Goal: Task Accomplishment & Management: Complete application form

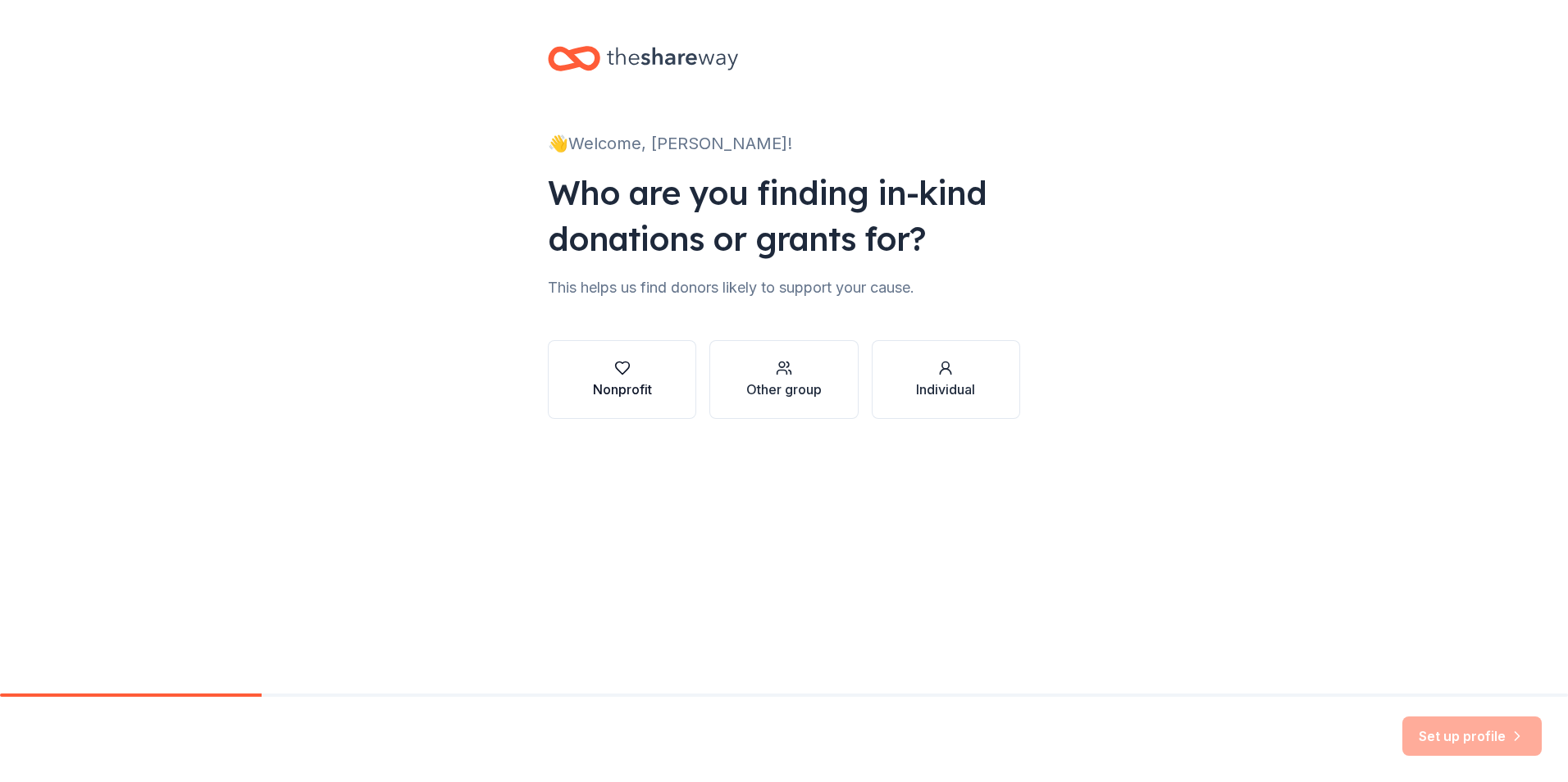
click at [620, 384] on div "Nonprofit" at bounding box center [623, 389] width 59 height 19
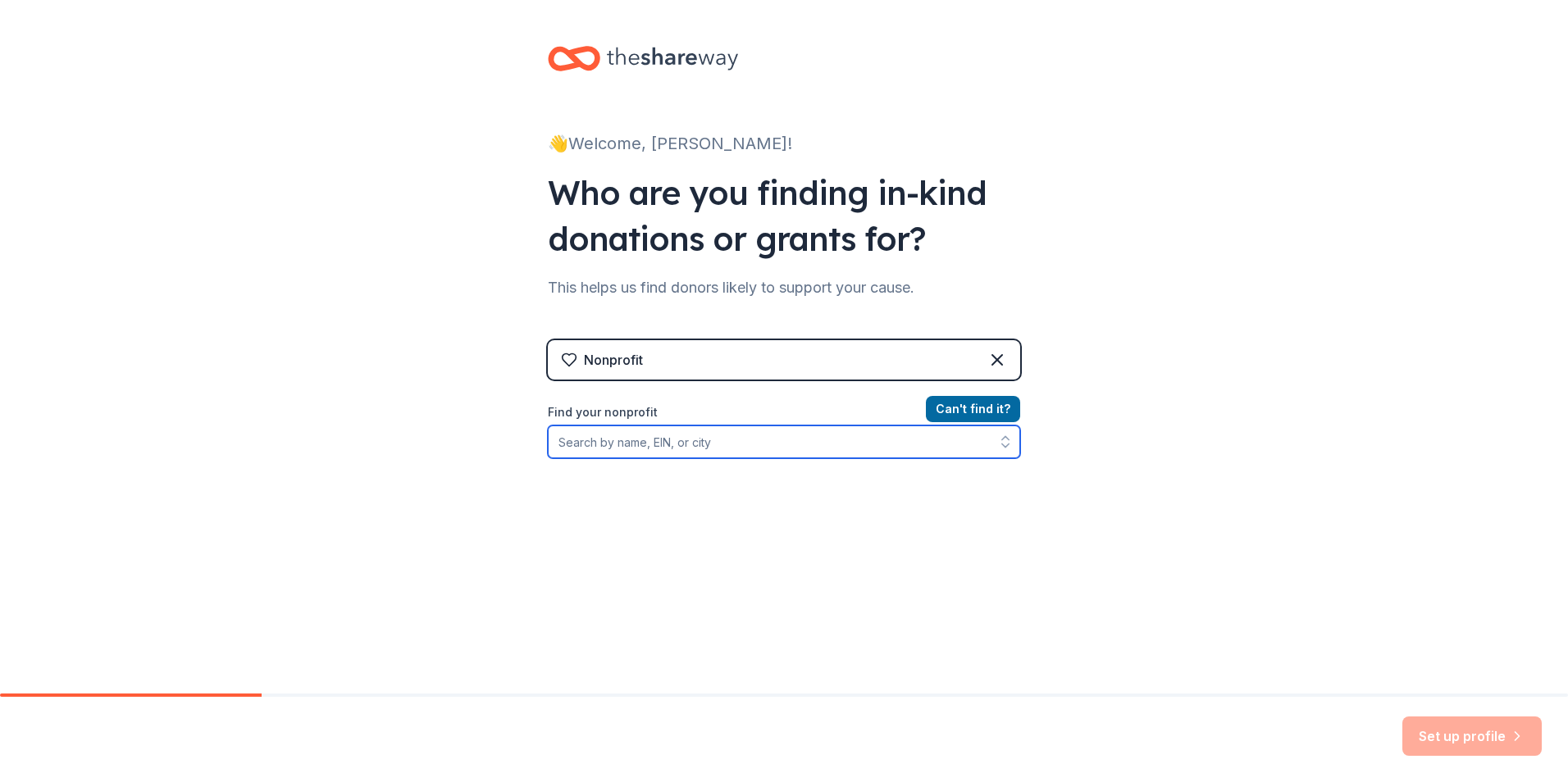
click at [801, 443] on input "Find your nonprofit" at bounding box center [784, 442] width 472 height 33
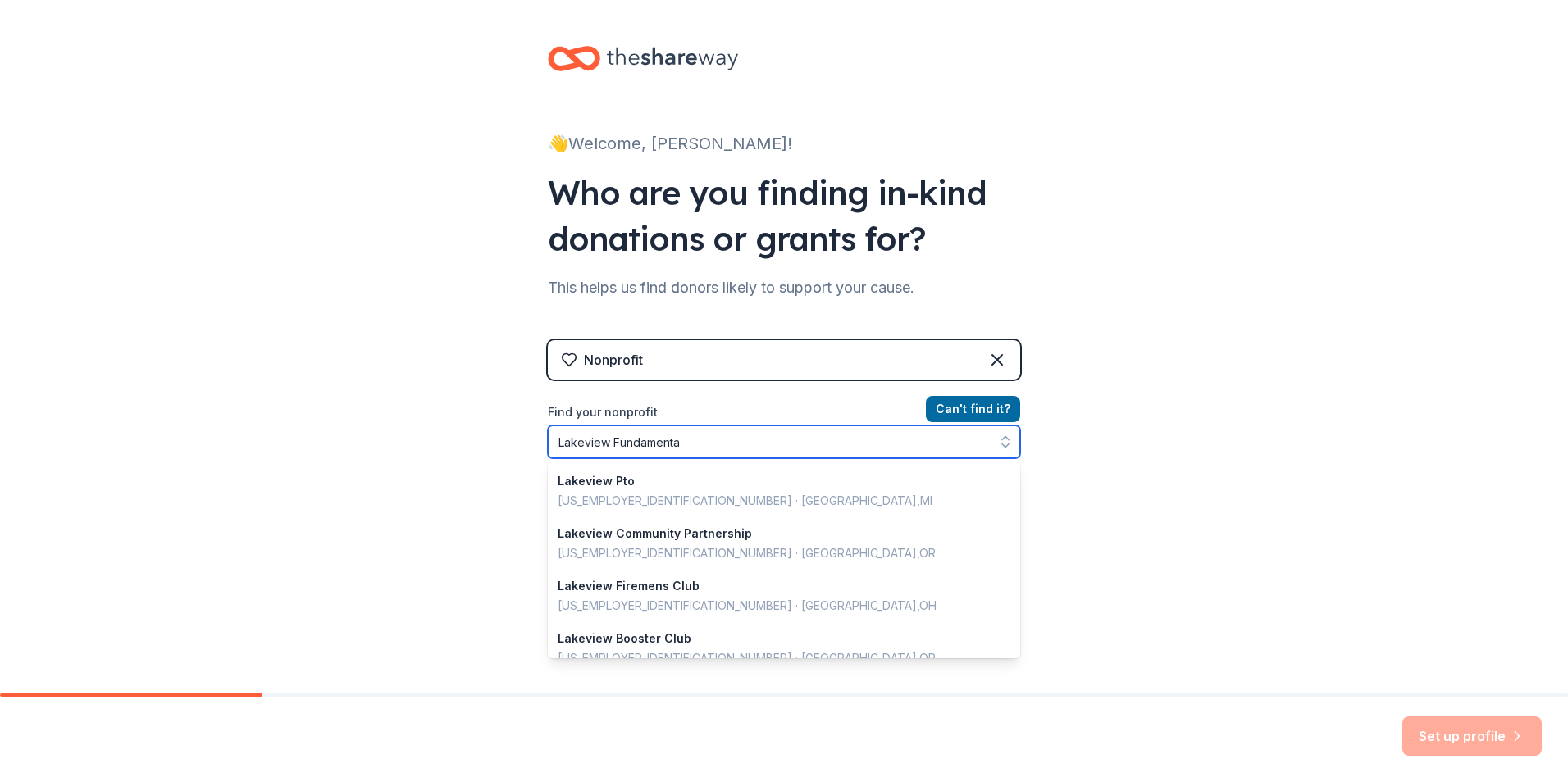
type input "Lakeview Fundamental"
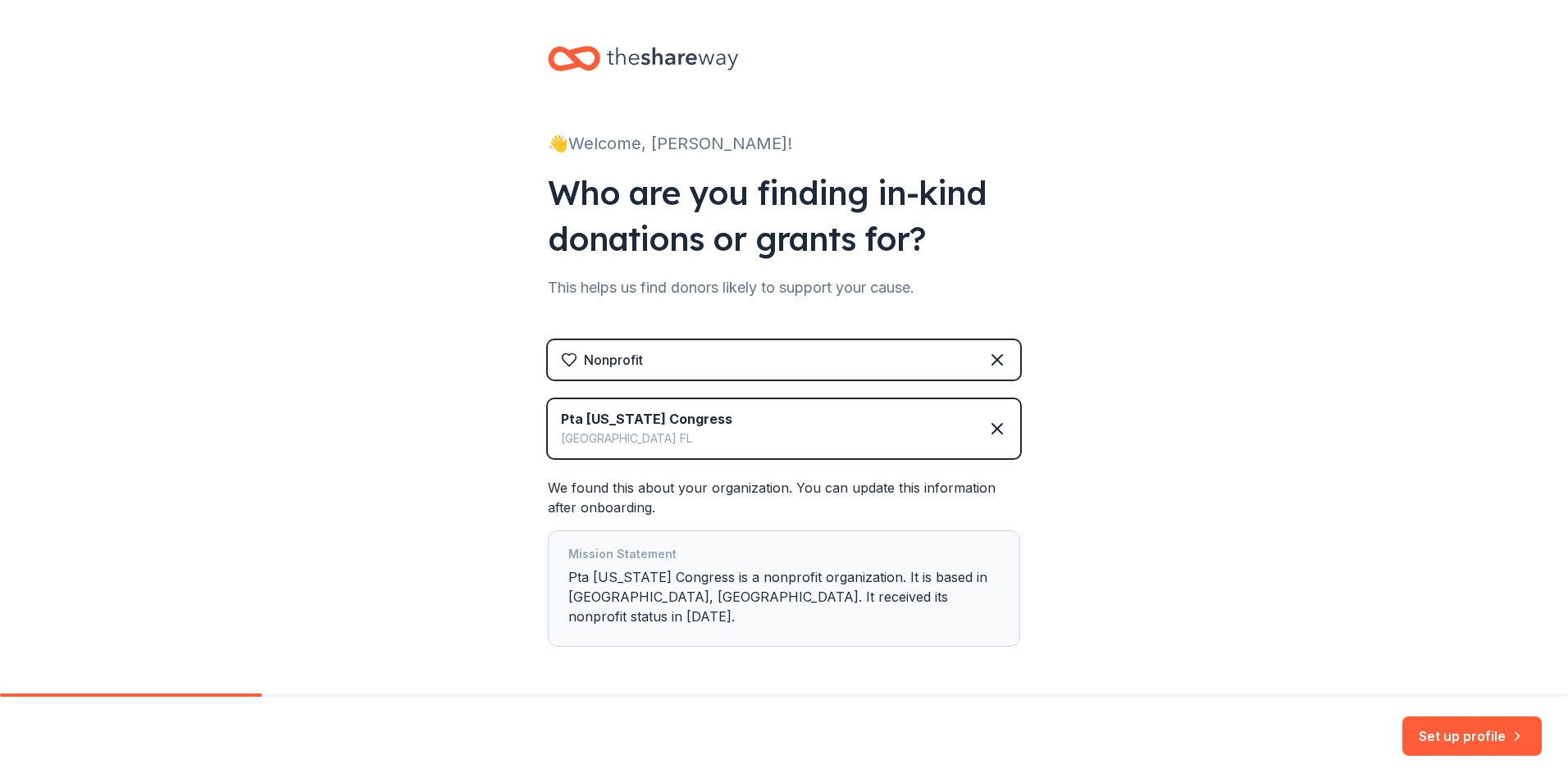
click at [622, 422] on div "Pta [US_STATE] Congress" at bounding box center [646, 418] width 171 height 19
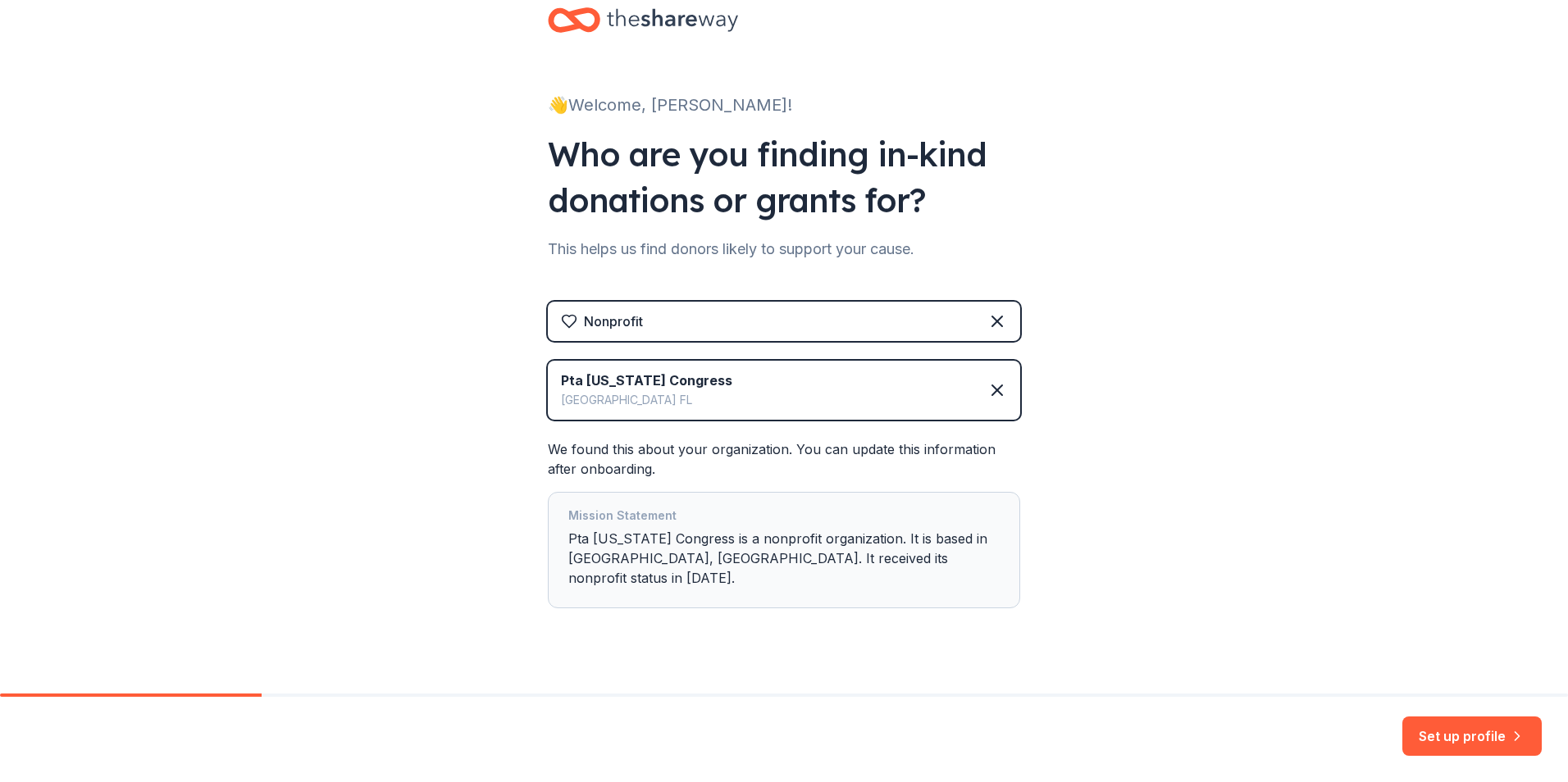
scroll to position [45, 0]
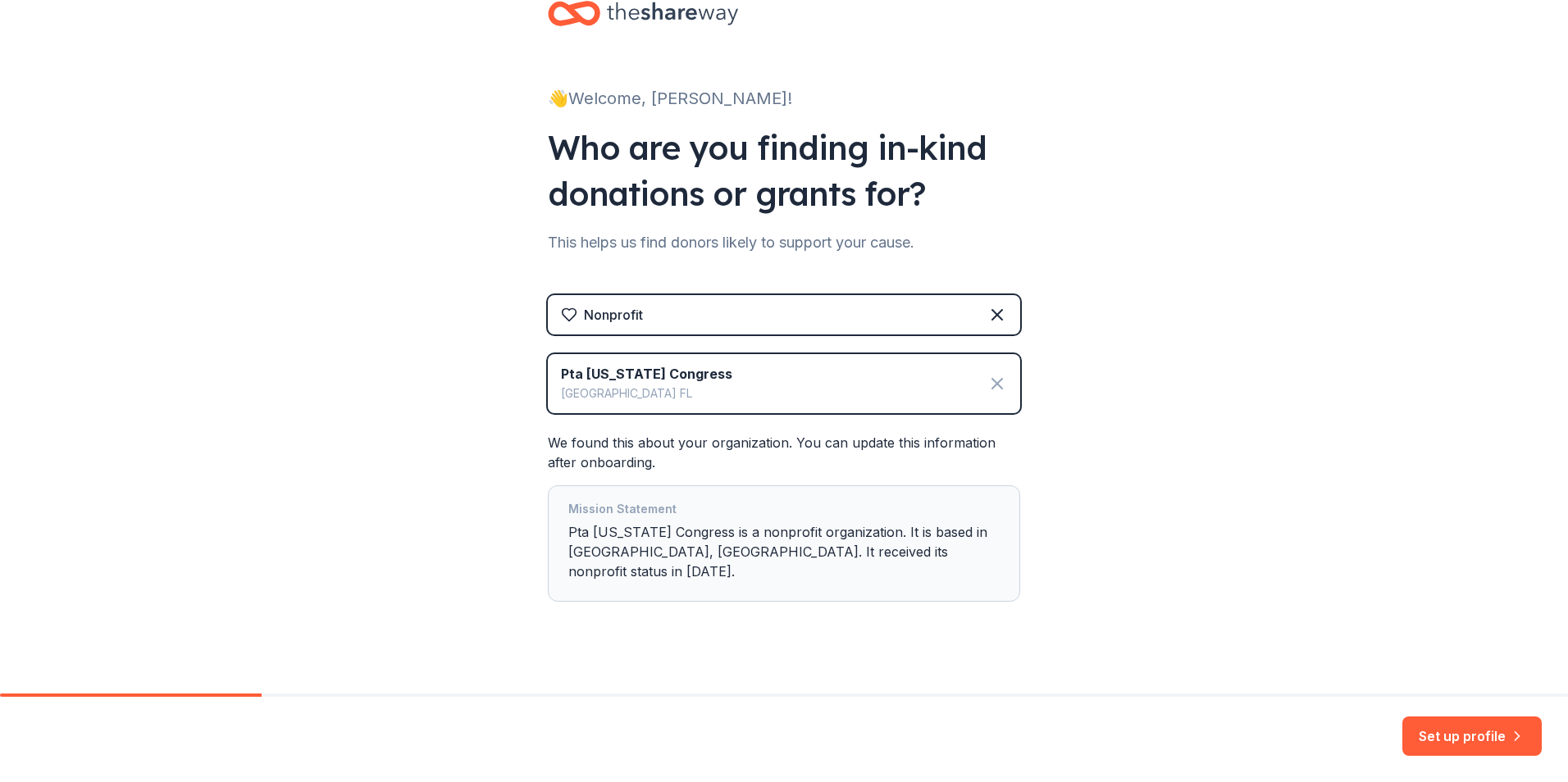
click at [993, 383] on icon at bounding box center [997, 383] width 19 height 19
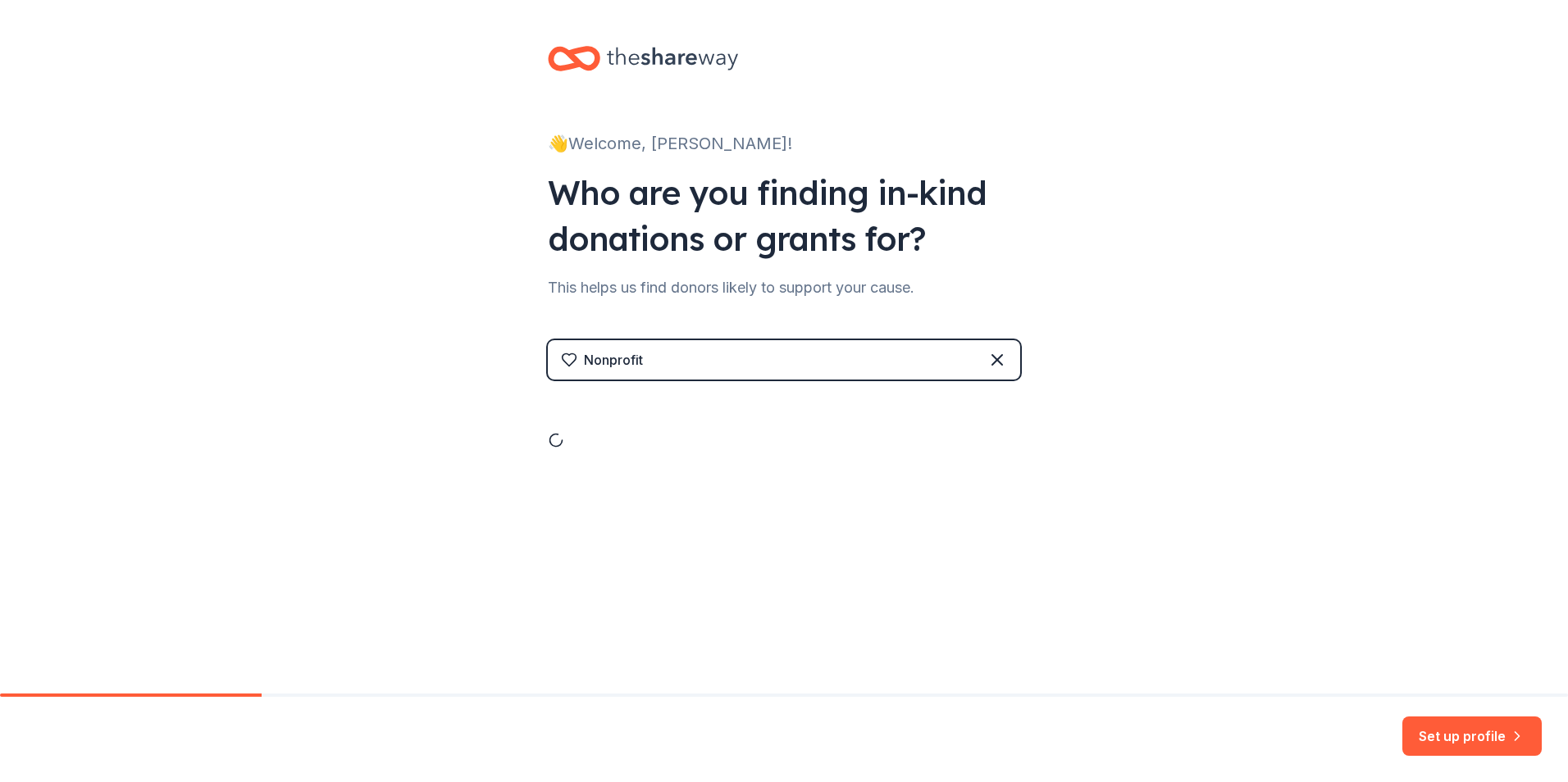
scroll to position [0, 0]
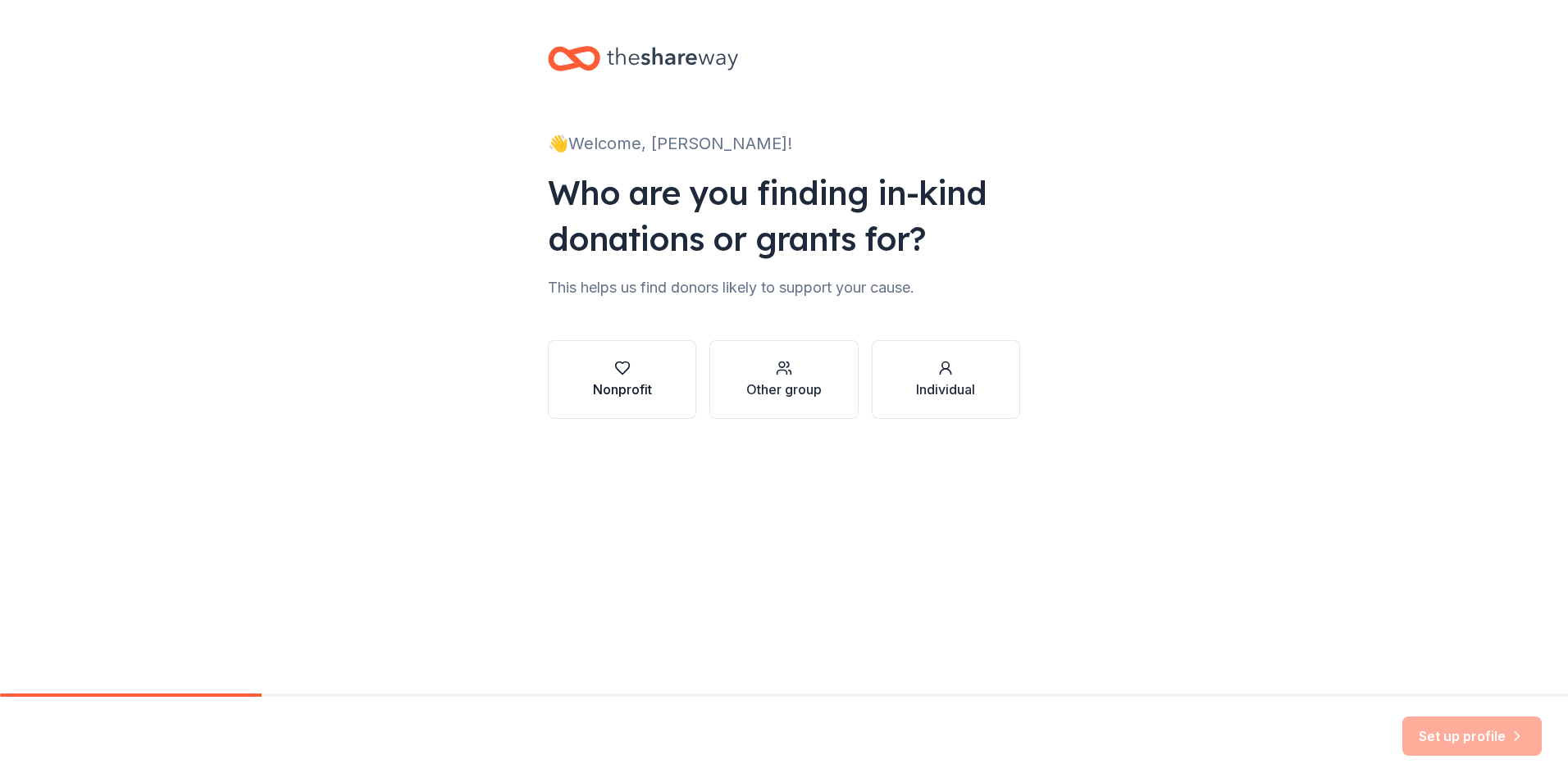
click at [601, 378] on div "Nonprofit" at bounding box center [623, 380] width 59 height 39
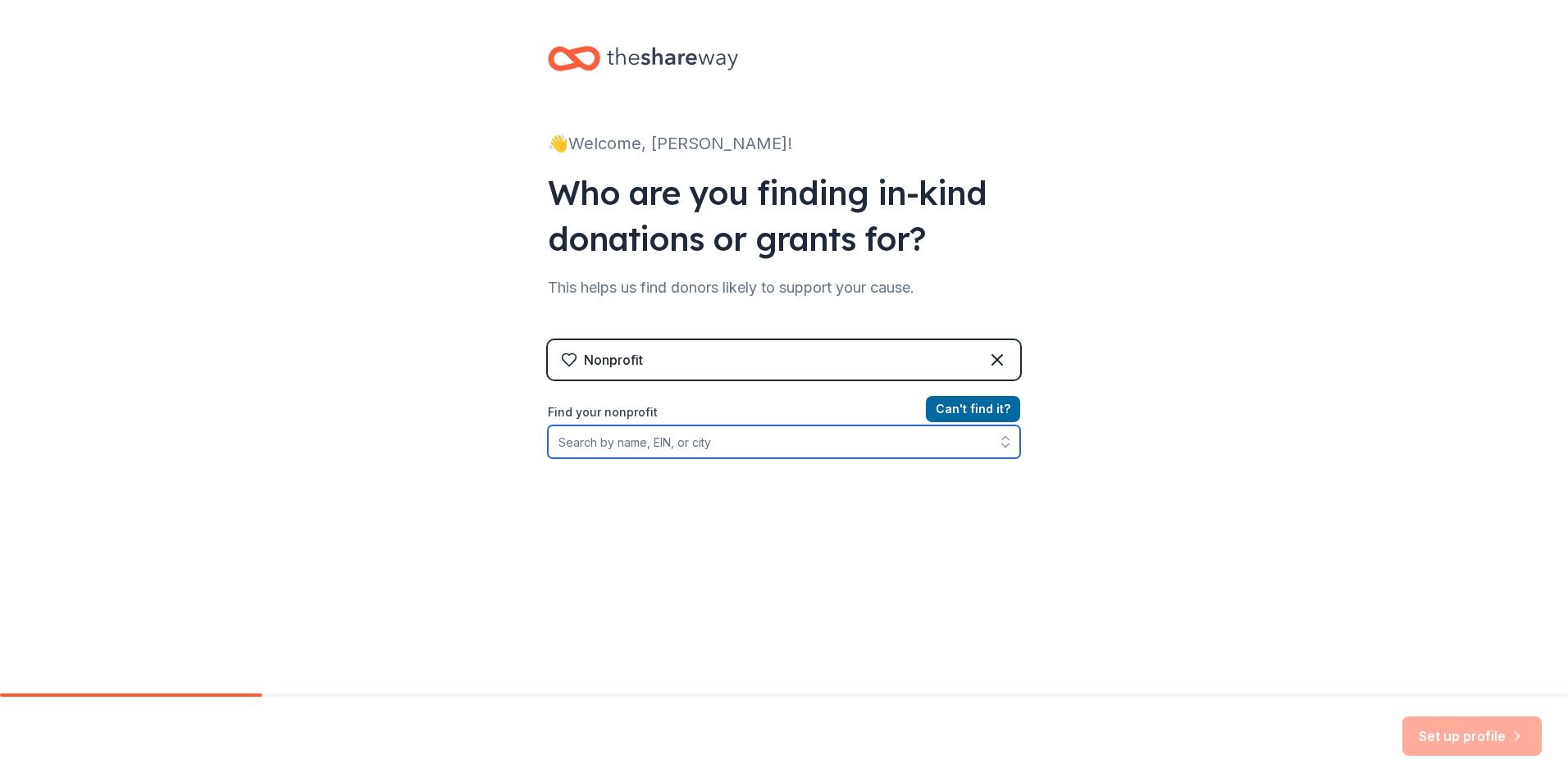
click at [809, 446] on input "Find your nonprofit" at bounding box center [784, 442] width 472 height 33
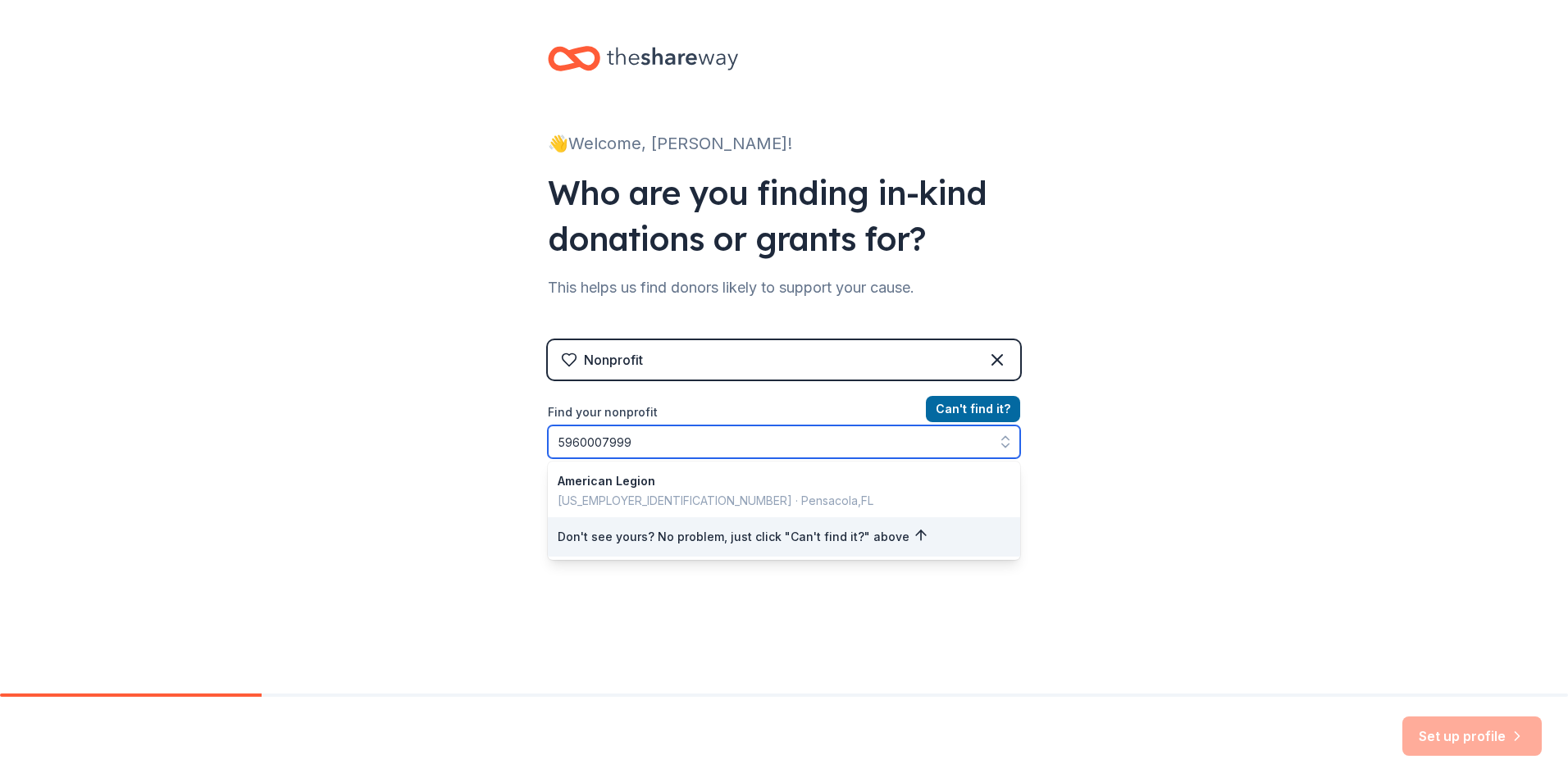
type input "596000799"
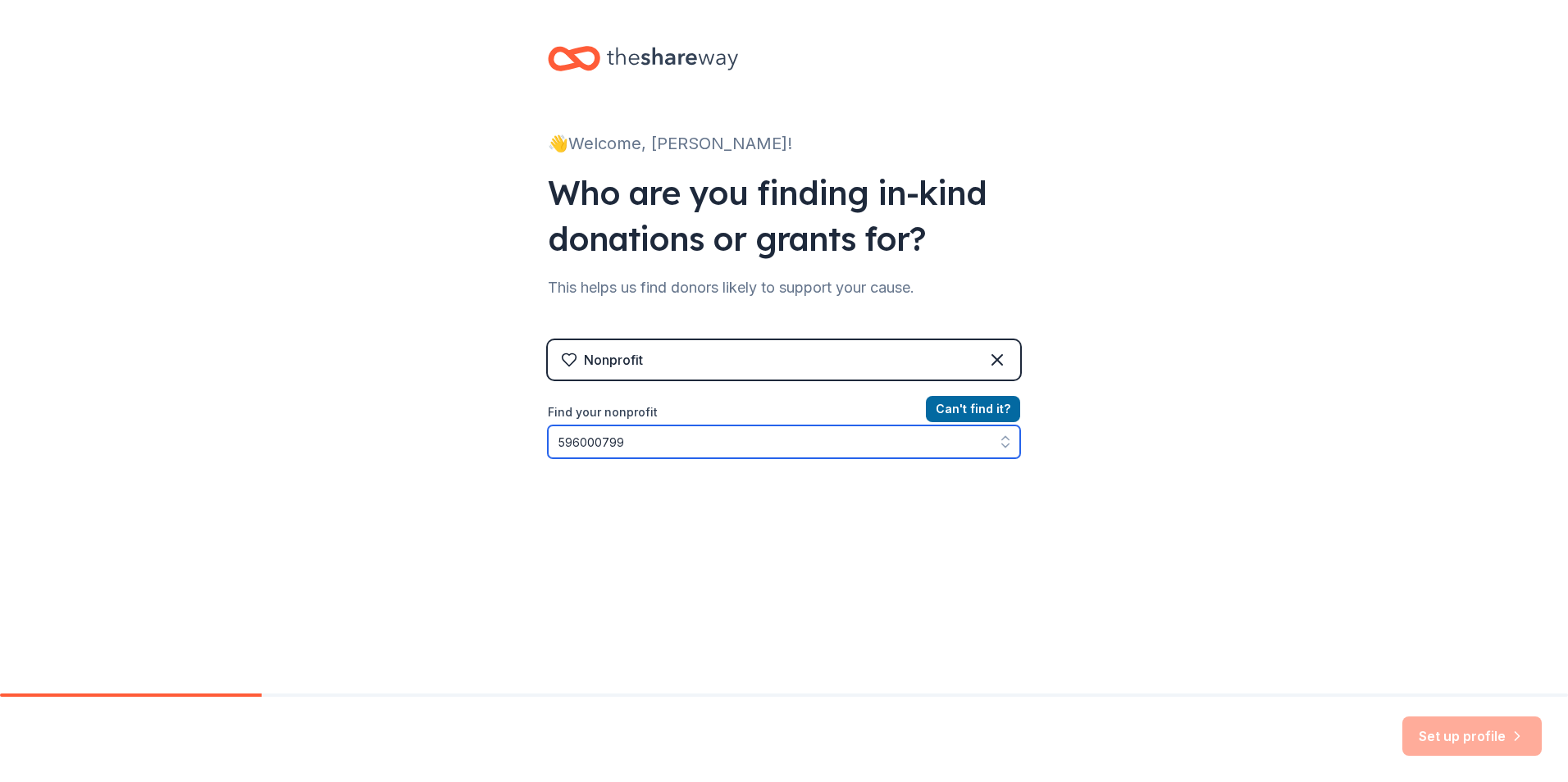
click at [958, 444] on input "596000799" at bounding box center [784, 442] width 472 height 33
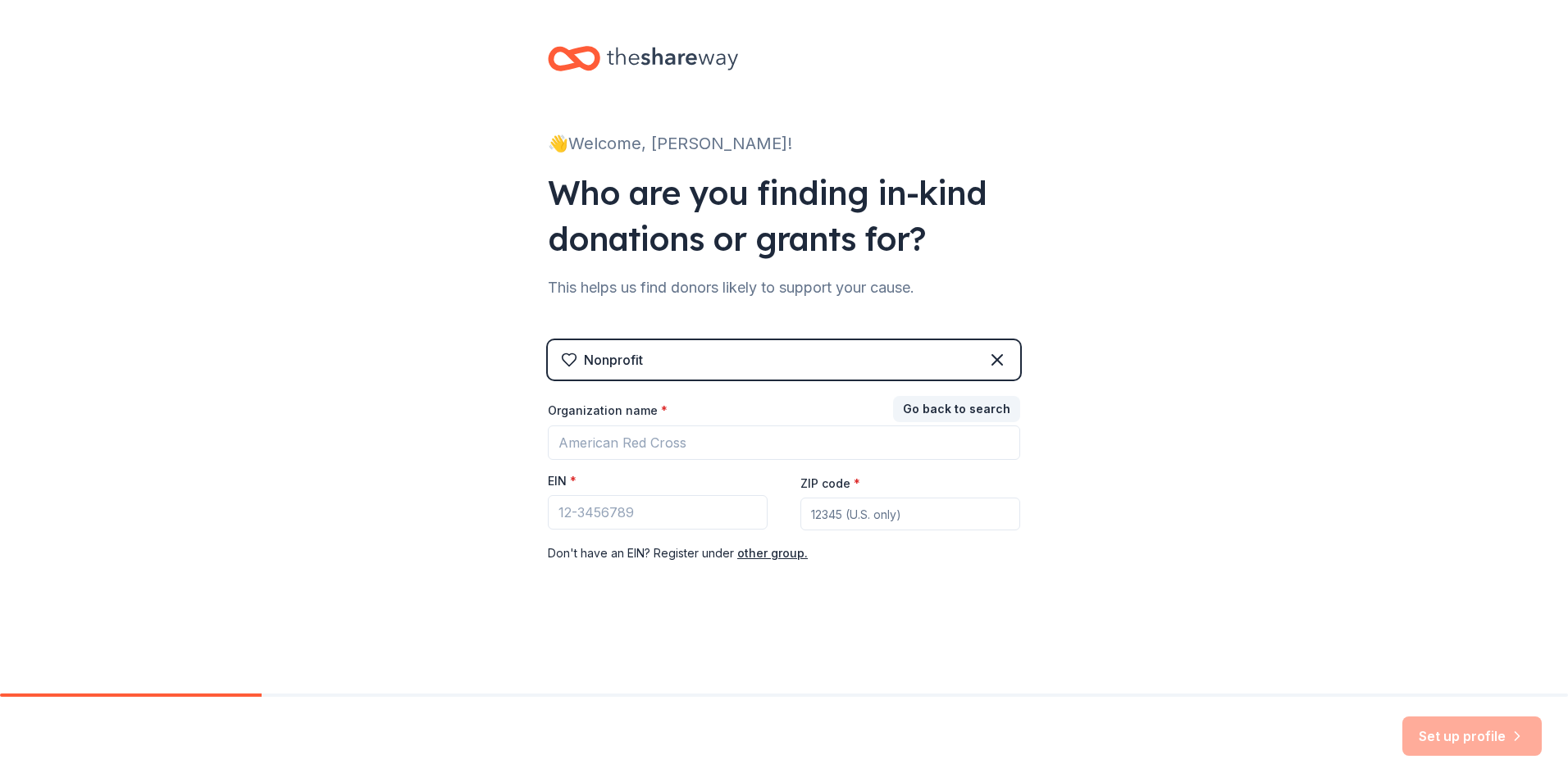
click at [1464, 740] on div "Set up profile" at bounding box center [1473, 736] width 139 height 39
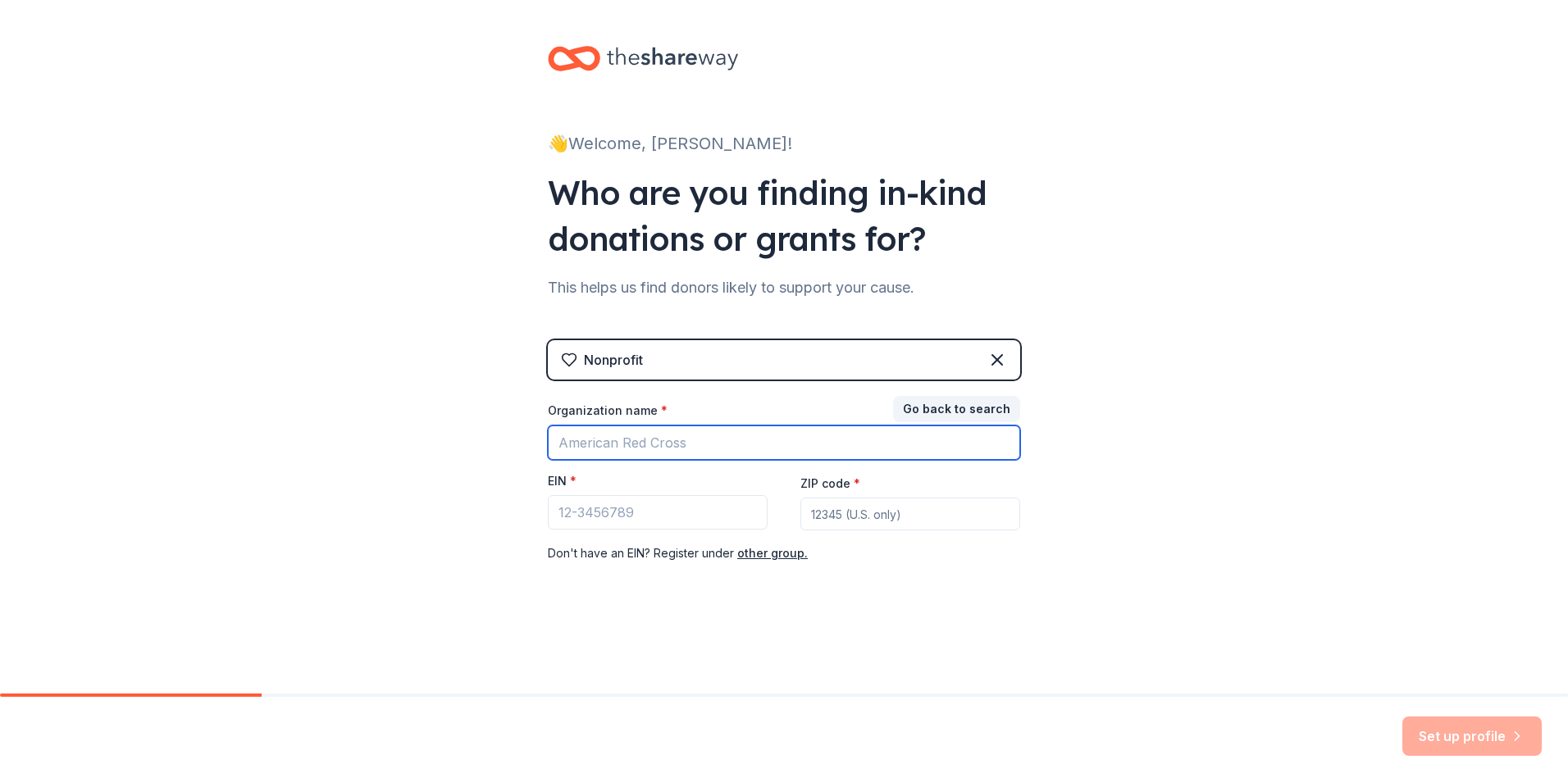
click at [704, 440] on input "Organization name *" at bounding box center [784, 443] width 472 height 35
type input "Lakeview Fundamental ES"
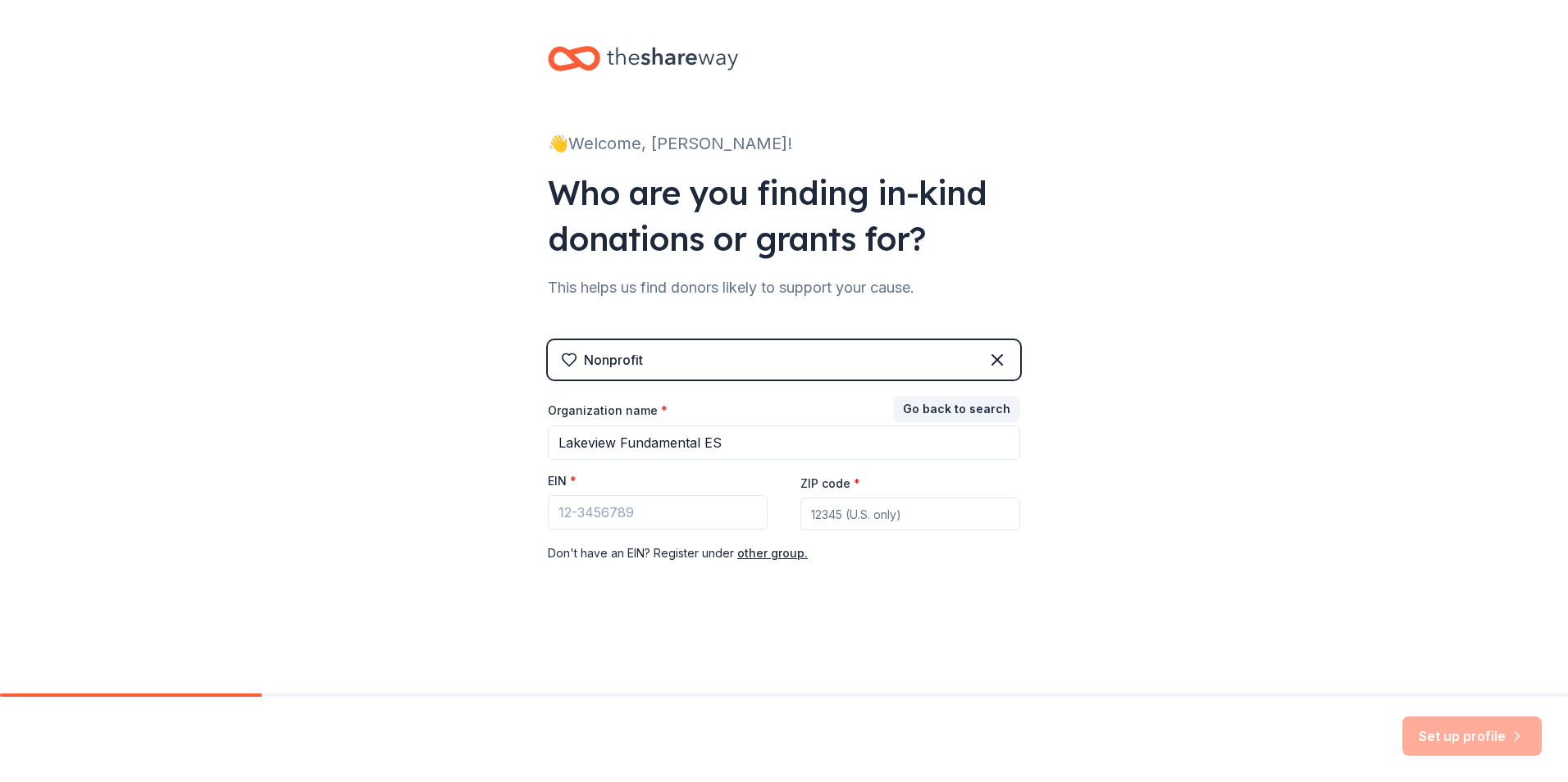
type input "33712"
click at [649, 509] on input "EIN *" at bounding box center [658, 512] width 220 height 35
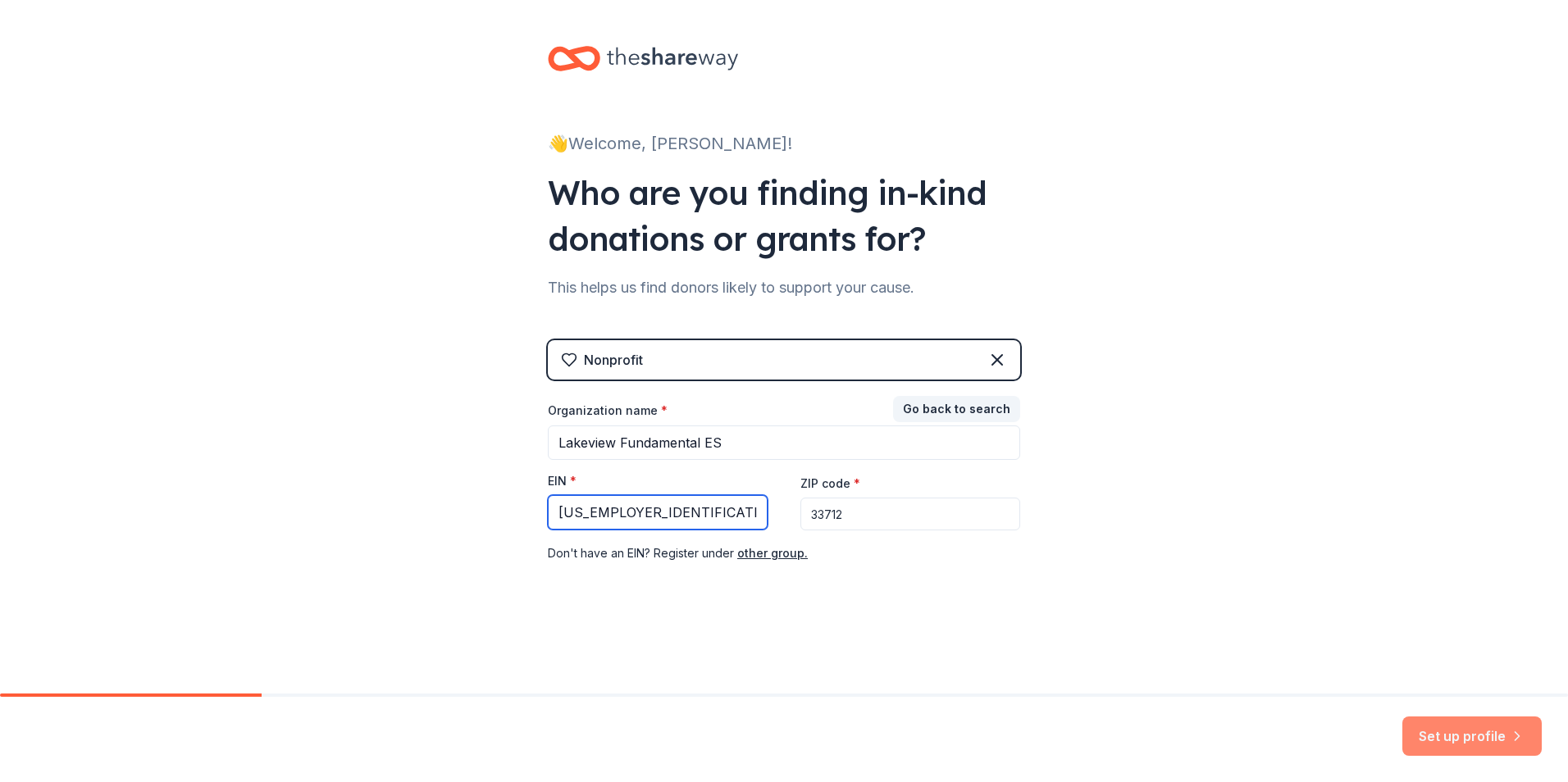
type input "[US_EMPLOYER_IDENTIFICATION_NUMBER]"
click at [1459, 730] on button "Set up profile" at bounding box center [1473, 736] width 139 height 39
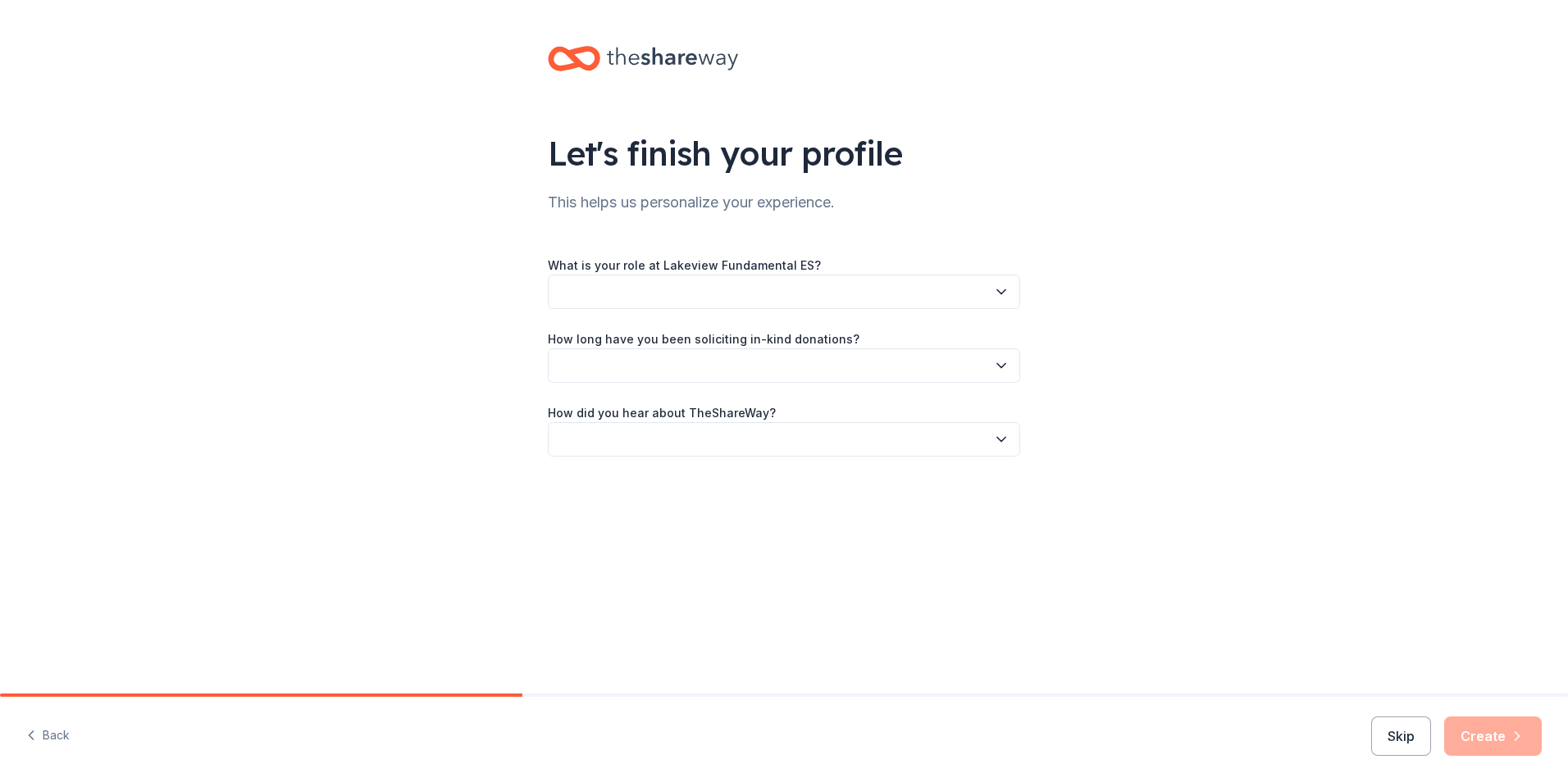
click at [1002, 294] on icon "button" at bounding box center [1001, 292] width 17 height 17
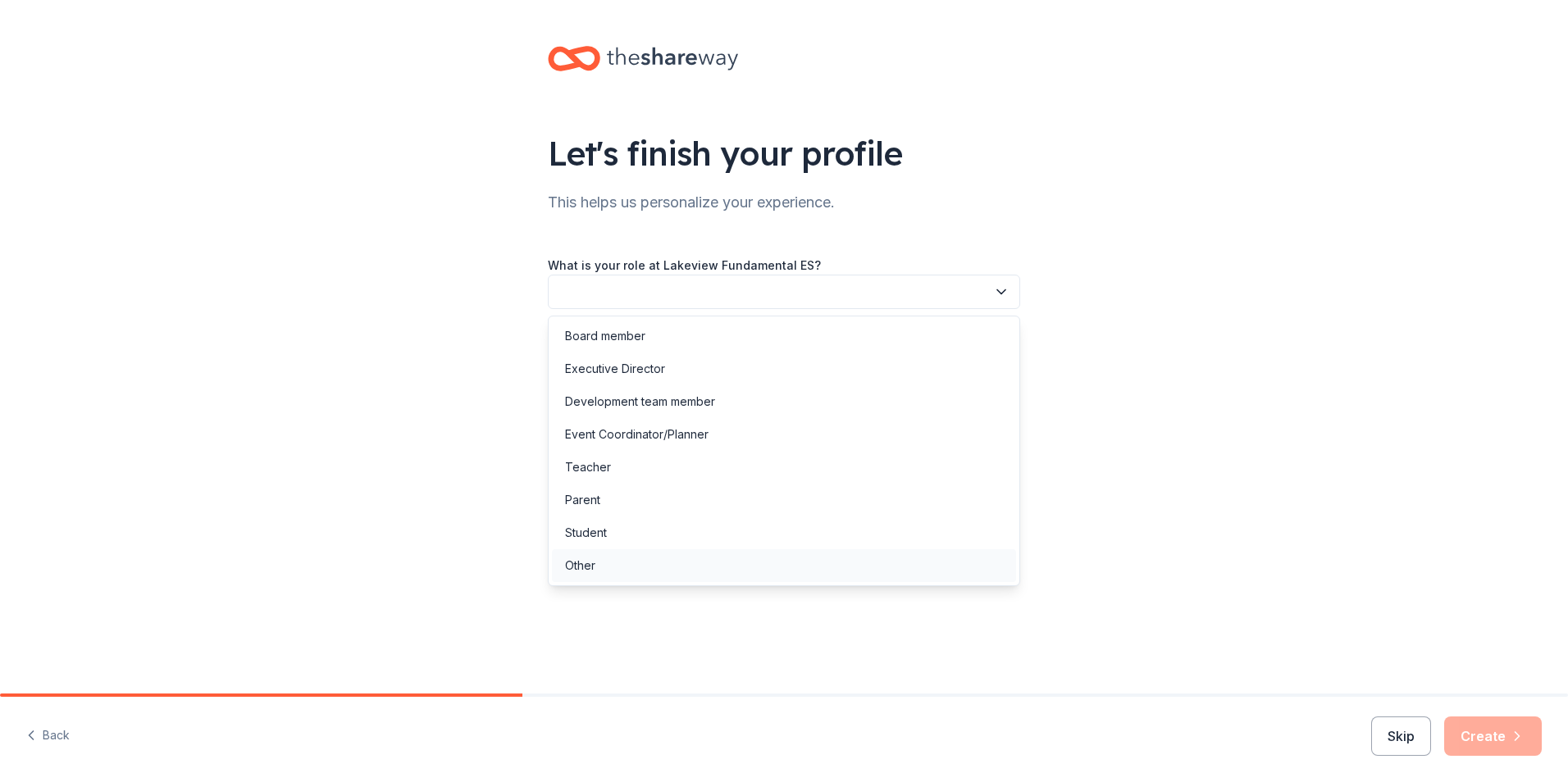
click at [625, 563] on div "Other" at bounding box center [784, 566] width 464 height 33
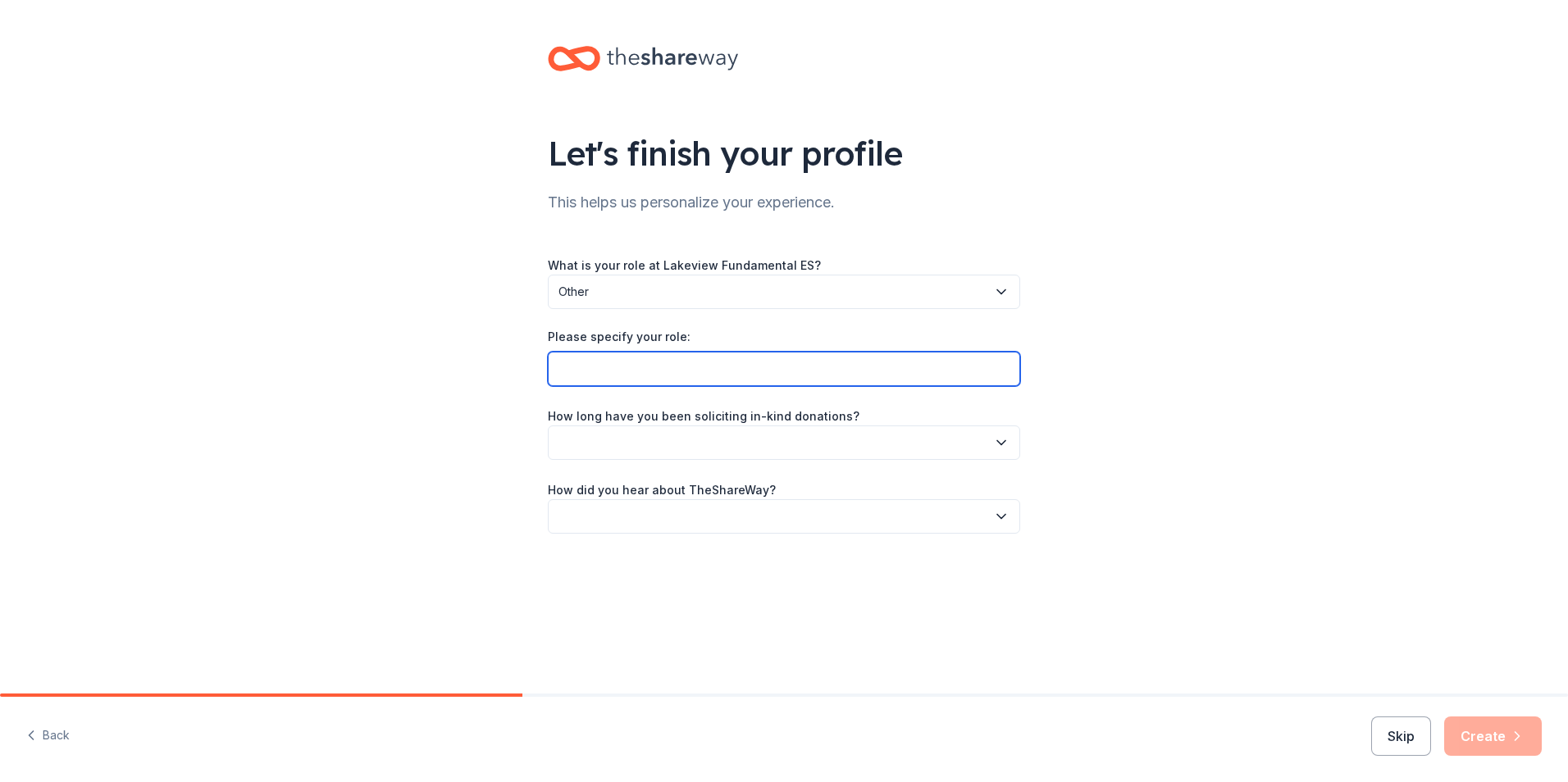
click at [976, 361] on input "Please specify your role:" at bounding box center [784, 369] width 472 height 35
type input "Community Laision"
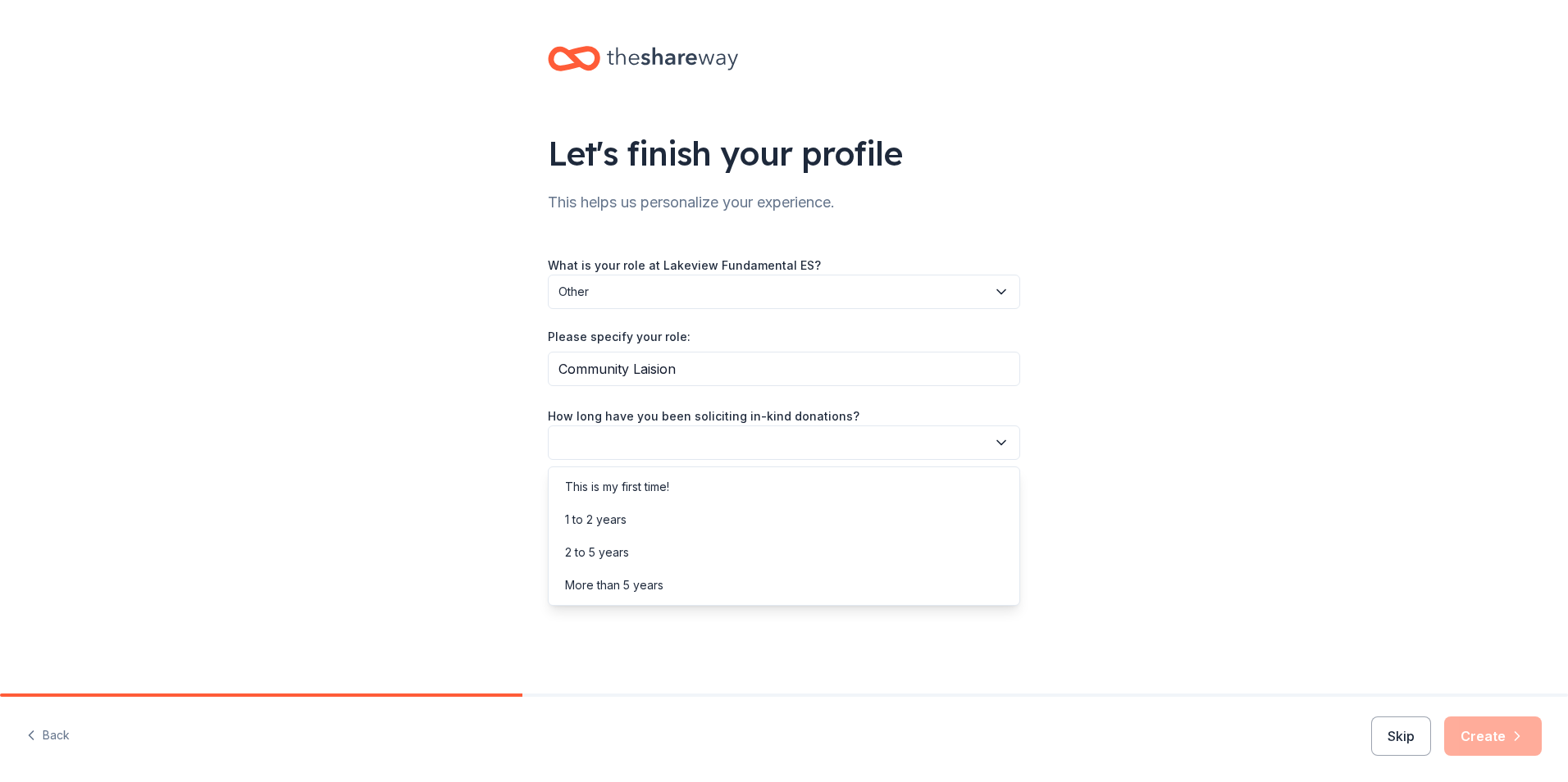
click at [990, 439] on button "button" at bounding box center [784, 443] width 472 height 35
click at [682, 582] on div "More than 5 years" at bounding box center [784, 586] width 464 height 33
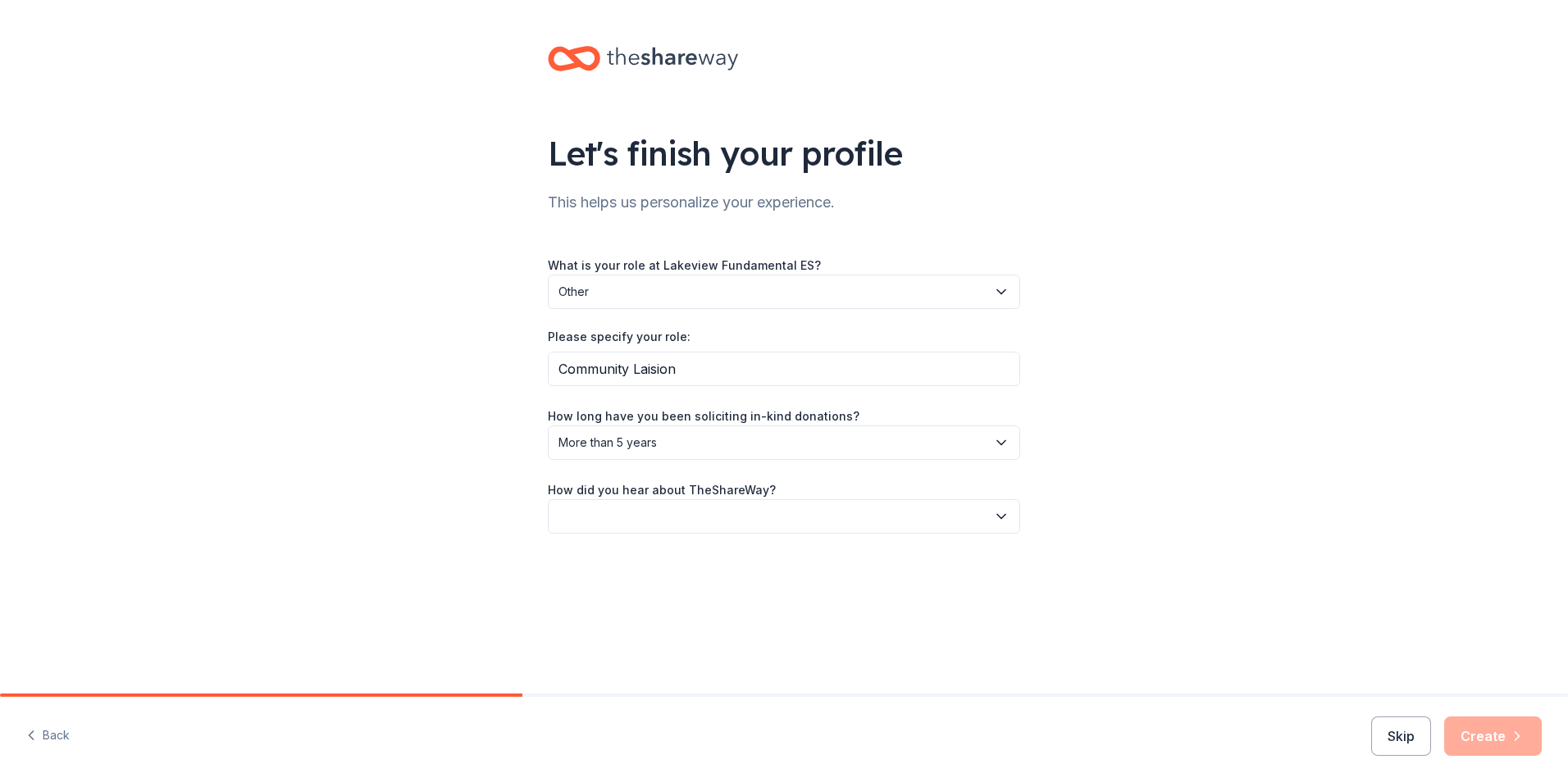
click at [997, 520] on icon "button" at bounding box center [1001, 517] width 17 height 17
click at [670, 600] on div "Online search" at bounding box center [784, 594] width 464 height 33
click at [1496, 734] on button "Create" at bounding box center [1493, 736] width 97 height 39
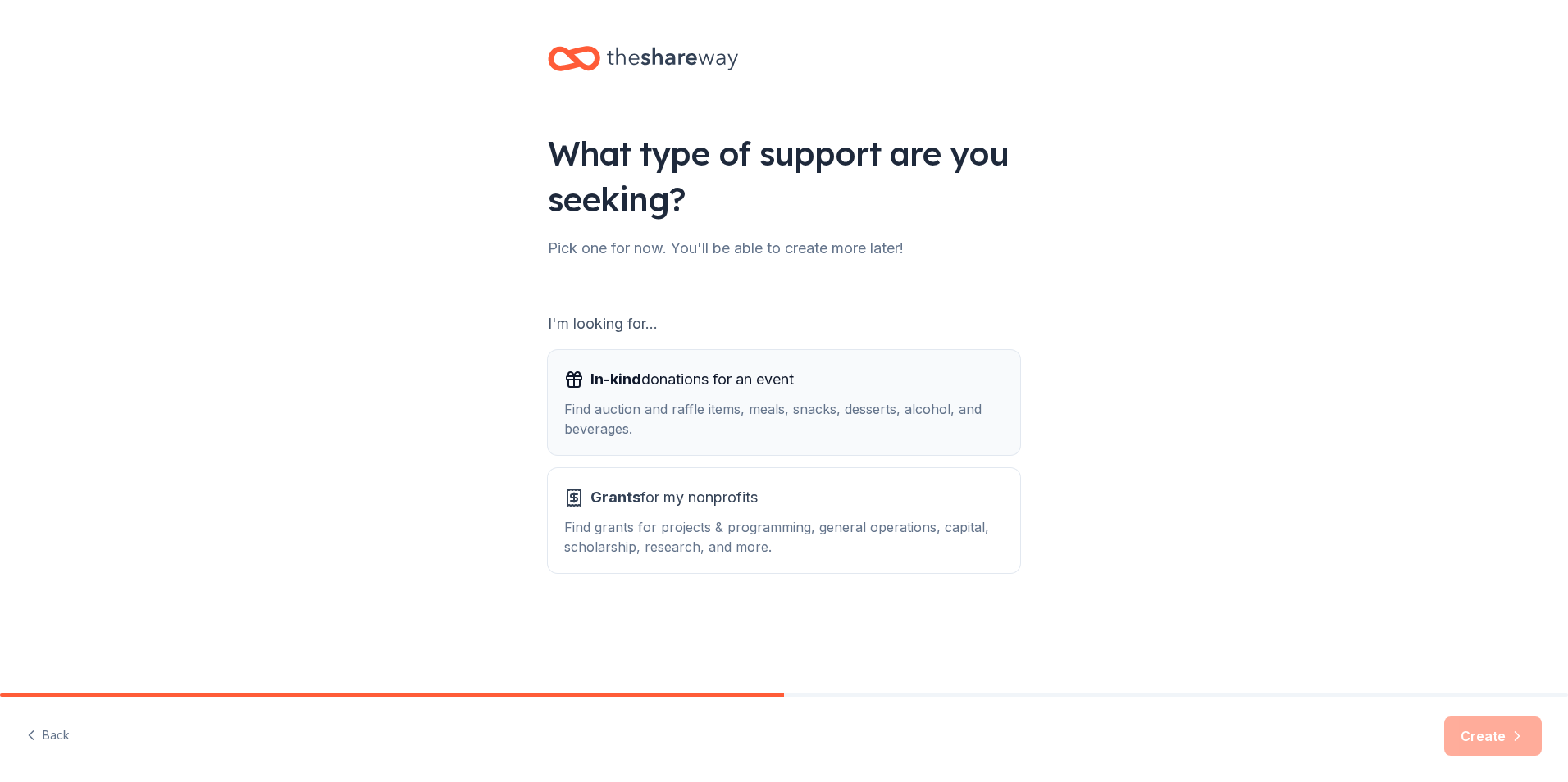
click at [891, 400] on div "Find auction and raffle items, meals, snacks, desserts, alcohol, and beverages." at bounding box center [783, 419] width 439 height 39
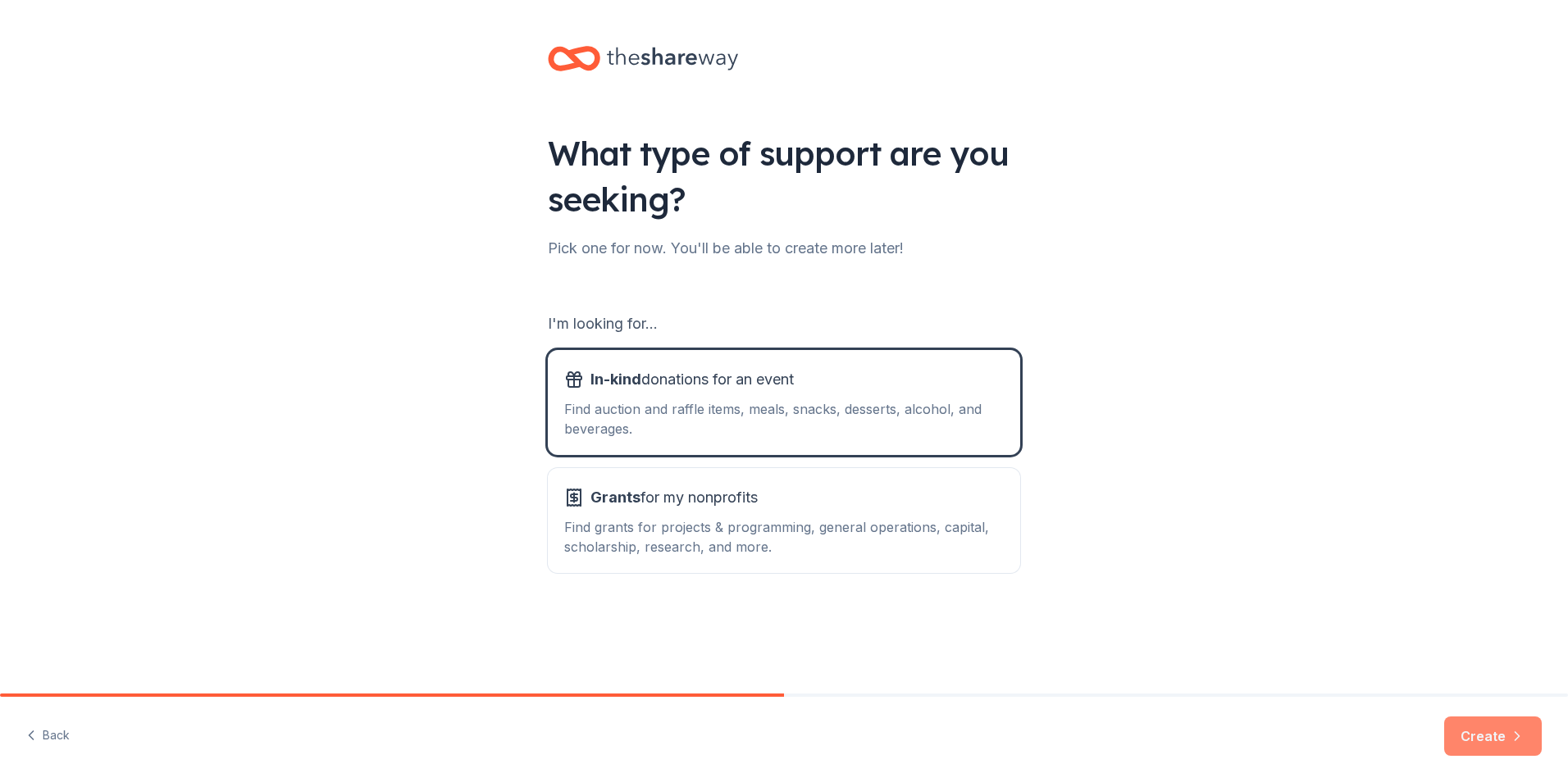
click at [1485, 731] on button "Create" at bounding box center [1493, 736] width 97 height 39
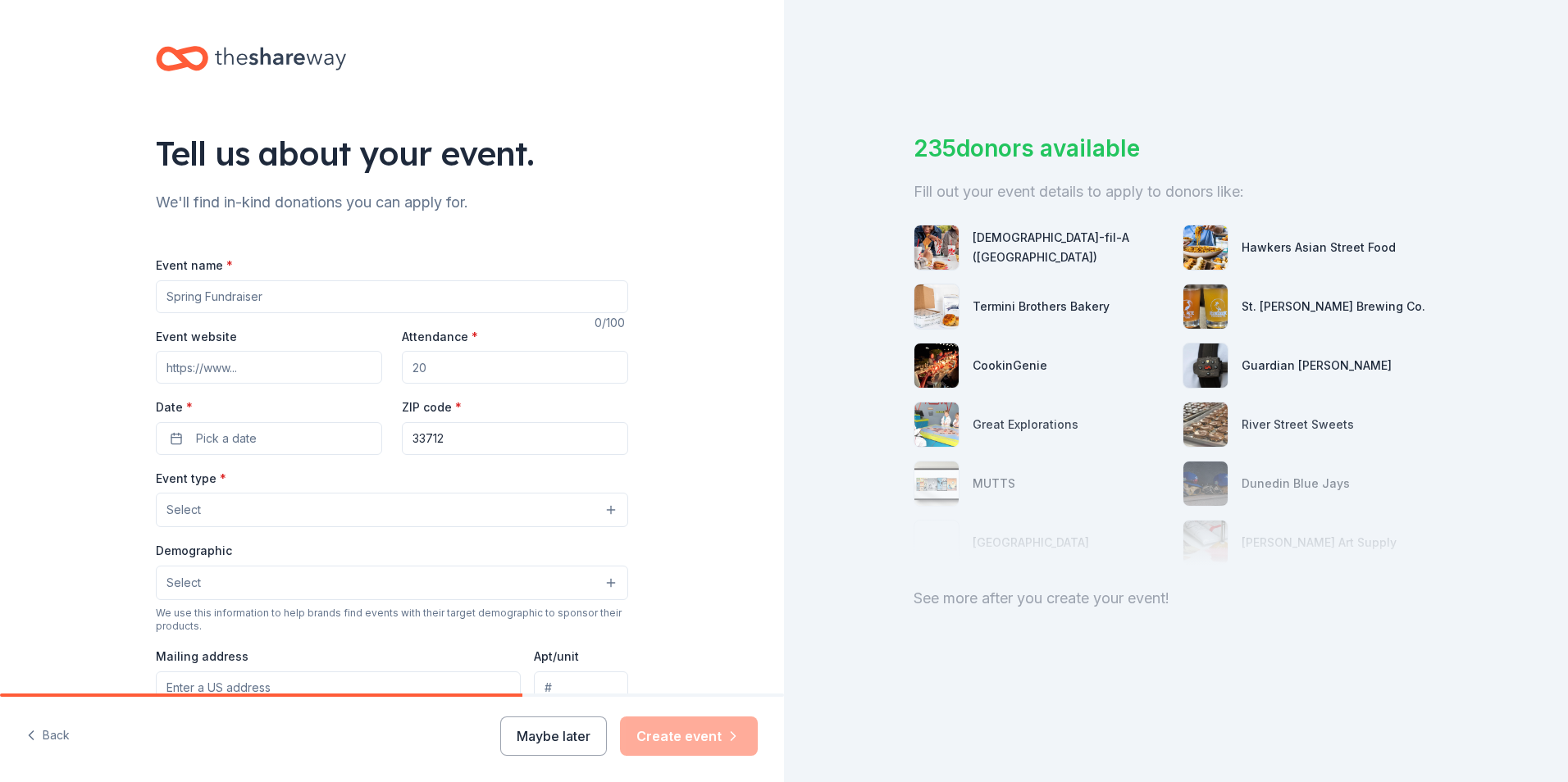
click at [275, 284] on input "Event name *" at bounding box center [392, 297] width 472 height 33
click at [258, 365] on input "Event website" at bounding box center [269, 368] width 226 height 33
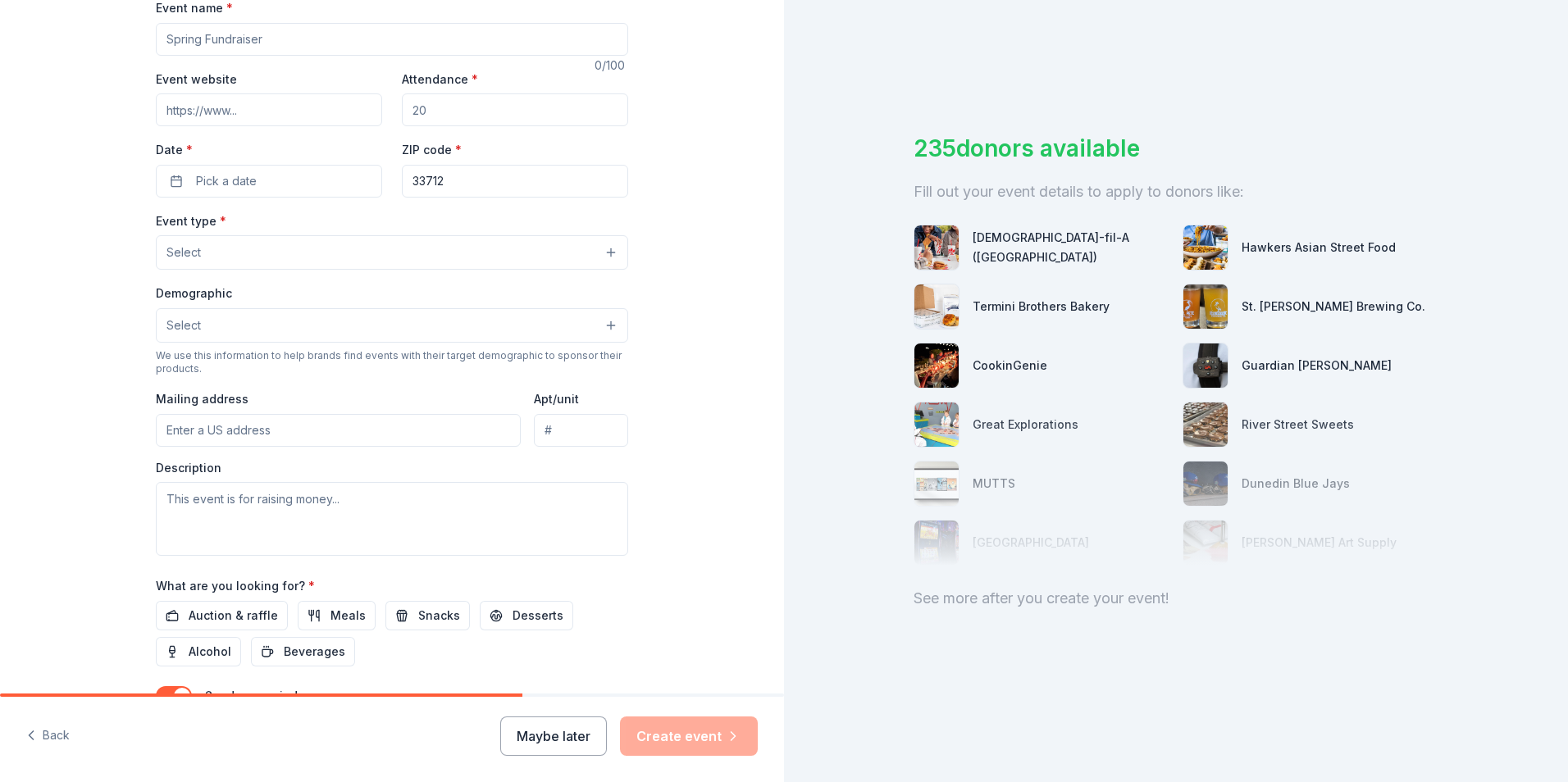
scroll to position [243, 0]
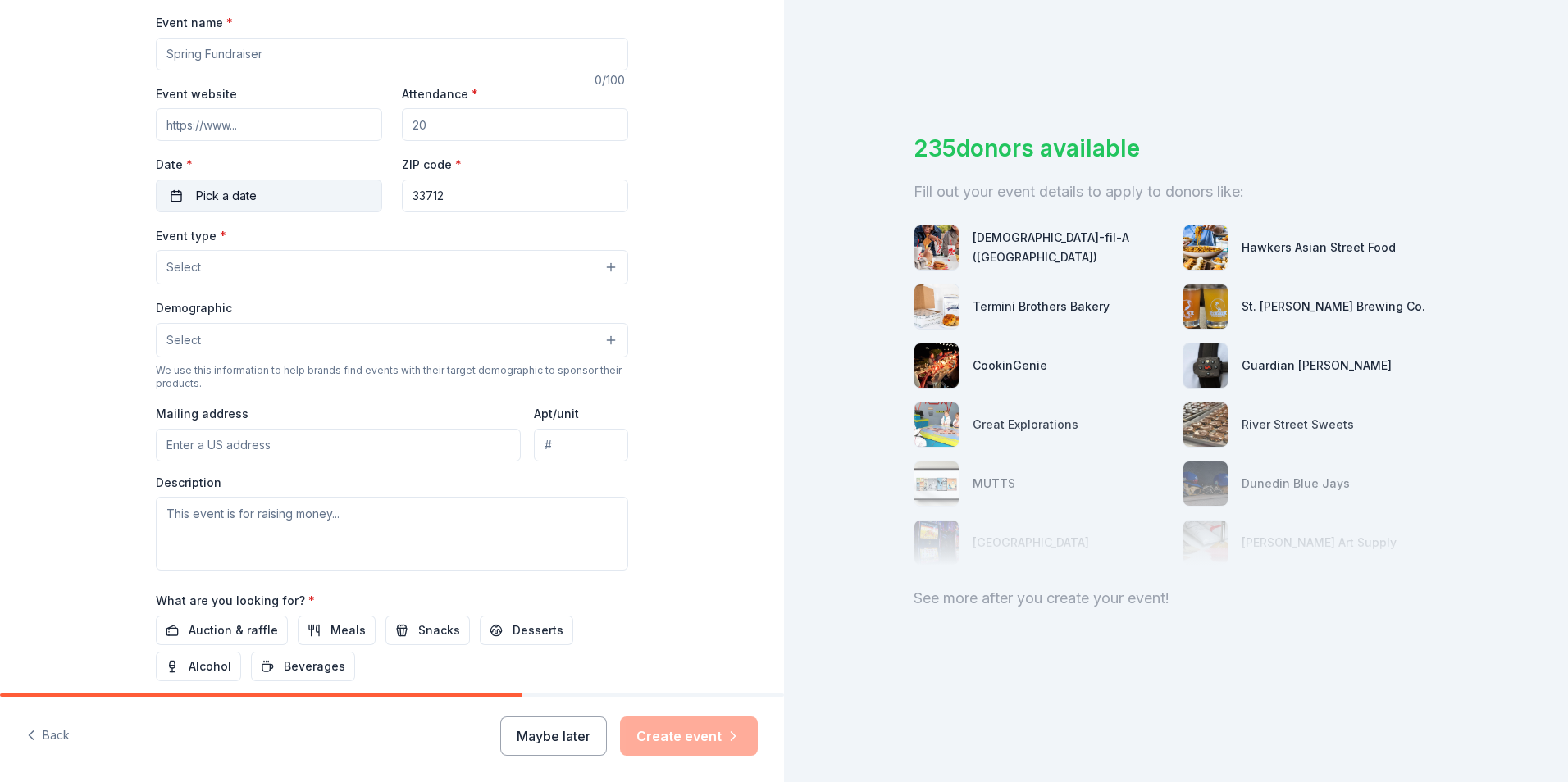
click at [279, 200] on button "Pick a date" at bounding box center [269, 196] width 226 height 33
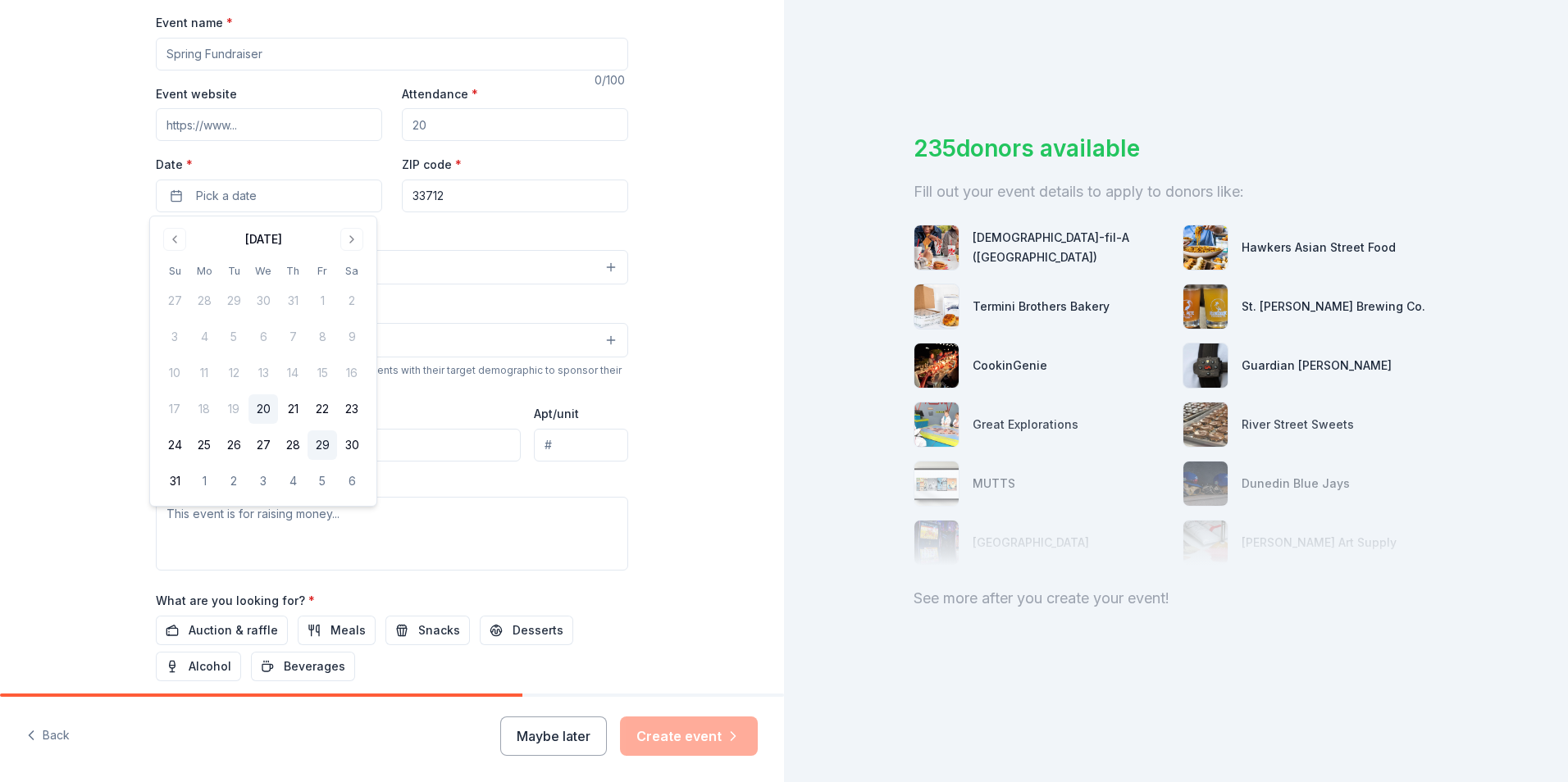
click at [325, 442] on button "29" at bounding box center [322, 446] width 29 height 29
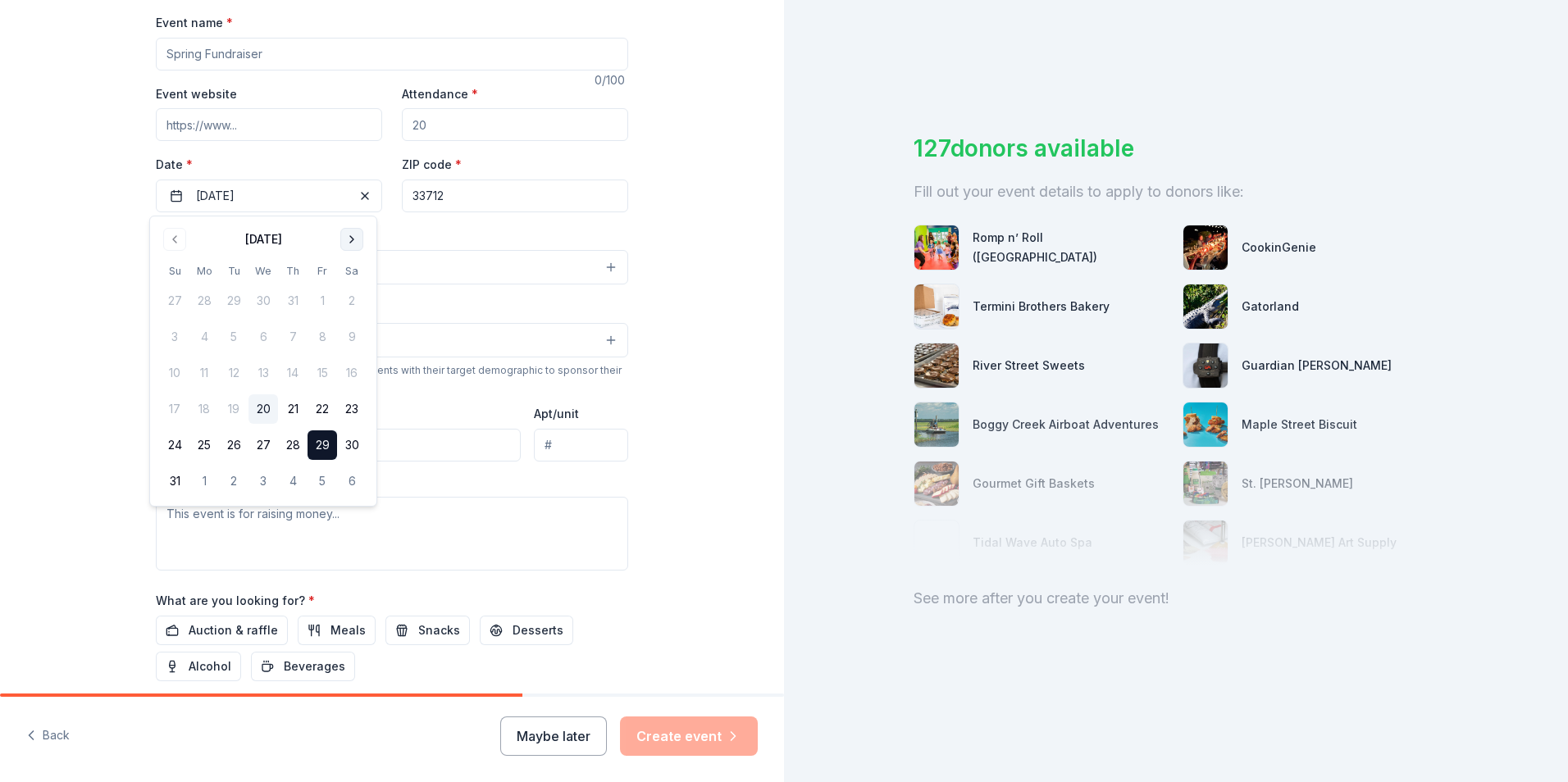
click at [356, 232] on button "Go to next month" at bounding box center [351, 239] width 23 height 23
click at [357, 245] on button "Go to next month" at bounding box center [351, 239] width 23 height 23
click at [320, 445] on button "31" at bounding box center [322, 446] width 29 height 29
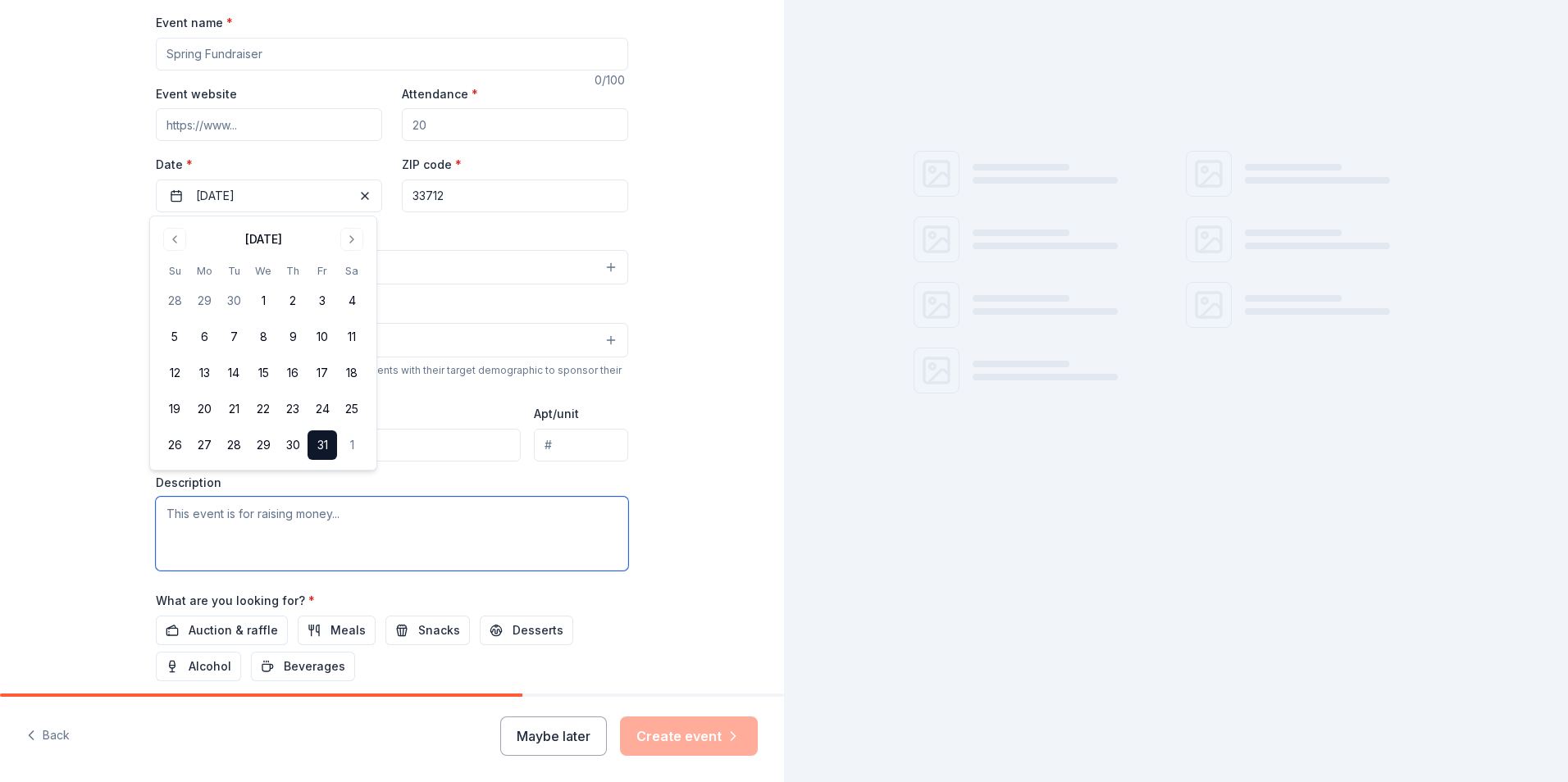
click at [563, 501] on textarea at bounding box center [392, 534] width 472 height 74
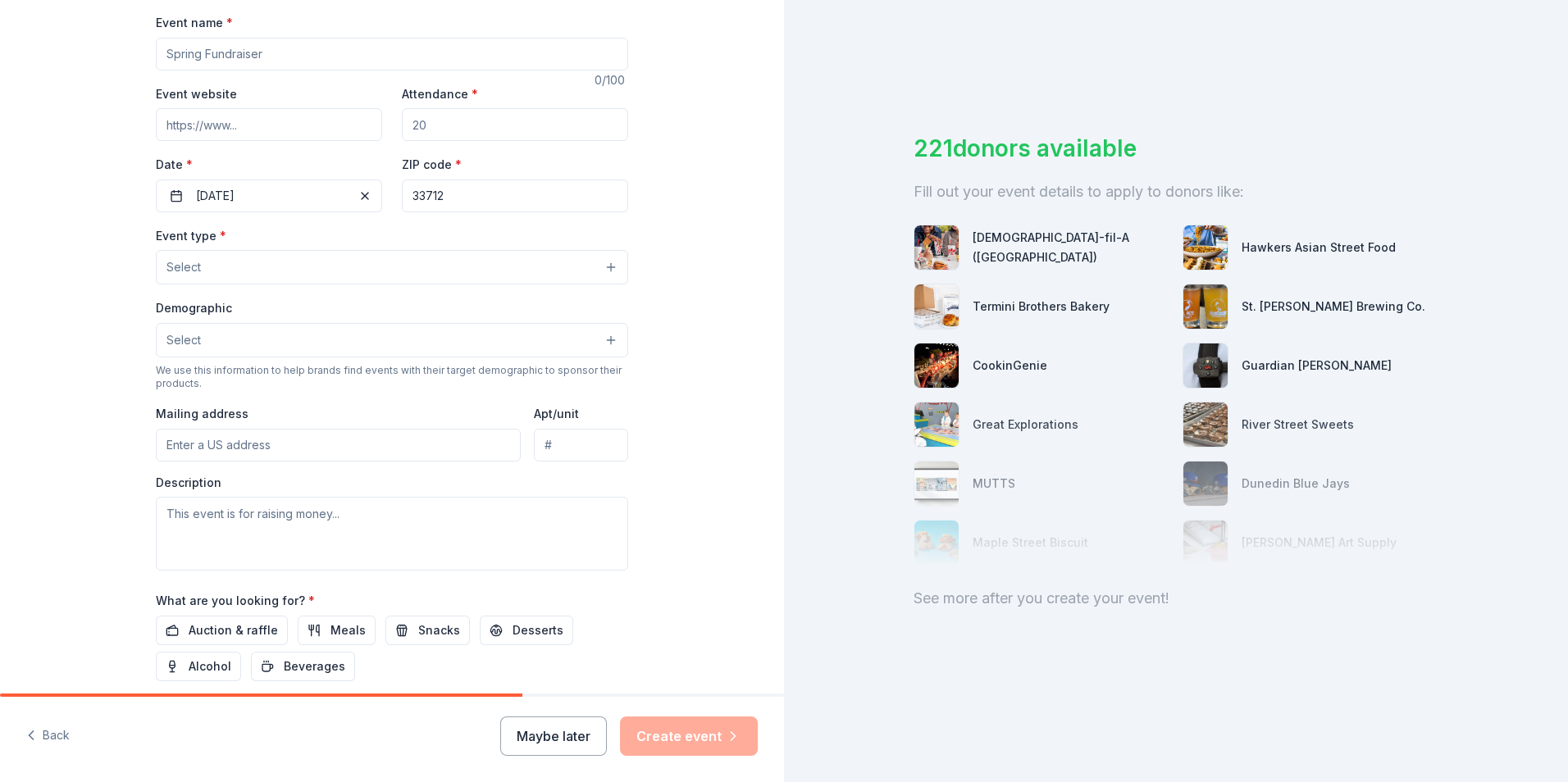
click at [298, 448] on input "Mailing address" at bounding box center [338, 446] width 365 height 33
type input "2229 25th St South"
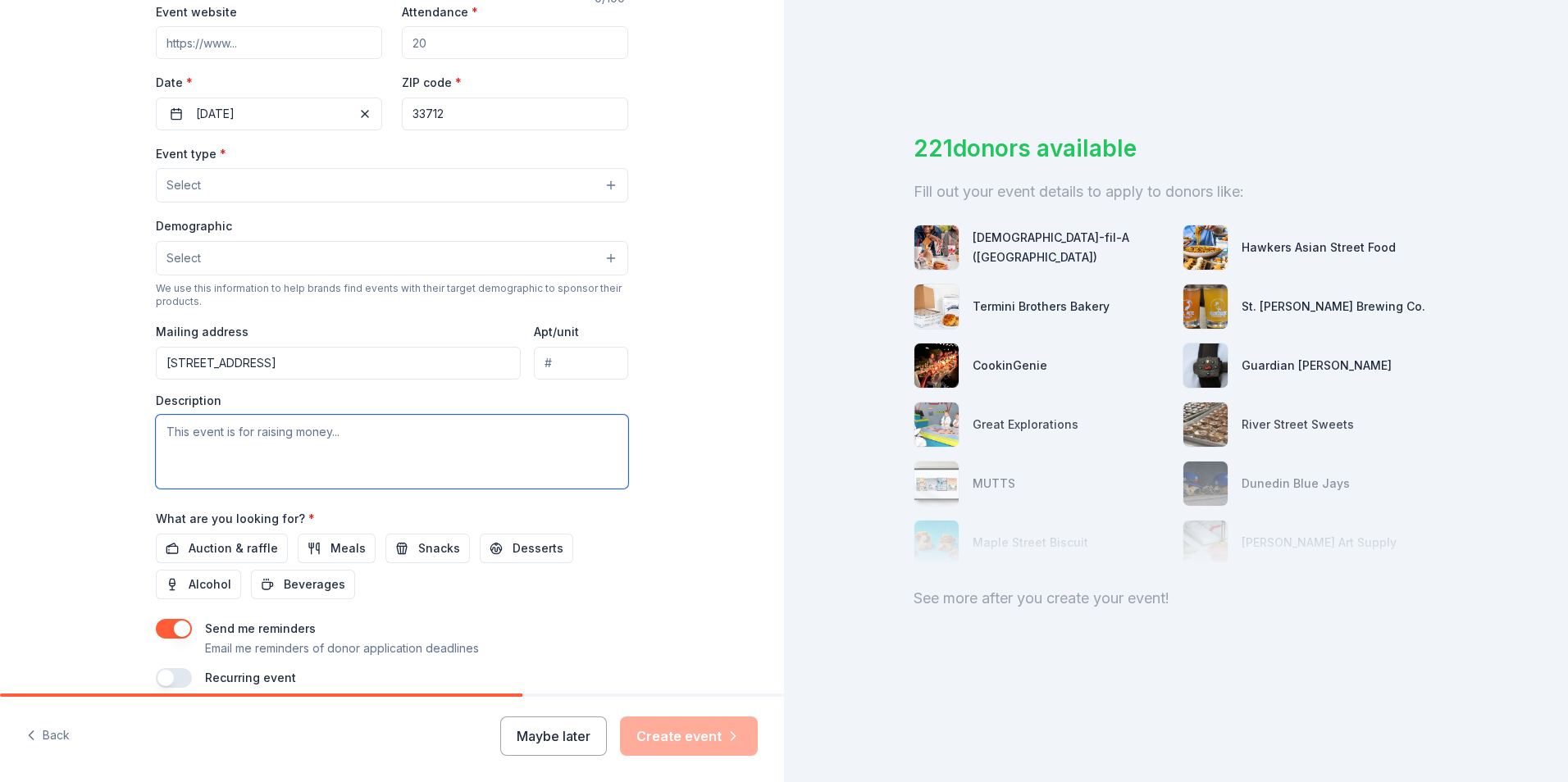
click at [401, 463] on textarea at bounding box center [392, 452] width 472 height 74
drag, startPoint x: 285, startPoint y: 427, endPoint x: 149, endPoint y: 462, distance: 140.4
click at [149, 462] on div "Tell us about your event. We'll find in-kind donations you can apply for. Event…" at bounding box center [392, 221] width 525 height 1092
drag, startPoint x: 307, startPoint y: 429, endPoint x: 285, endPoint y: 433, distance: 22.4
click at [285, 433] on textarea "Great American Teach in" at bounding box center [392, 452] width 472 height 74
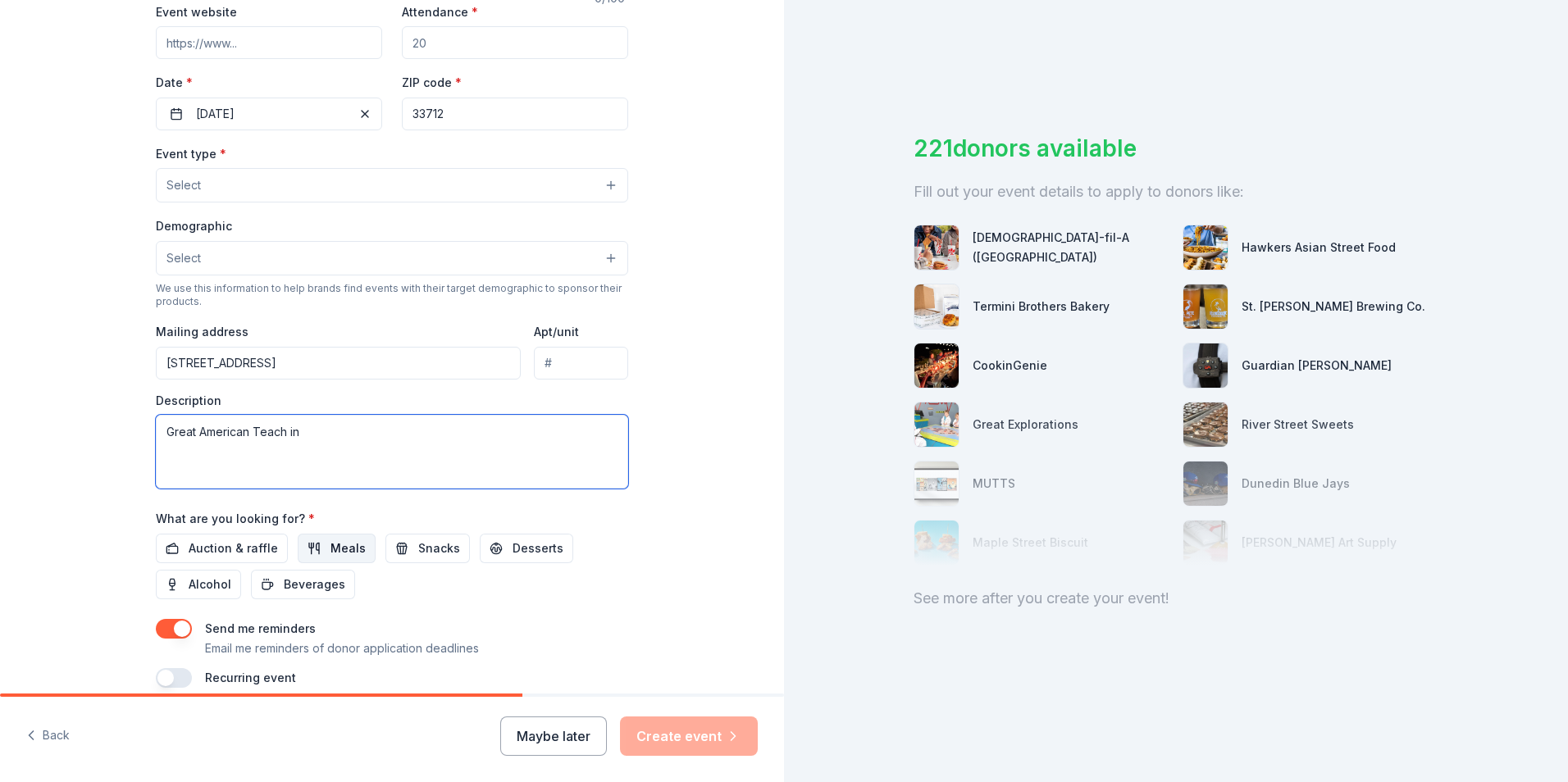
type textarea "Great American Teach in"
click at [346, 542] on span "Meals" at bounding box center [348, 548] width 35 height 19
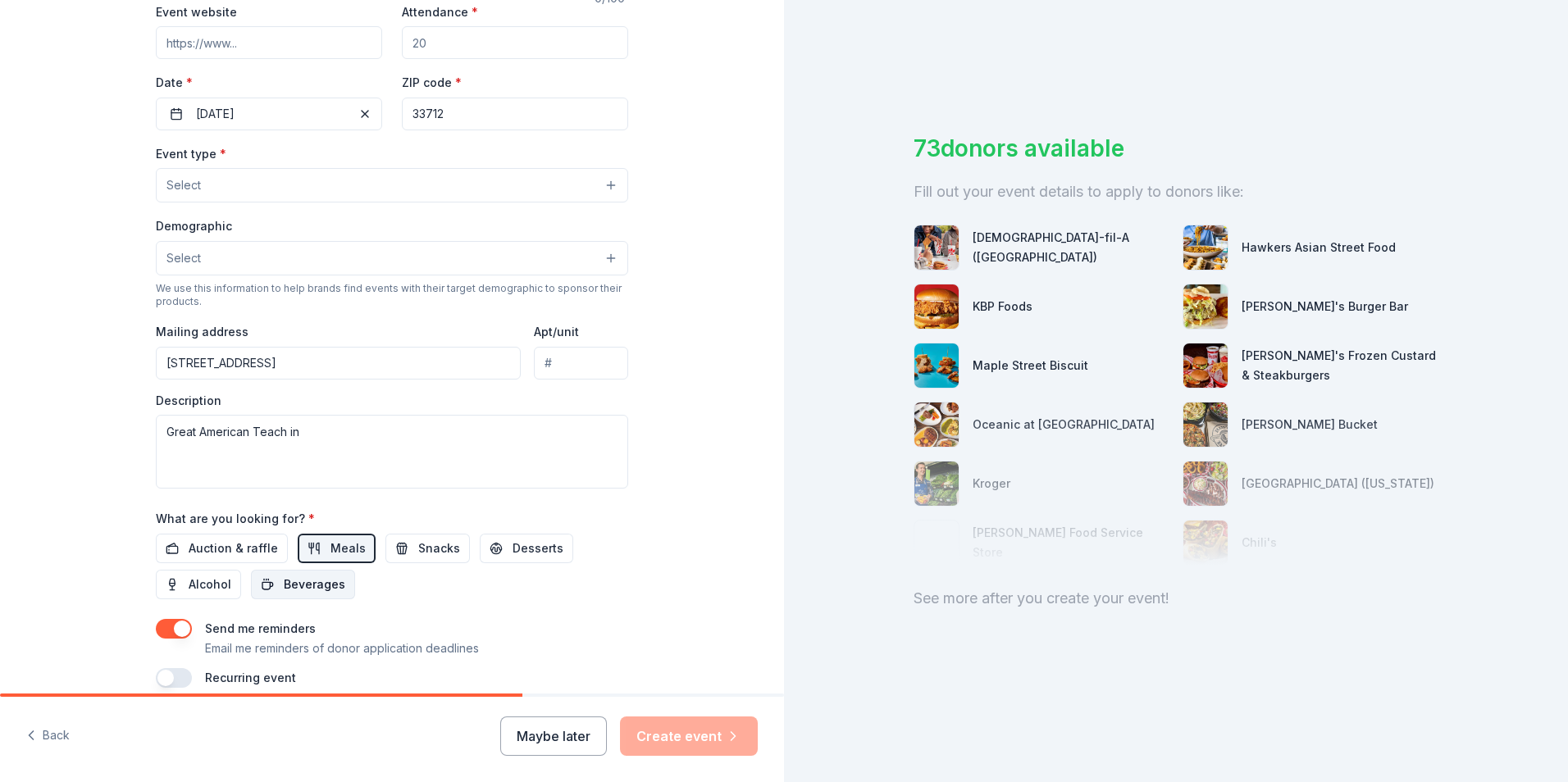
click at [306, 587] on span "Beverages" at bounding box center [314, 584] width 61 height 19
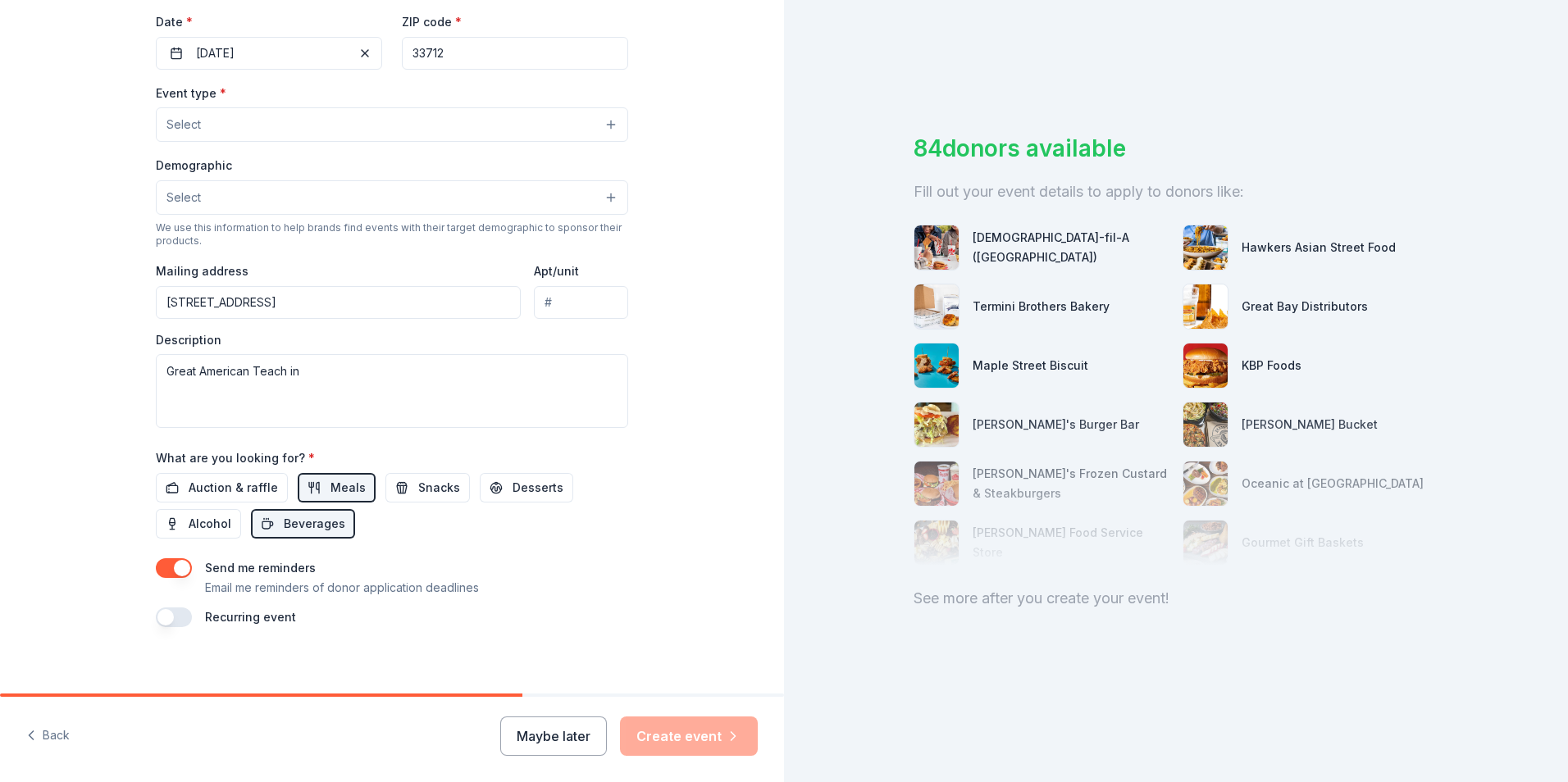
scroll to position [398, 0]
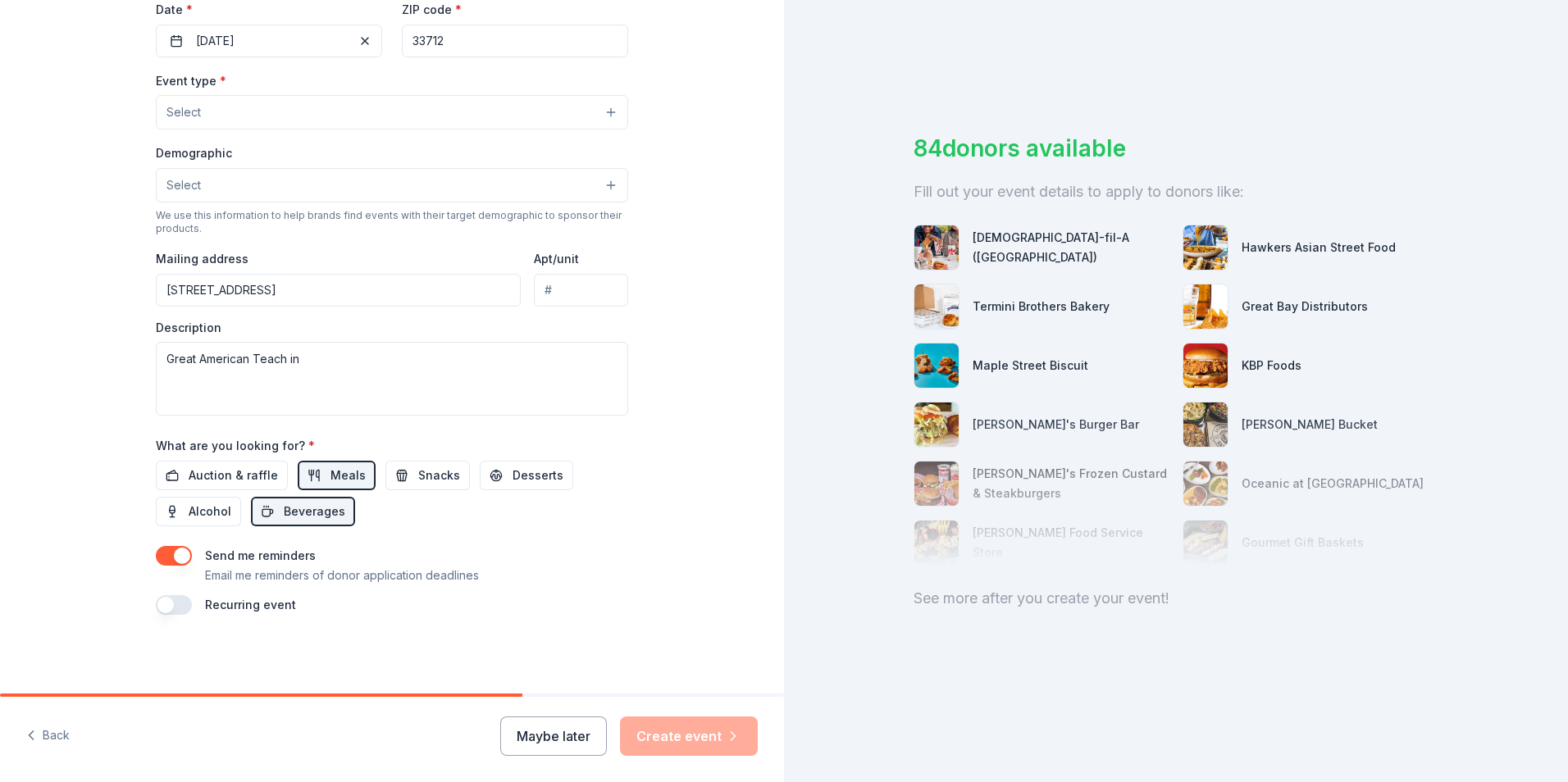
click at [164, 610] on button "button" at bounding box center [173, 604] width 36 height 19
click at [290, 652] on button "October 2026" at bounding box center [248, 655] width 84 height 33
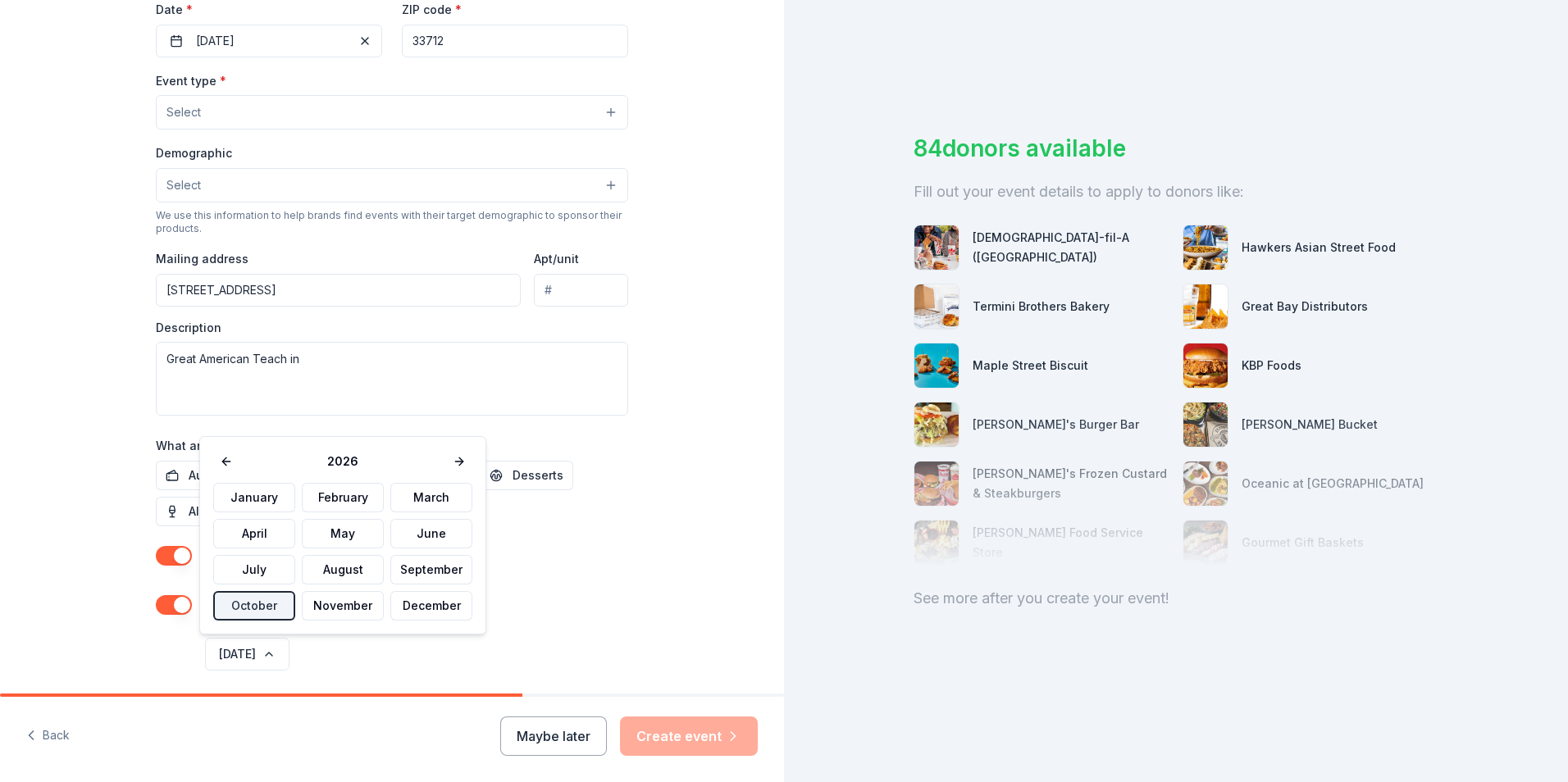
click at [174, 607] on button "button" at bounding box center [173, 604] width 36 height 19
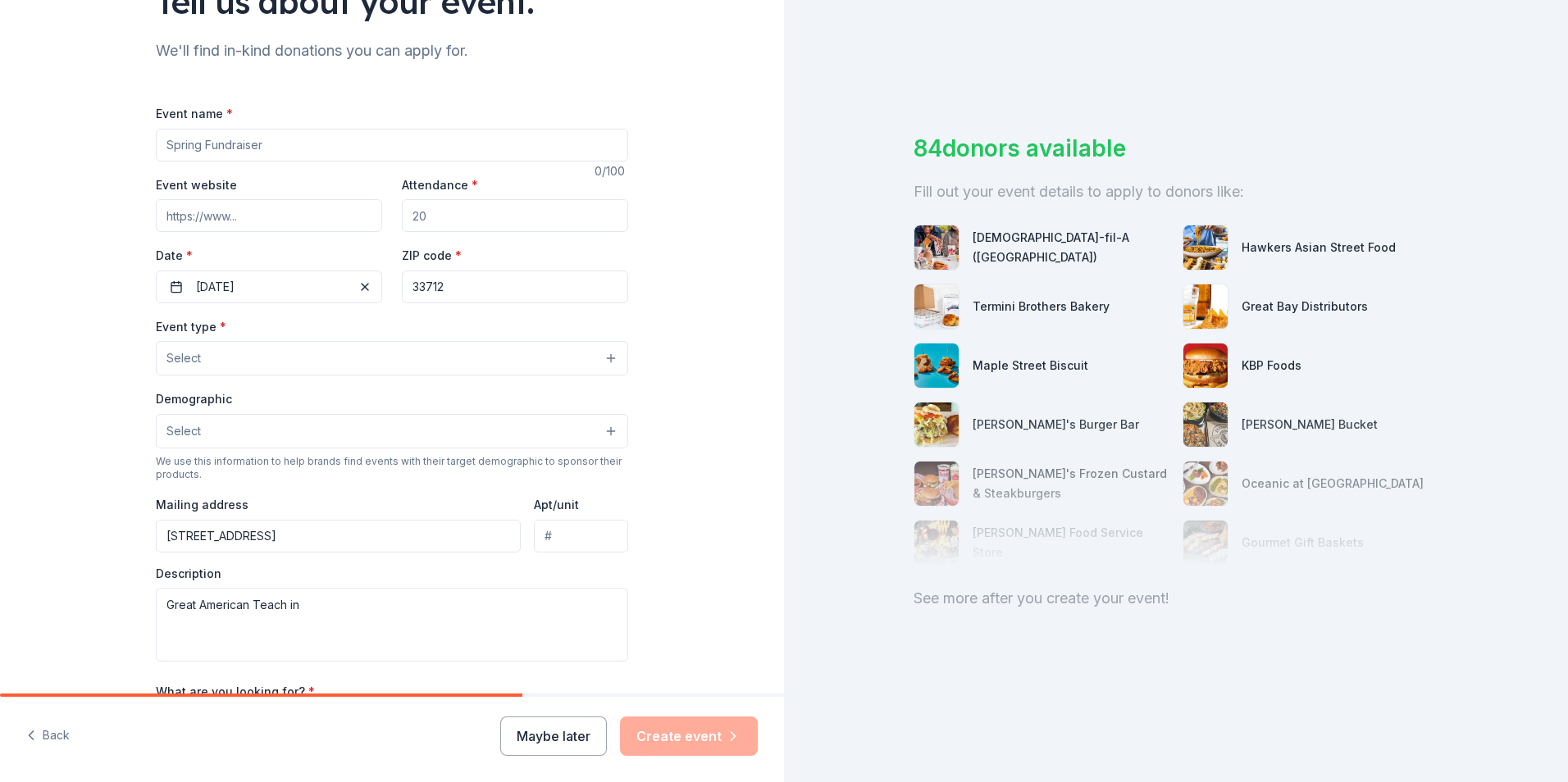
scroll to position [70, 0]
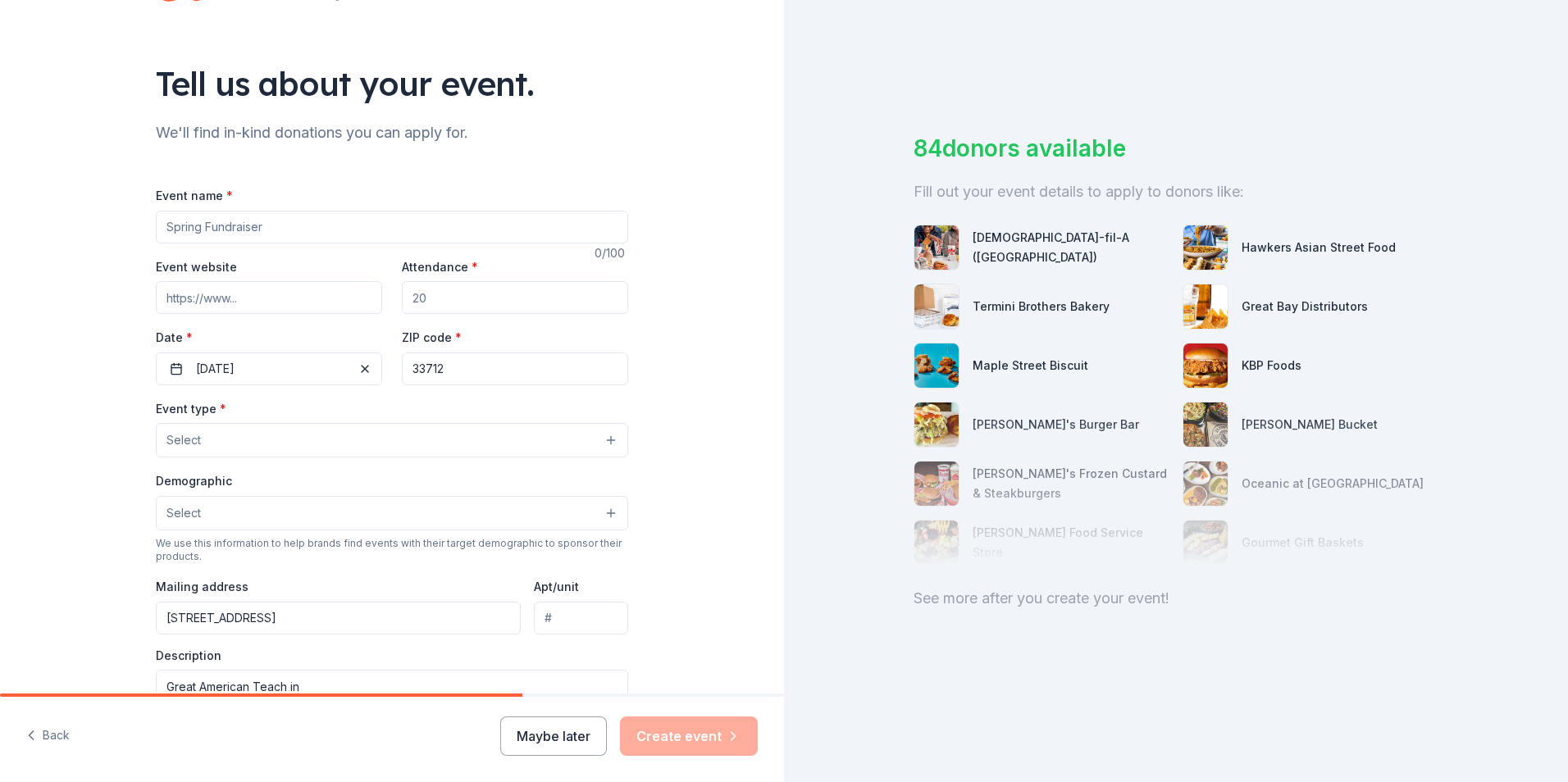
click at [600, 517] on button "Select" at bounding box center [392, 513] width 472 height 35
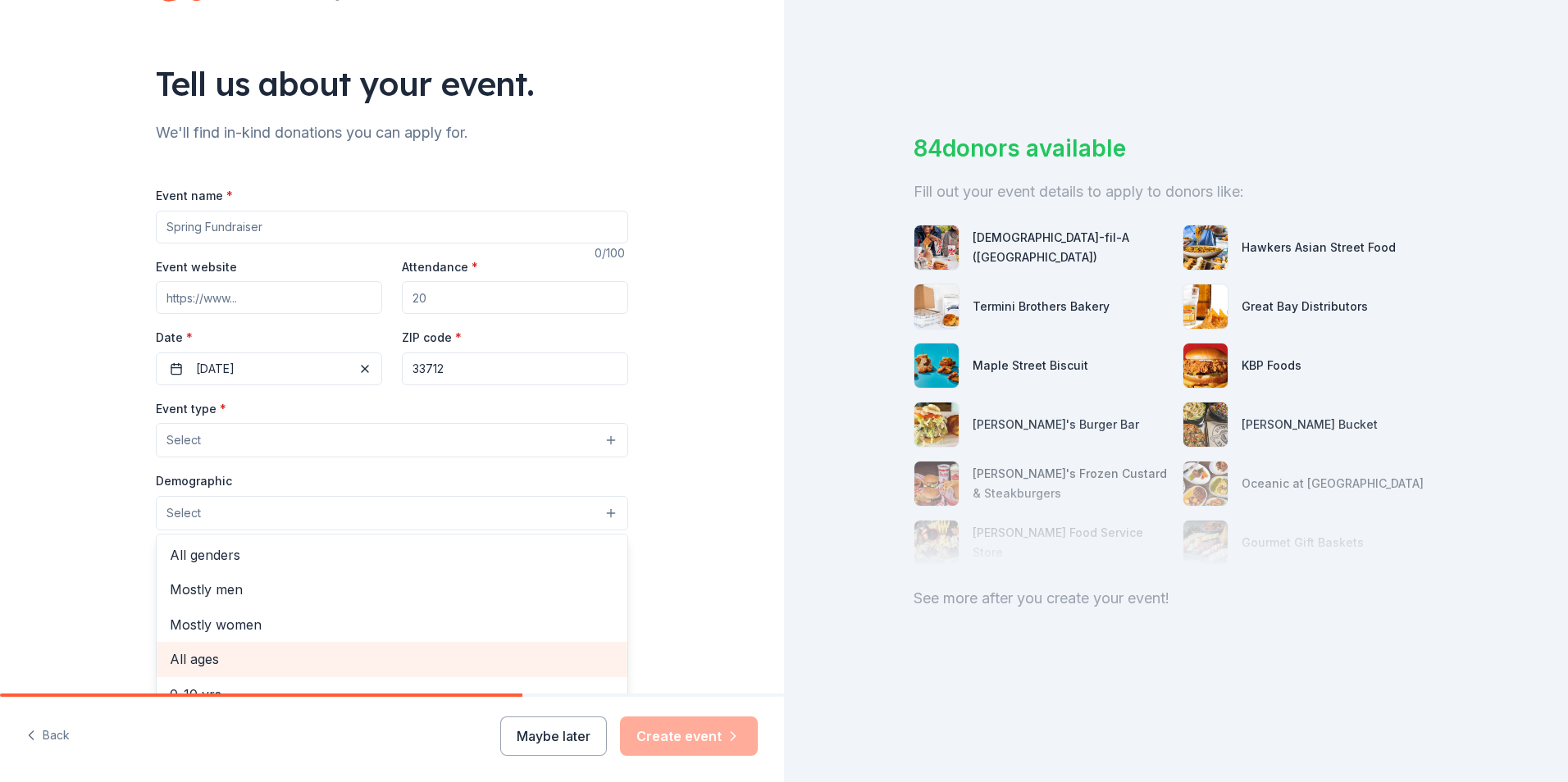
click at [268, 662] on span "All ages" at bounding box center [392, 659] width 445 height 21
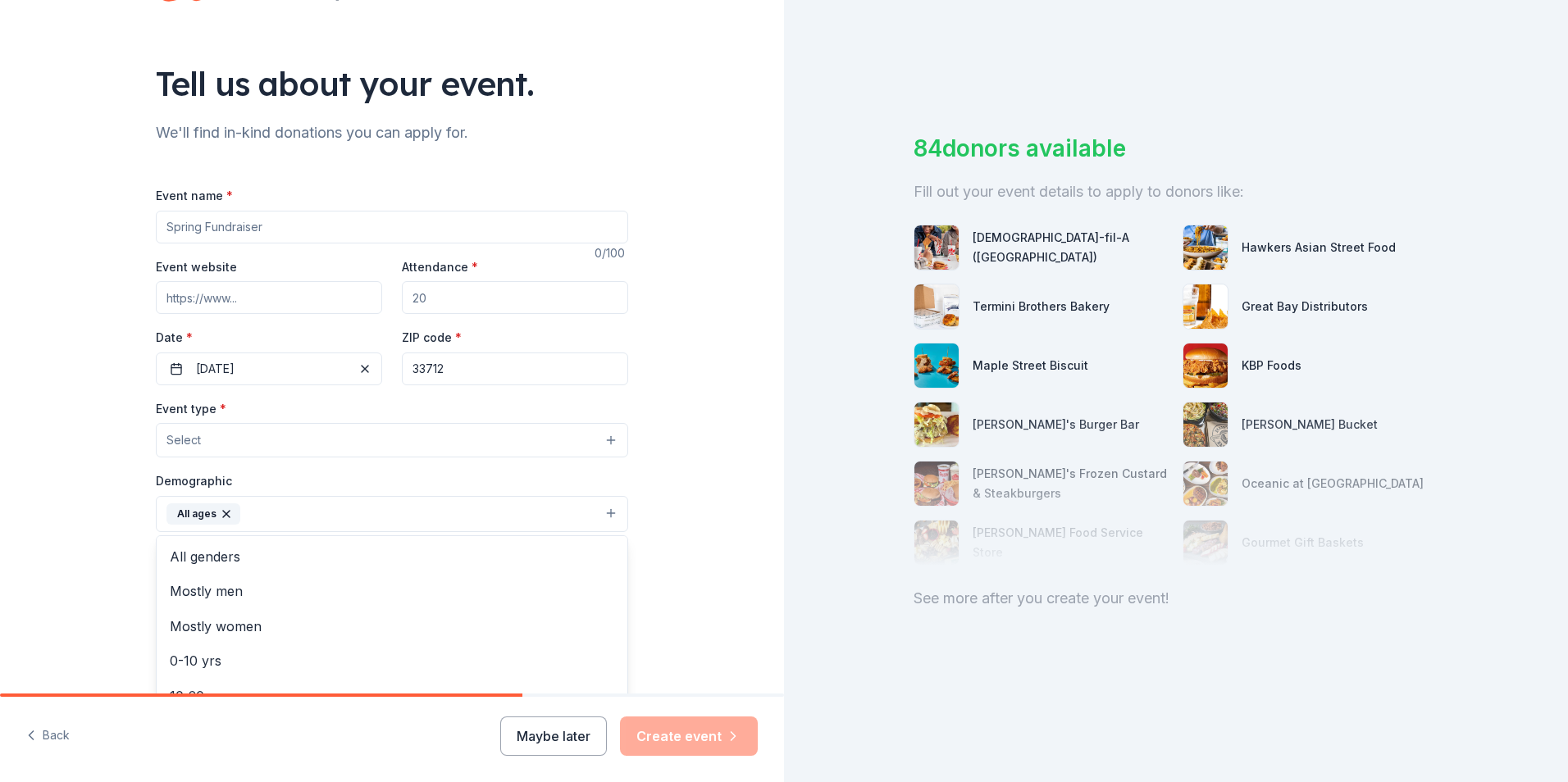
click at [381, 442] on div "Event type * Select Demographic All ages All genders Mostly men Mostly women 0-…" at bounding box center [392, 572] width 472 height 347
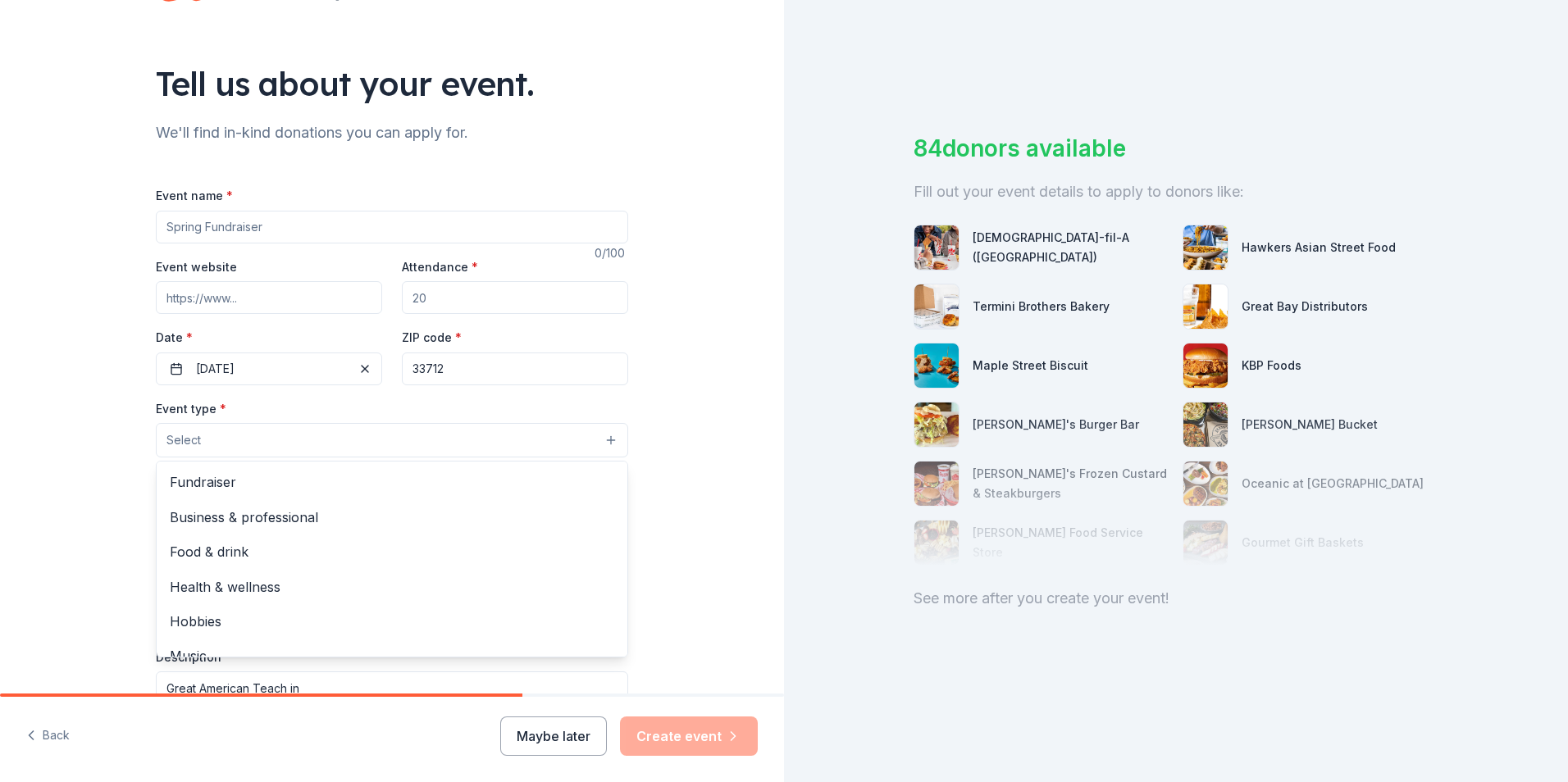
click at [599, 436] on button "Select" at bounding box center [392, 441] width 472 height 35
click at [374, 523] on span "Business & professional" at bounding box center [392, 517] width 445 height 21
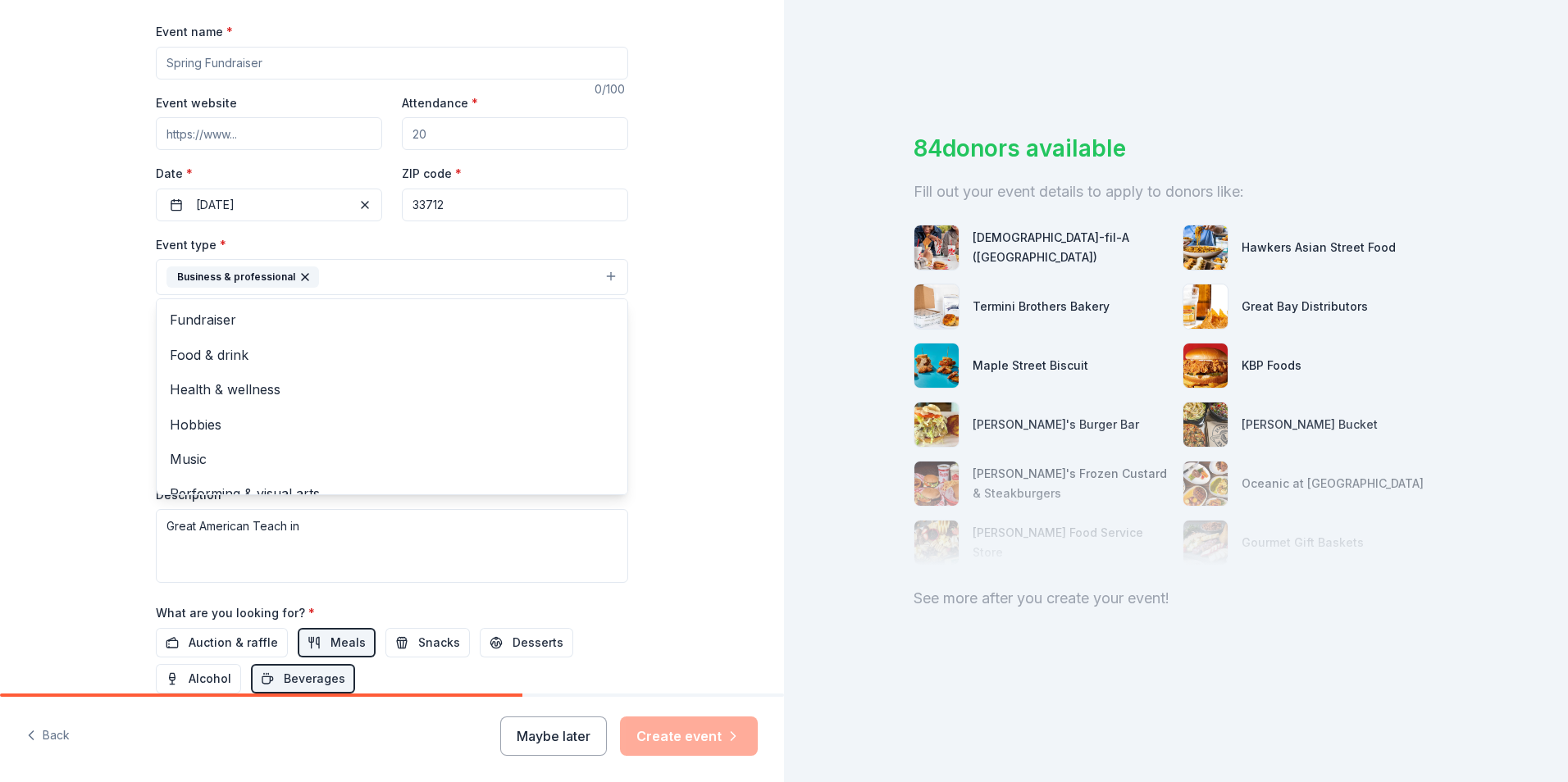
scroll to position [315, 0]
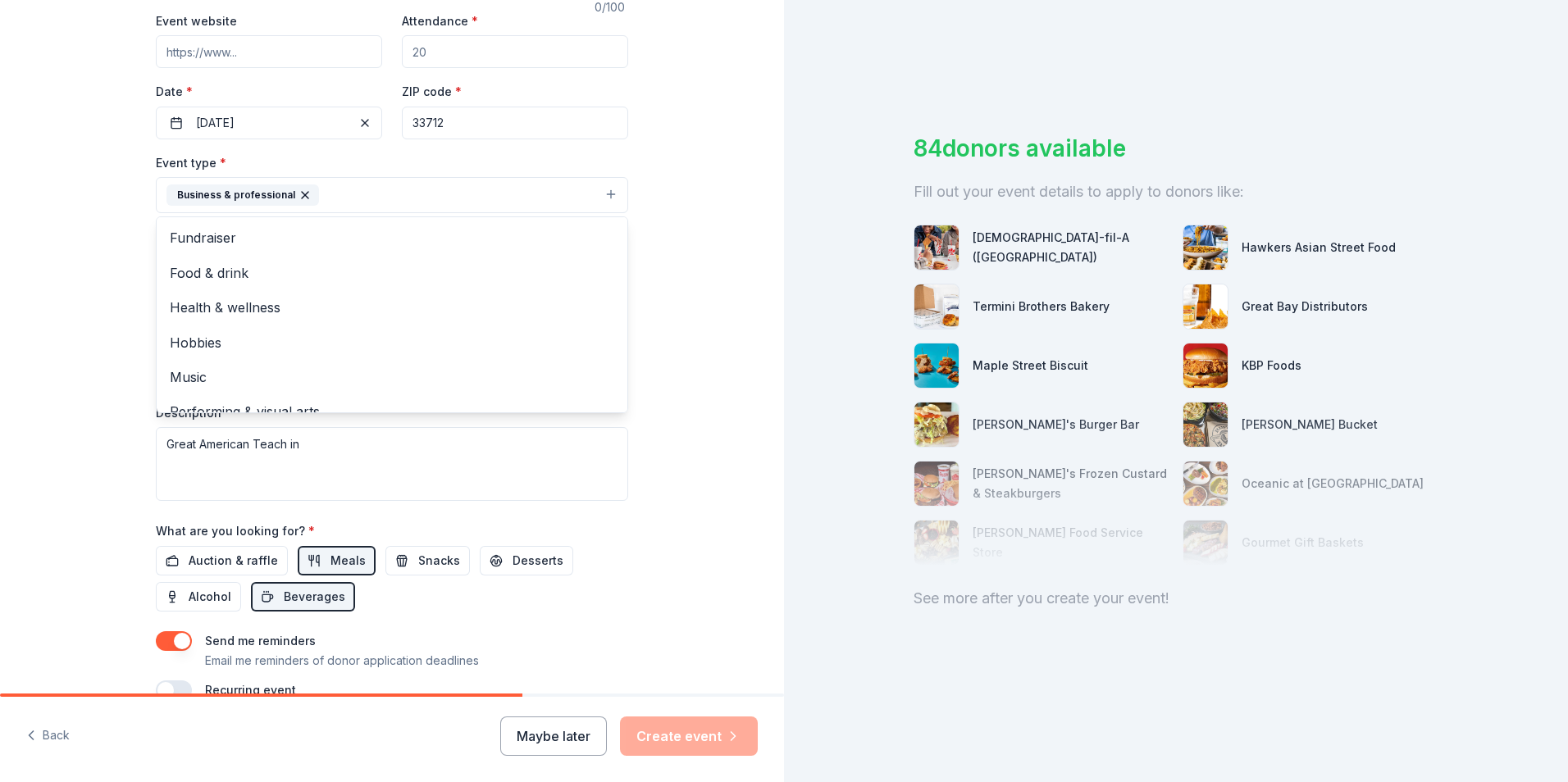
click at [626, 524] on div "Tell us about your event. We'll find in-kind donations you can apply for. Event…" at bounding box center [392, 232] width 525 height 1095
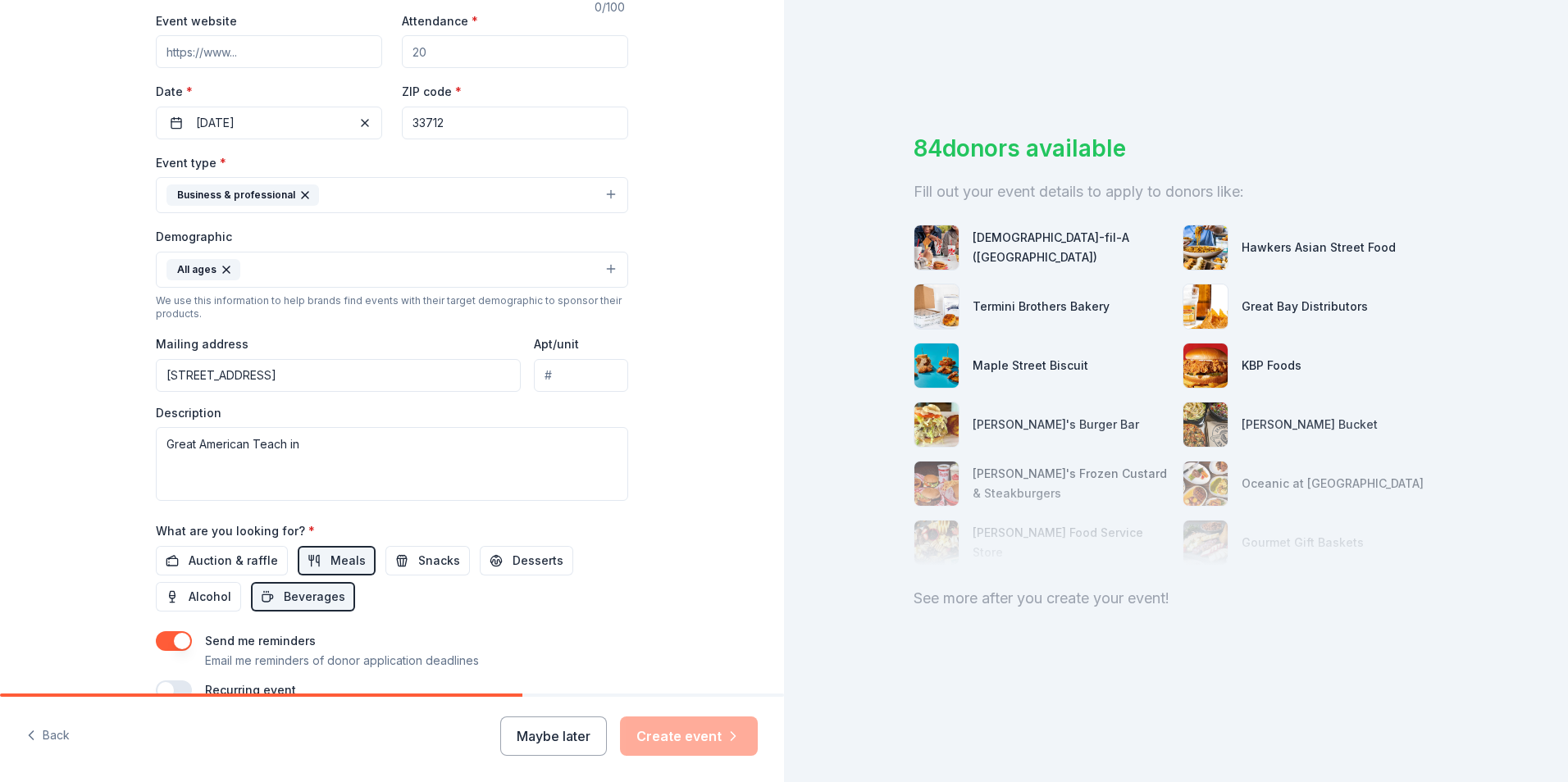
scroll to position [70, 0]
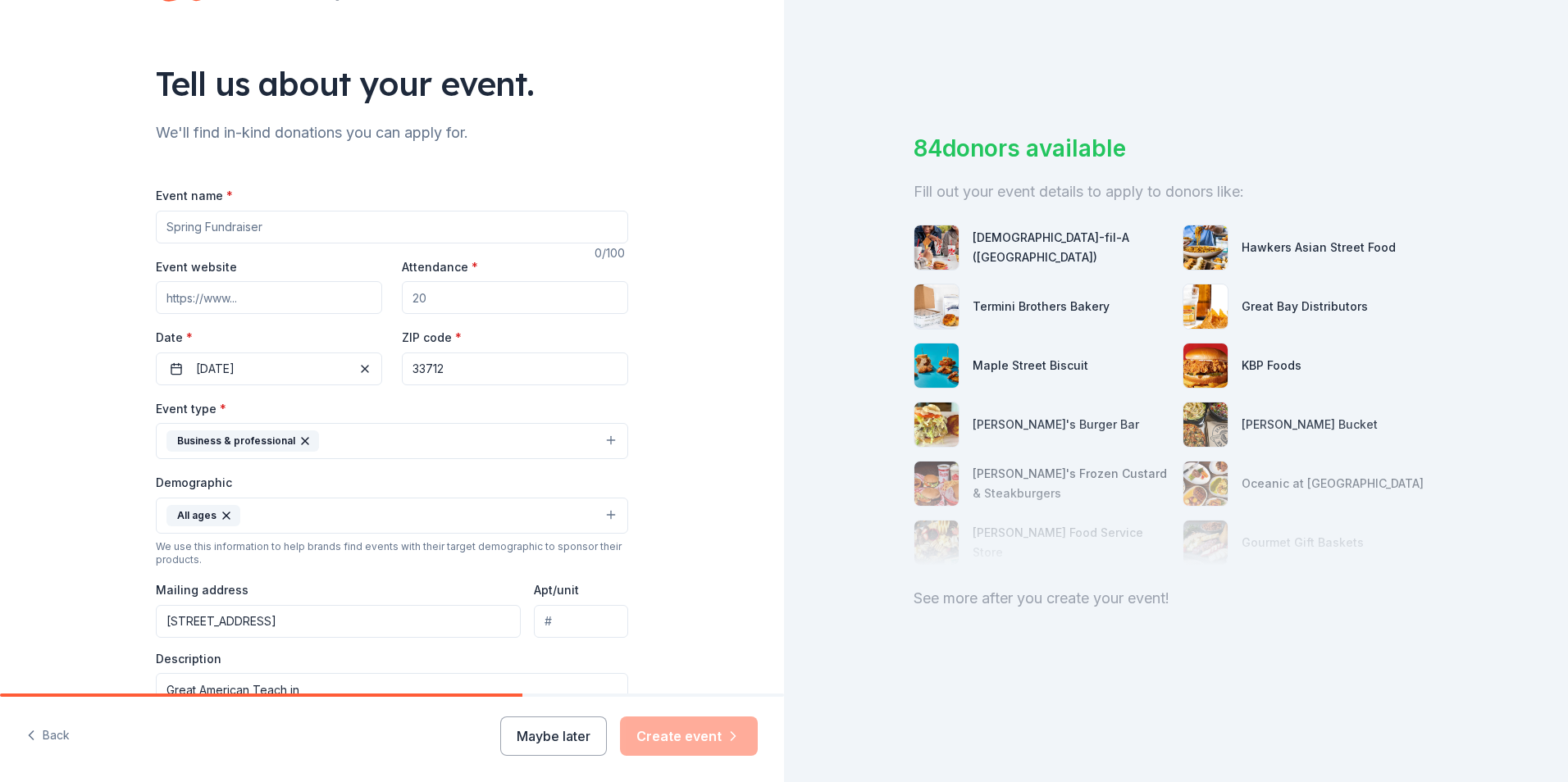
click at [422, 216] on input "Event name *" at bounding box center [392, 227] width 472 height 33
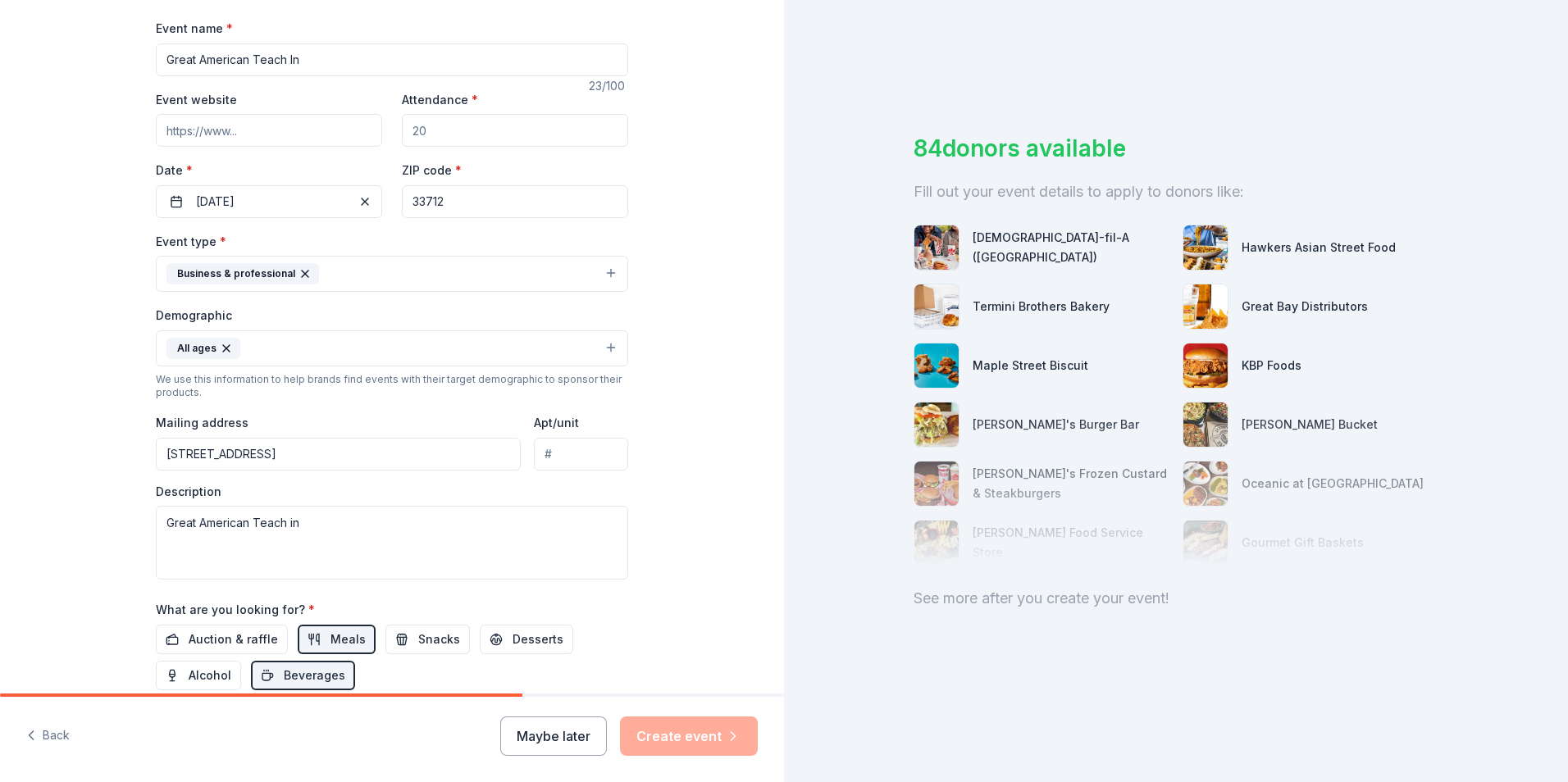
scroll to position [155, 0]
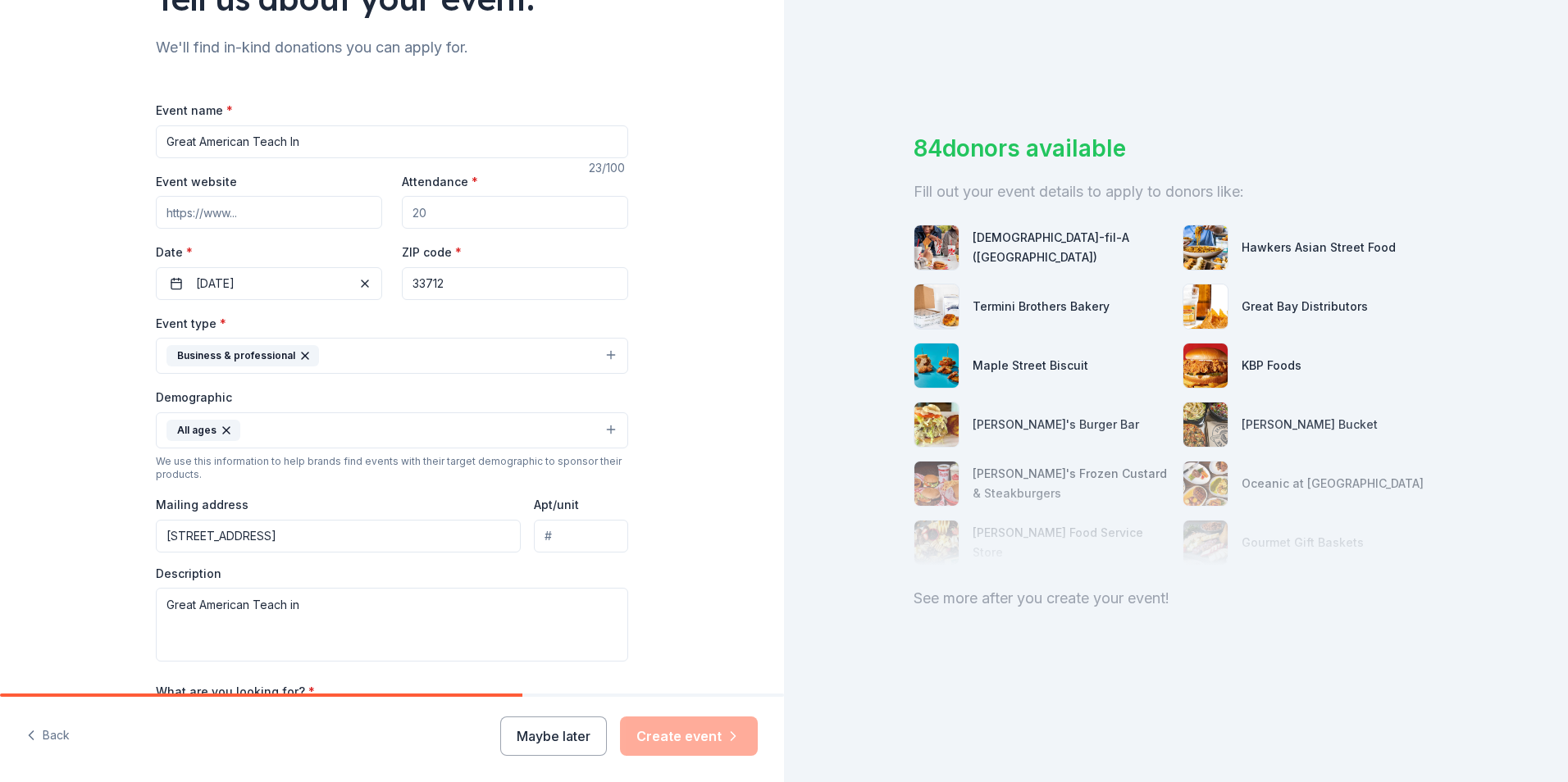
type input "Great American Teach In"
drag, startPoint x: 301, startPoint y: 600, endPoint x: 24, endPoint y: 612, distance: 277.3
click at [24, 612] on div "Tell us about your event. We'll find in-kind donations you can apply for. Event…" at bounding box center [392, 392] width 784 height 1095
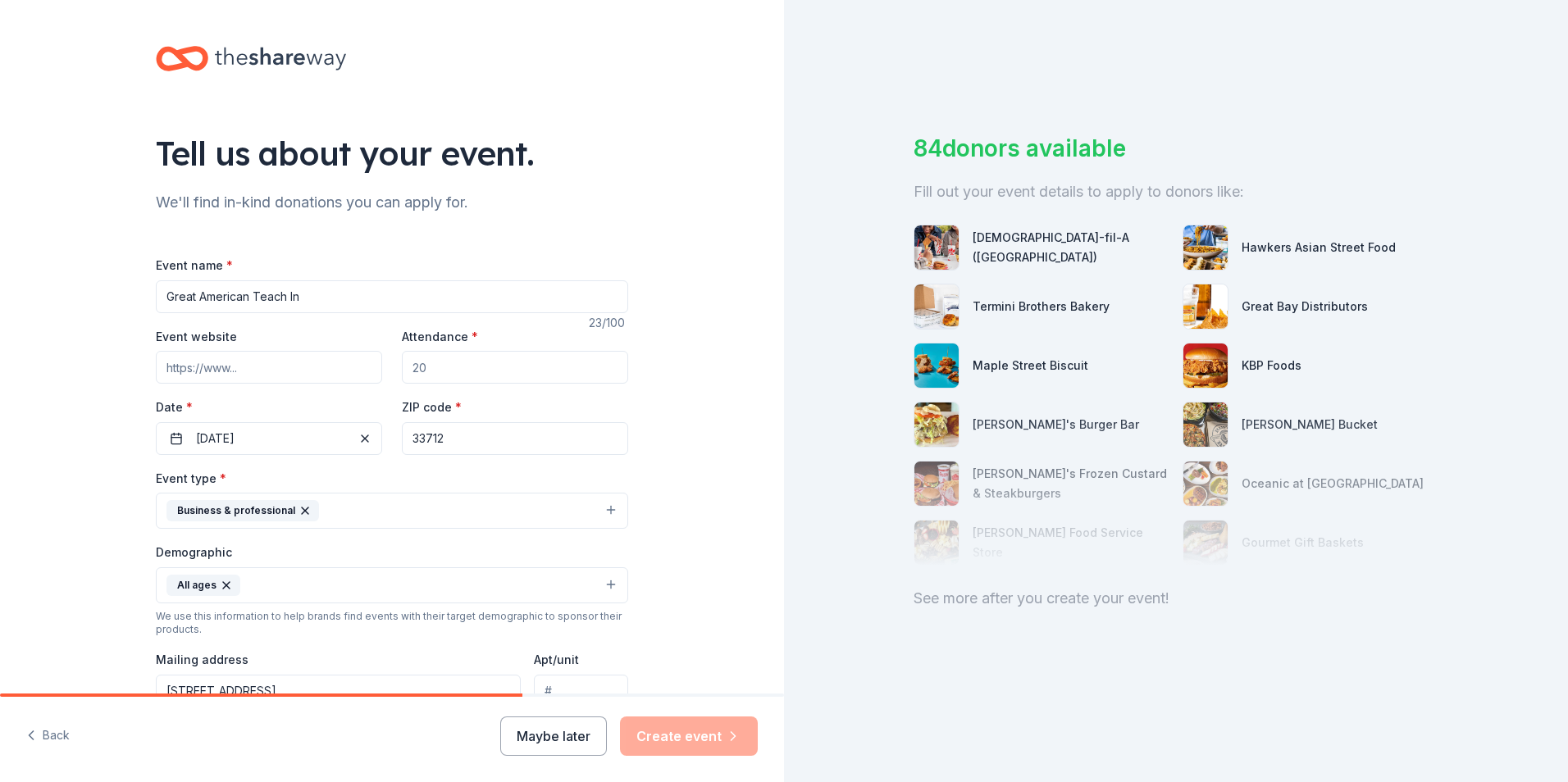
scroll to position [328, 0]
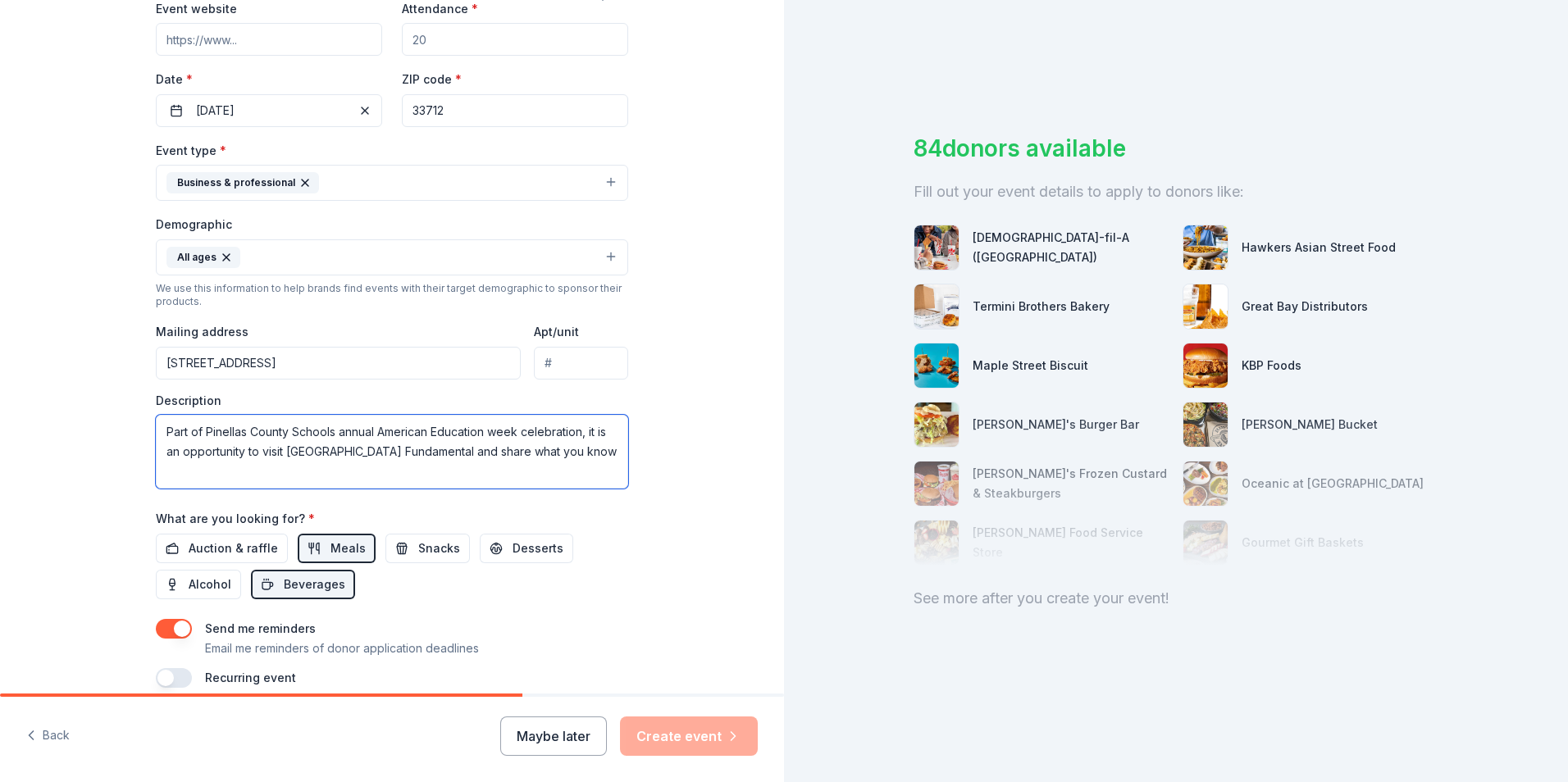
click at [545, 456] on textarea "Part of Pinellas County Schools annual American Education week celebration, it …" at bounding box center [392, 452] width 472 height 74
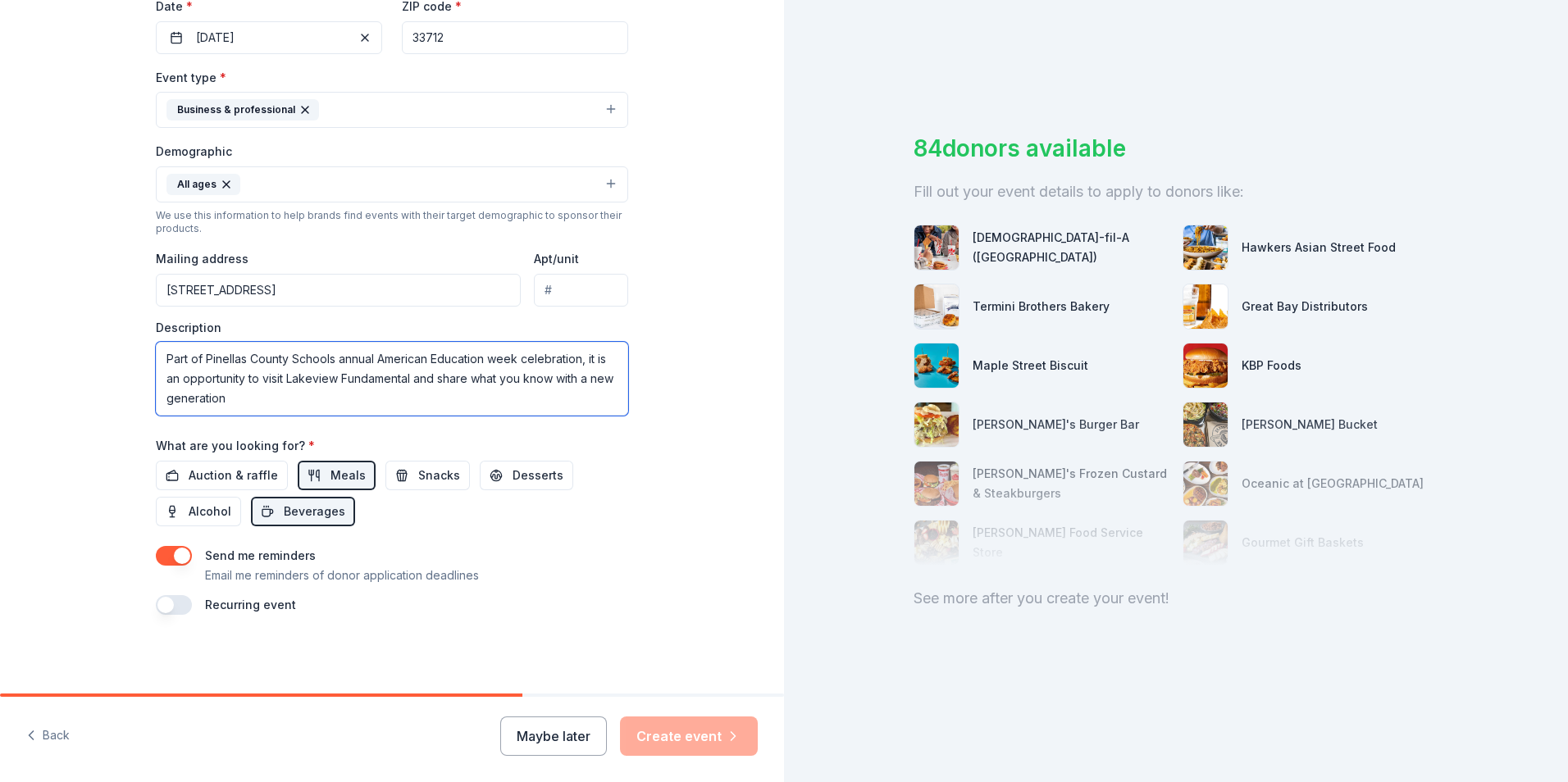
scroll to position [237, 0]
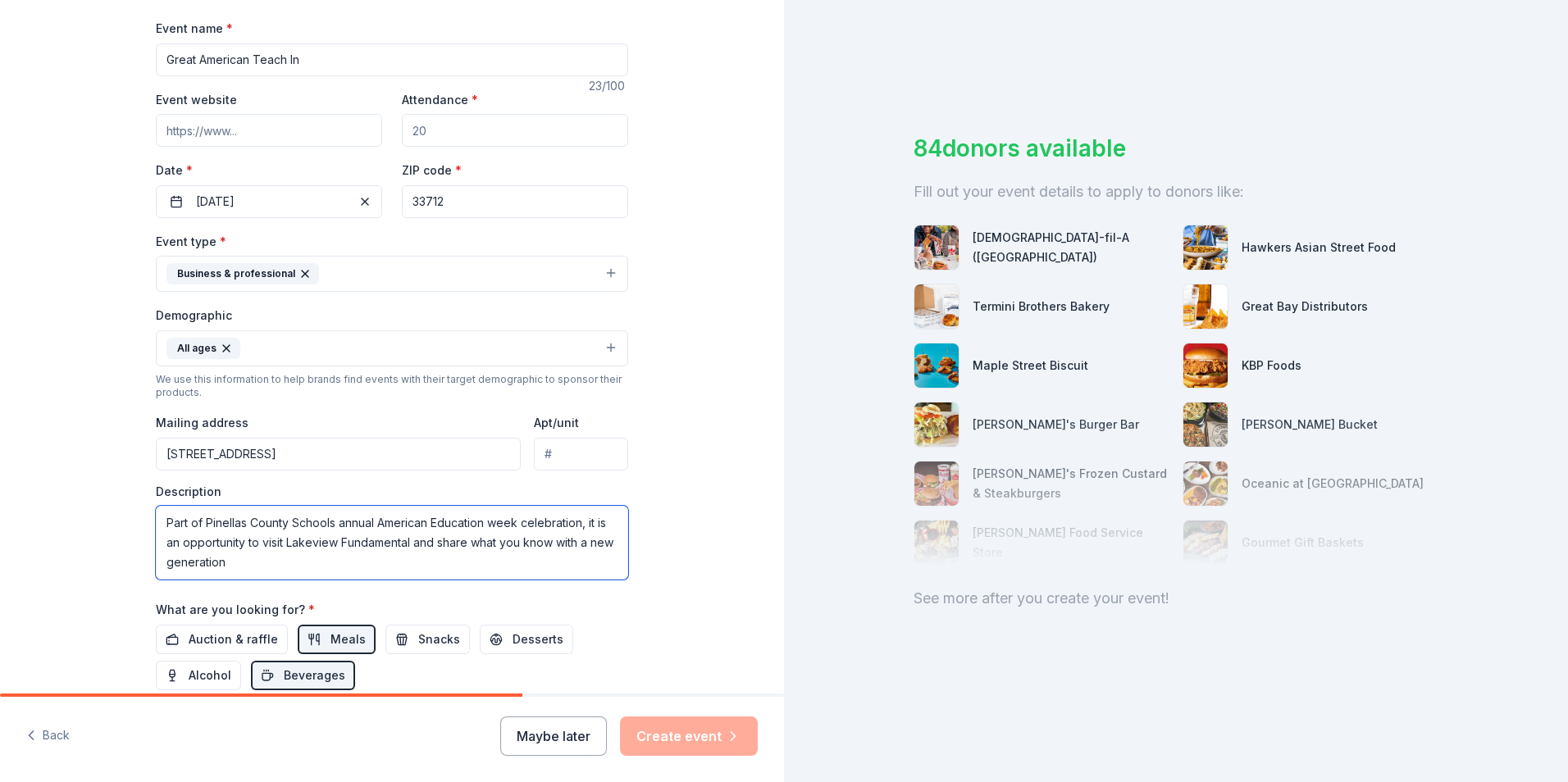
type textarea "Part of Pinellas County Schools annual American Education week celebration, it …"
click at [414, 464] on input "2229 25th St South" at bounding box center [338, 455] width 365 height 33
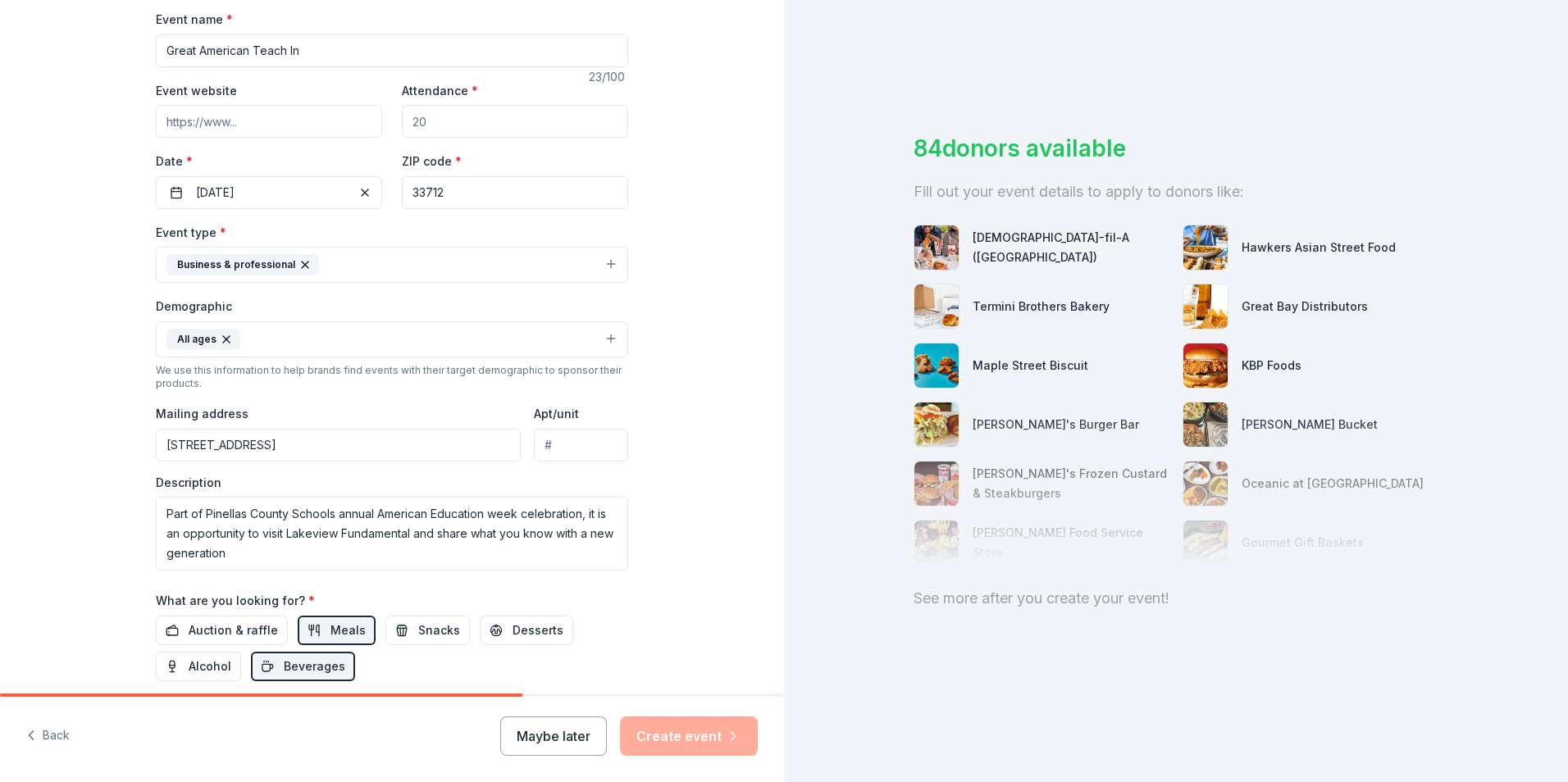
scroll to position [401, 0]
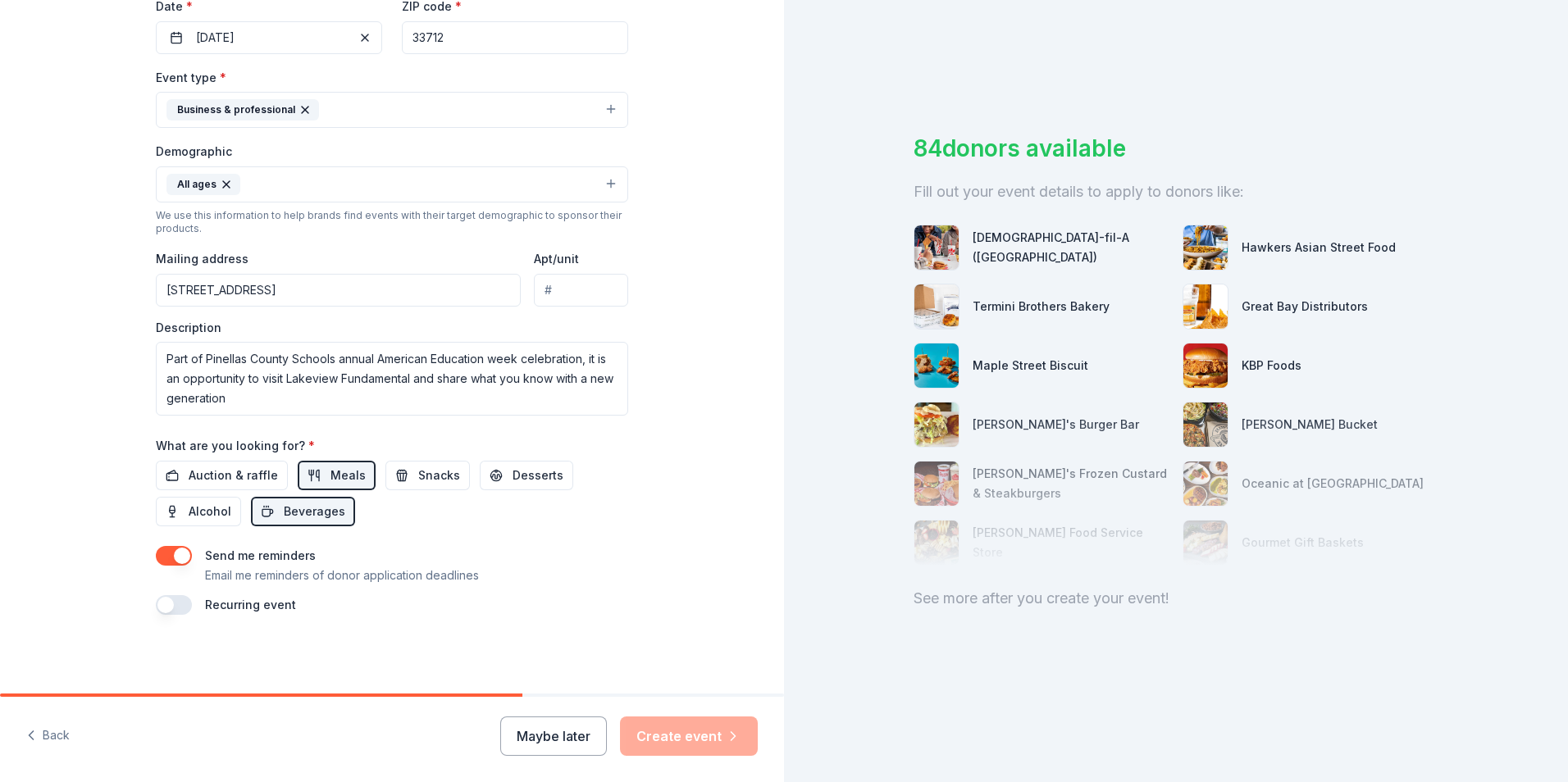
click at [689, 736] on div "Maybe later Create event" at bounding box center [629, 736] width 258 height 39
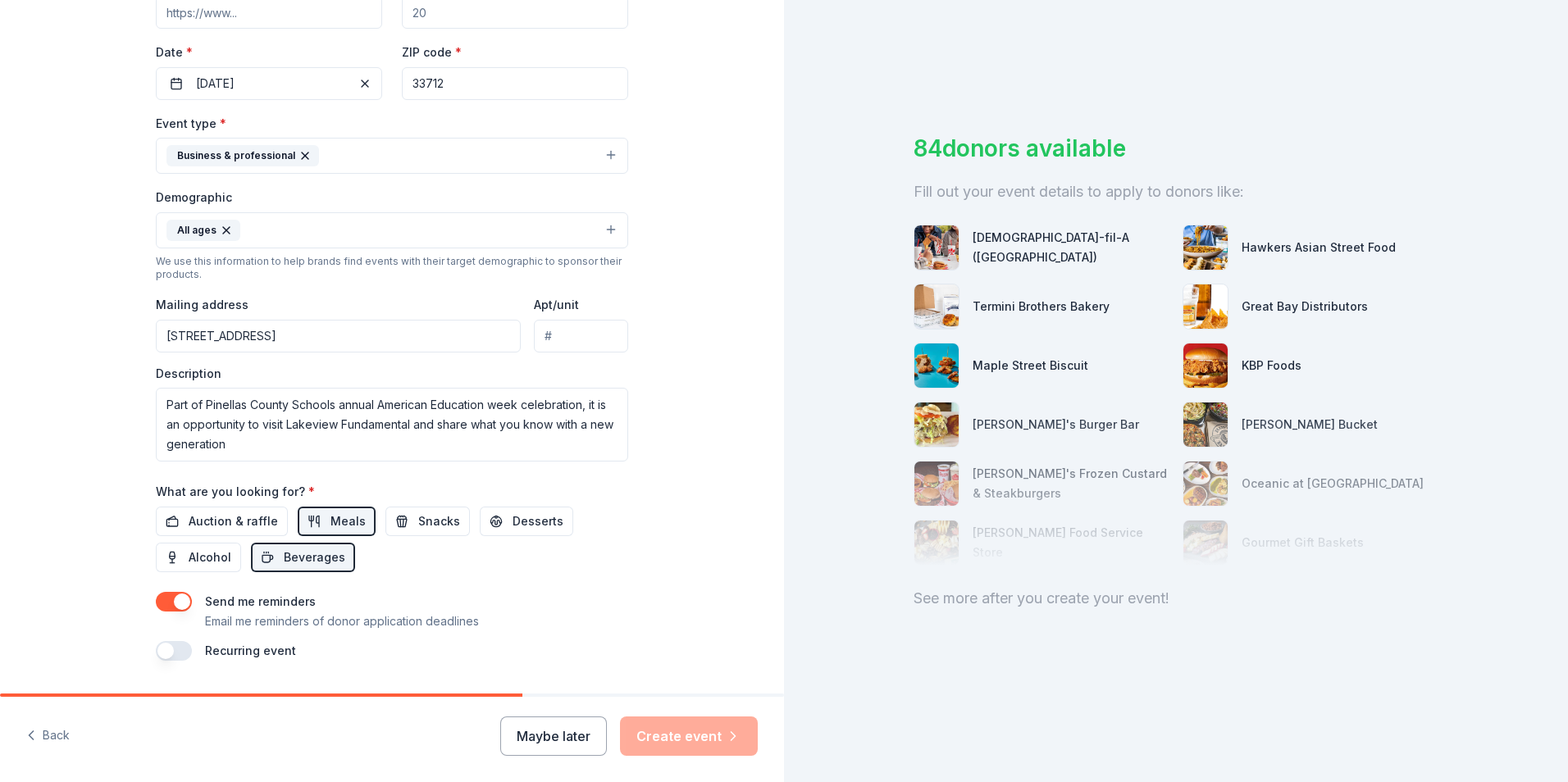
scroll to position [352, 0]
click at [315, 329] on input "2229 25th St South" at bounding box center [338, 339] width 365 height 33
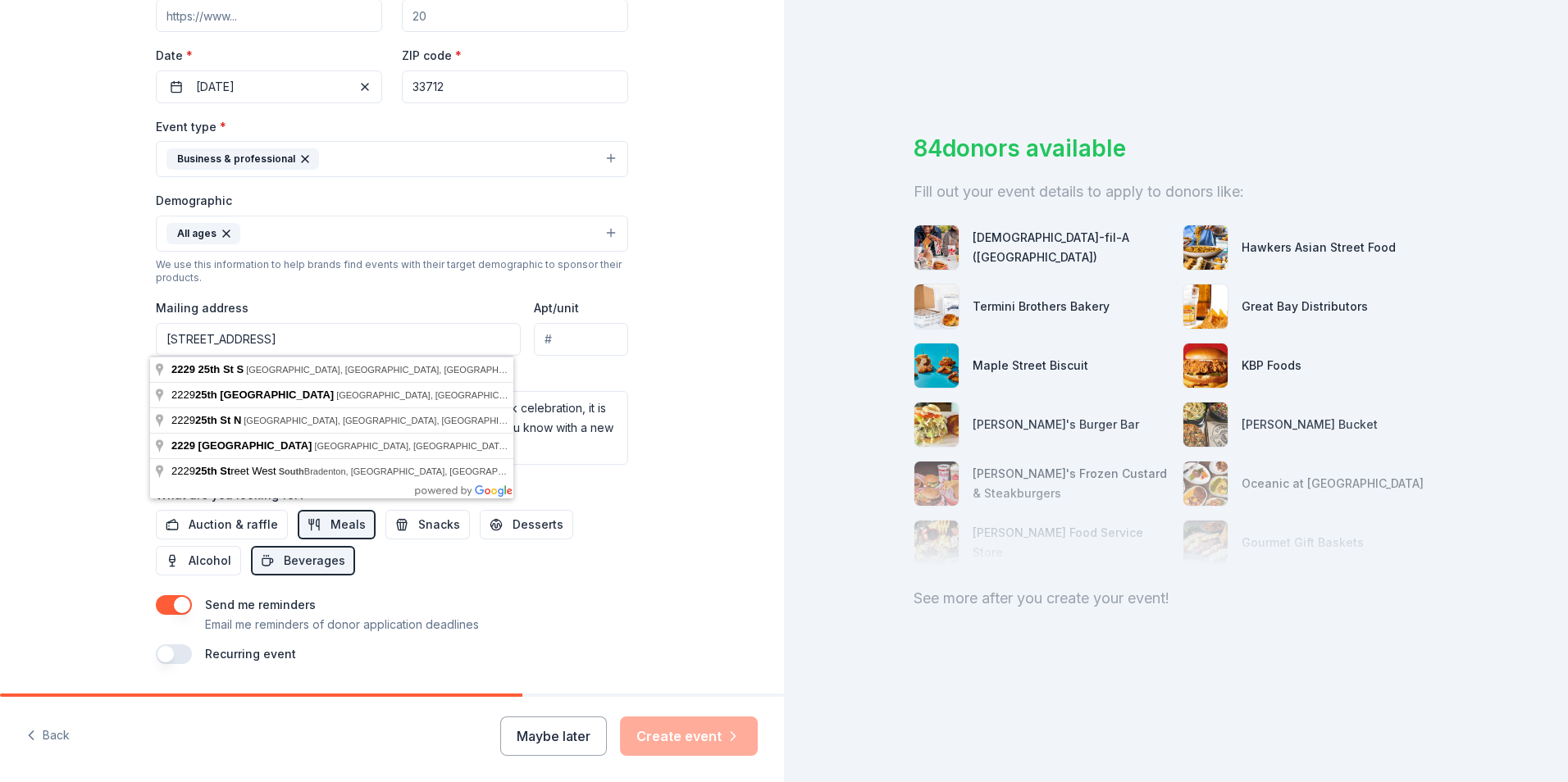
click at [640, 540] on div "Tell us about your event. We'll find in-kind donations you can apply for. Event…" at bounding box center [392, 195] width 525 height 1095
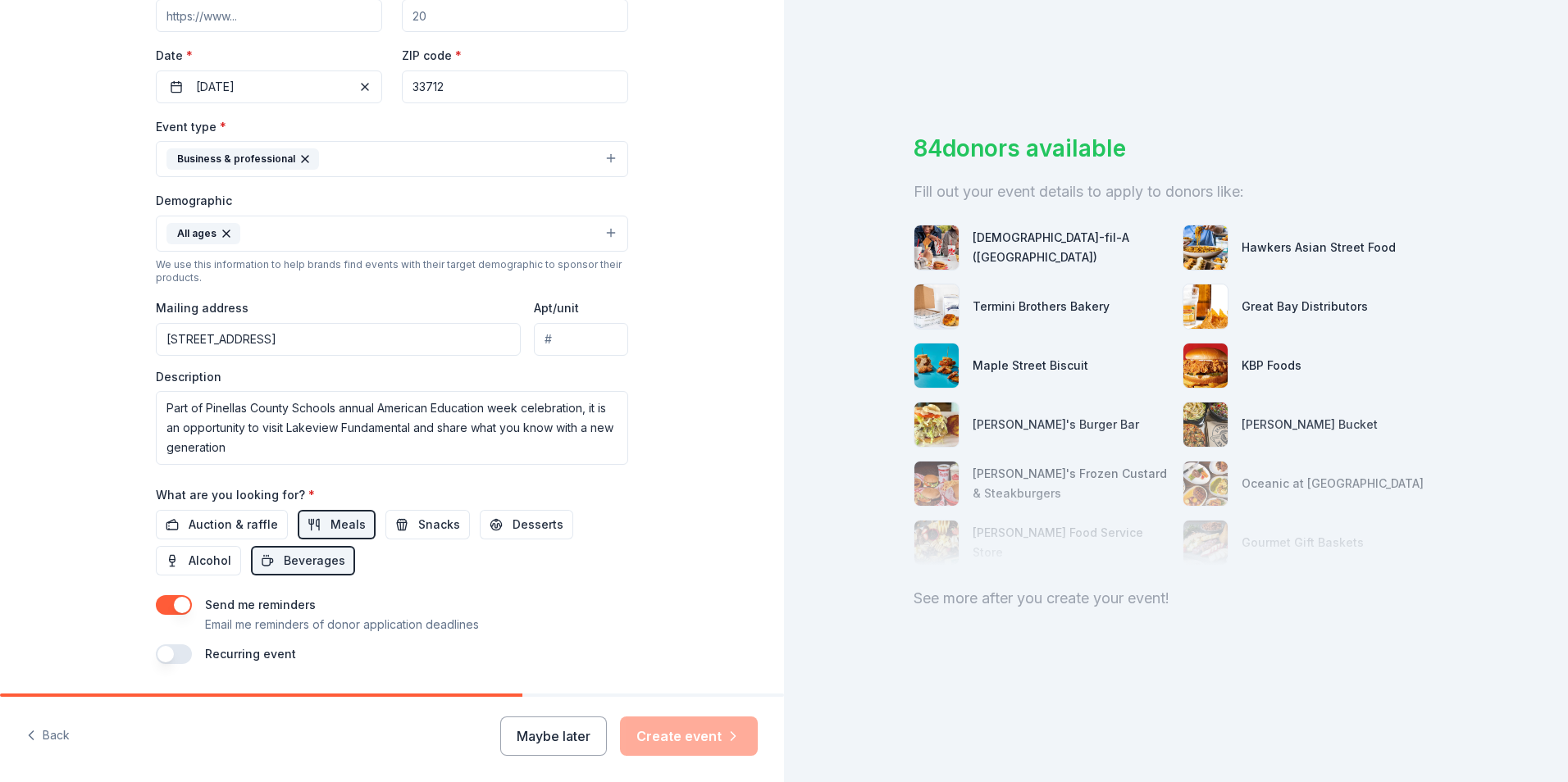
click at [337, 363] on div "Event type * Business & professional Demographic All ages We use this informati…" at bounding box center [392, 291] width 472 height 348
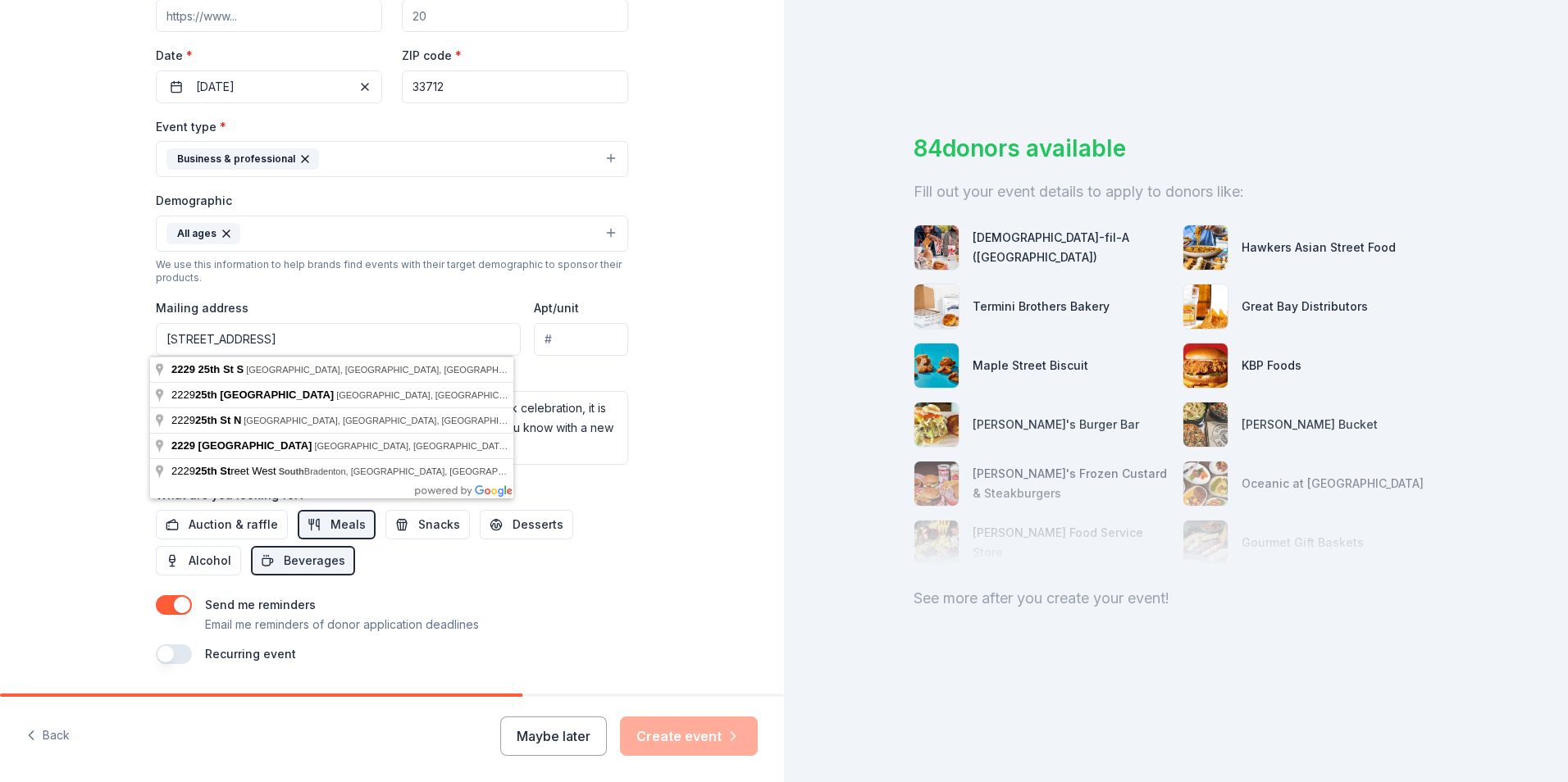
click at [328, 349] on input "2229 25th St South" at bounding box center [338, 339] width 365 height 33
type input "undefined 25th Street North, St. Petersburg, FL, 33713"
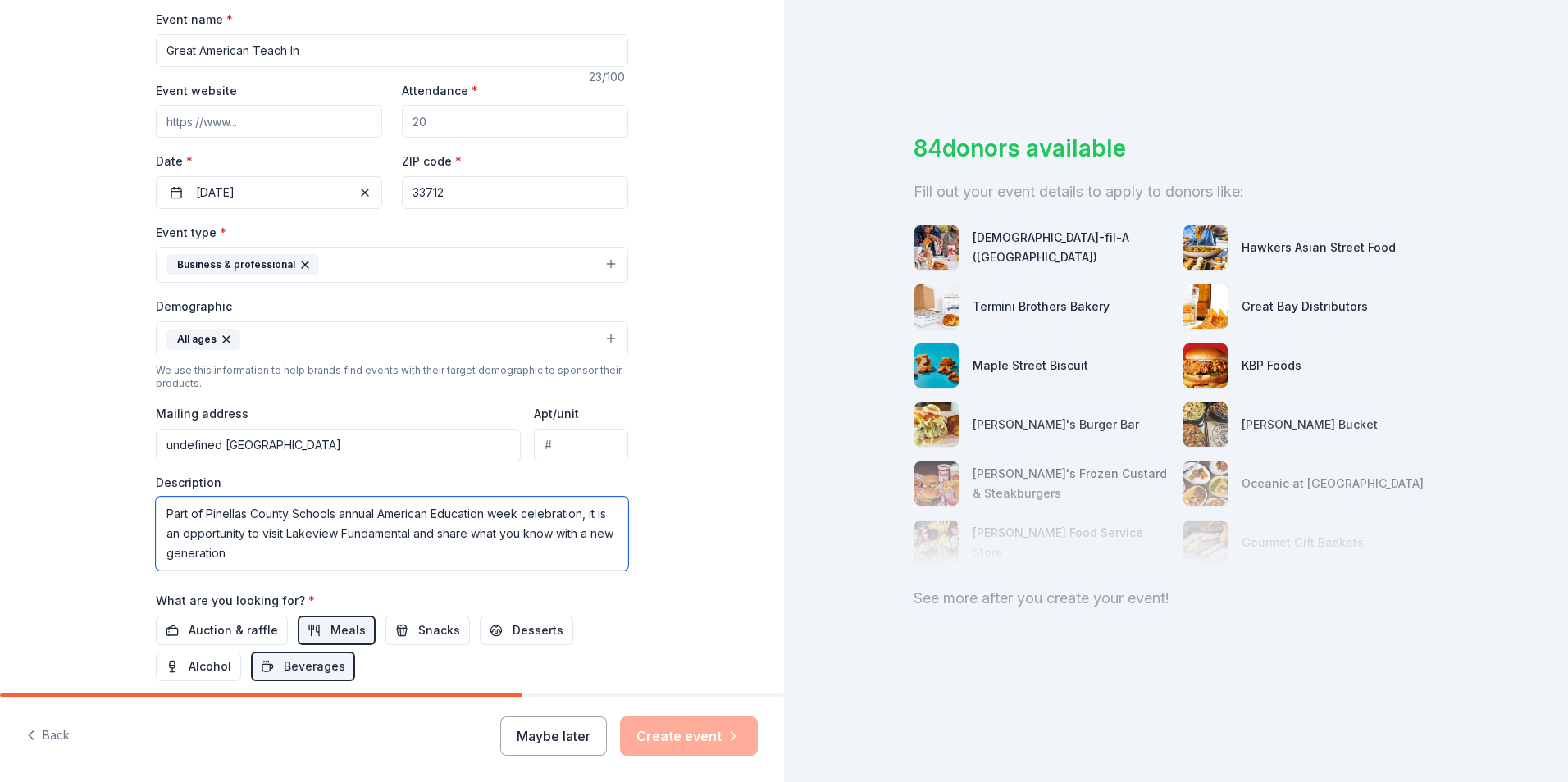
scroll to position [0, 0]
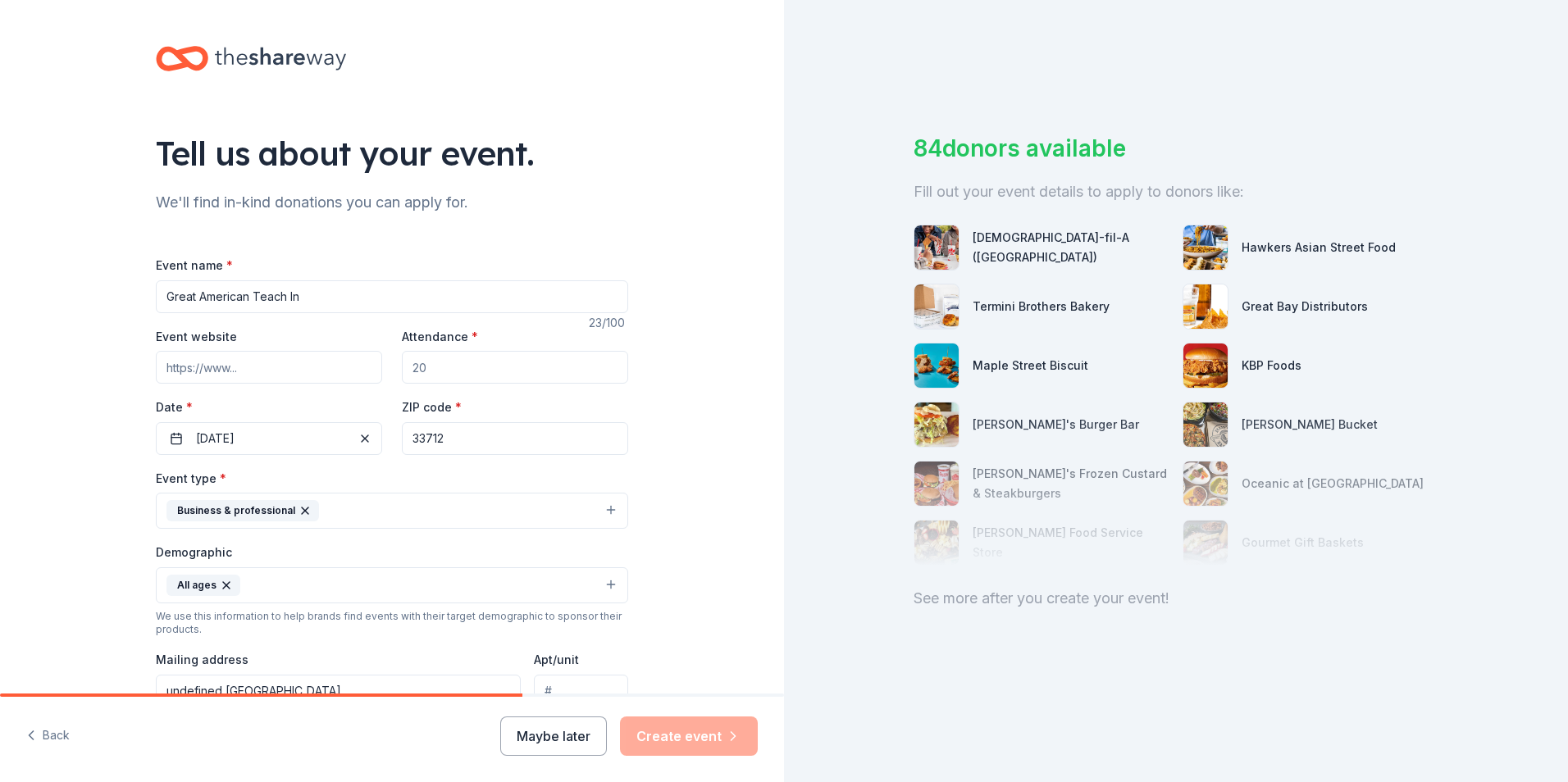
click at [457, 376] on input "Attendance *" at bounding box center [514, 368] width 226 height 33
type input "200"
click at [596, 446] on input "33712" at bounding box center [514, 439] width 226 height 33
click at [726, 372] on div "Tell us about your event. We'll find in-kind donations you can apply for. Event…" at bounding box center [392, 547] width 784 height 1095
click at [688, 416] on div "Tell us about your event. We'll find in-kind donations you can apply for. Event…" at bounding box center [392, 547] width 784 height 1095
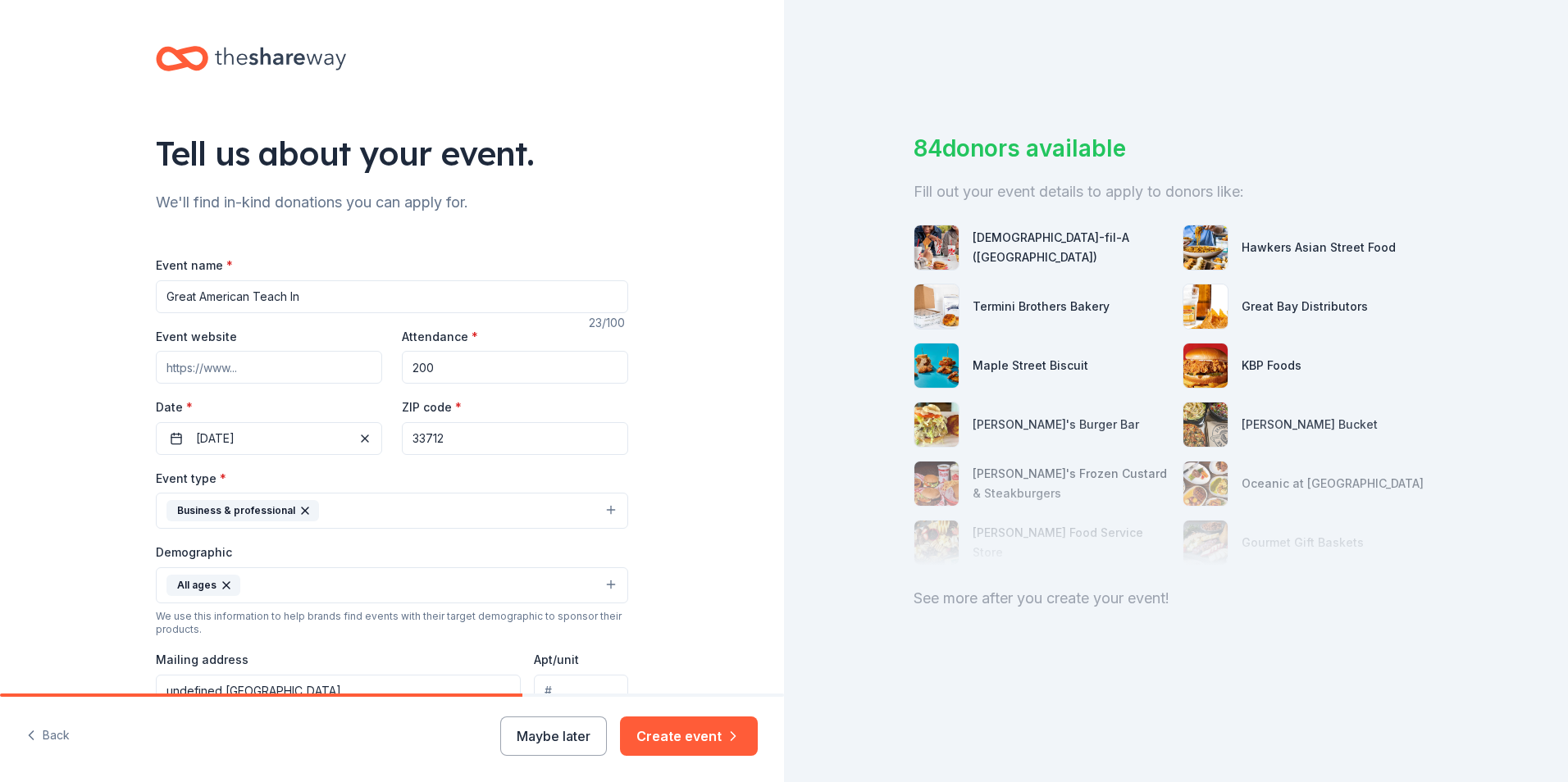
click at [273, 361] on input "Event website" at bounding box center [269, 368] width 226 height 33
click at [267, 365] on input "Event website" at bounding box center [269, 368] width 226 height 33
type input "pcsb.org"
click at [300, 415] on div "Date * 10/31/2025" at bounding box center [269, 426] width 226 height 59
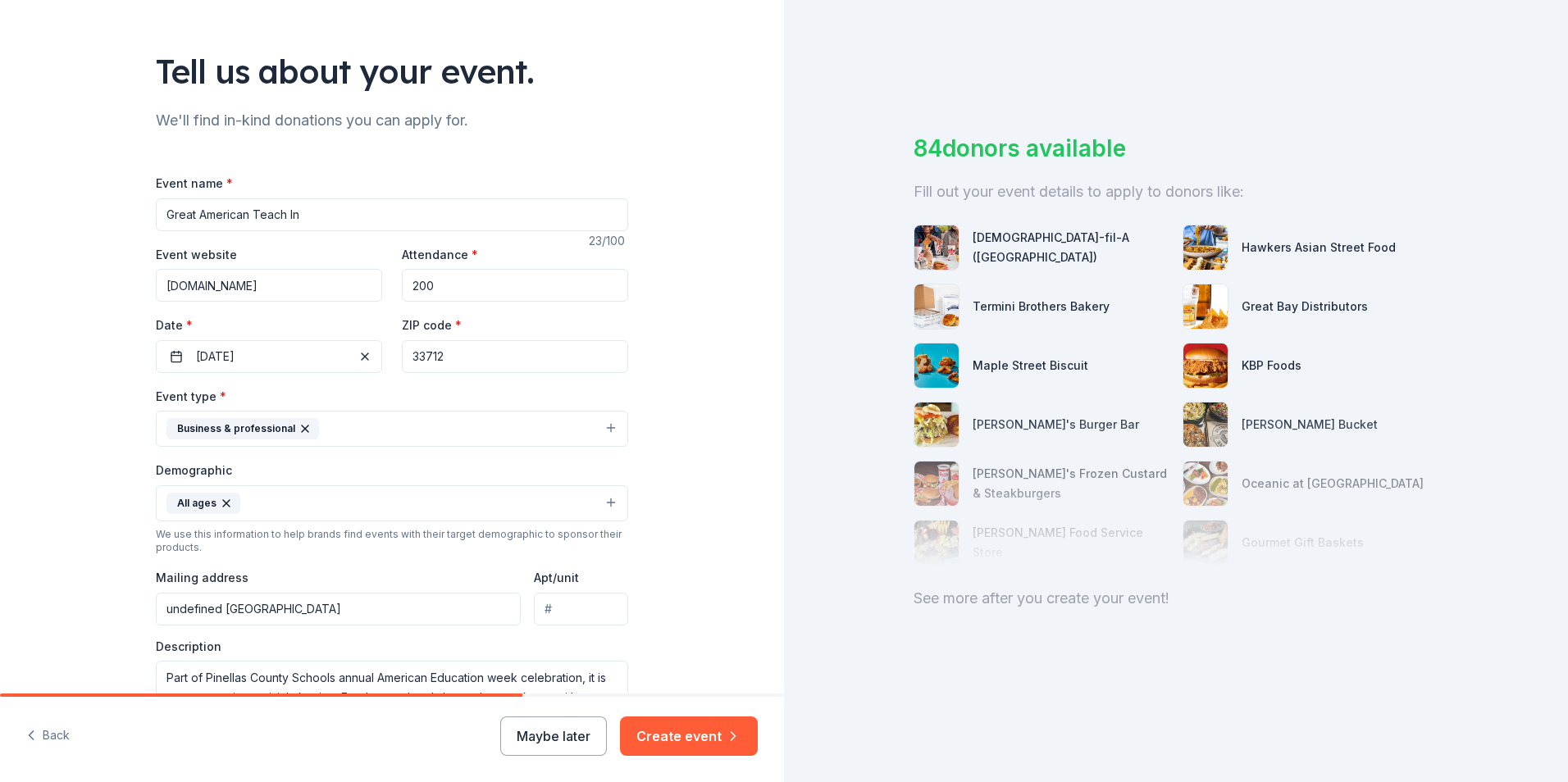
scroll to position [164, 0]
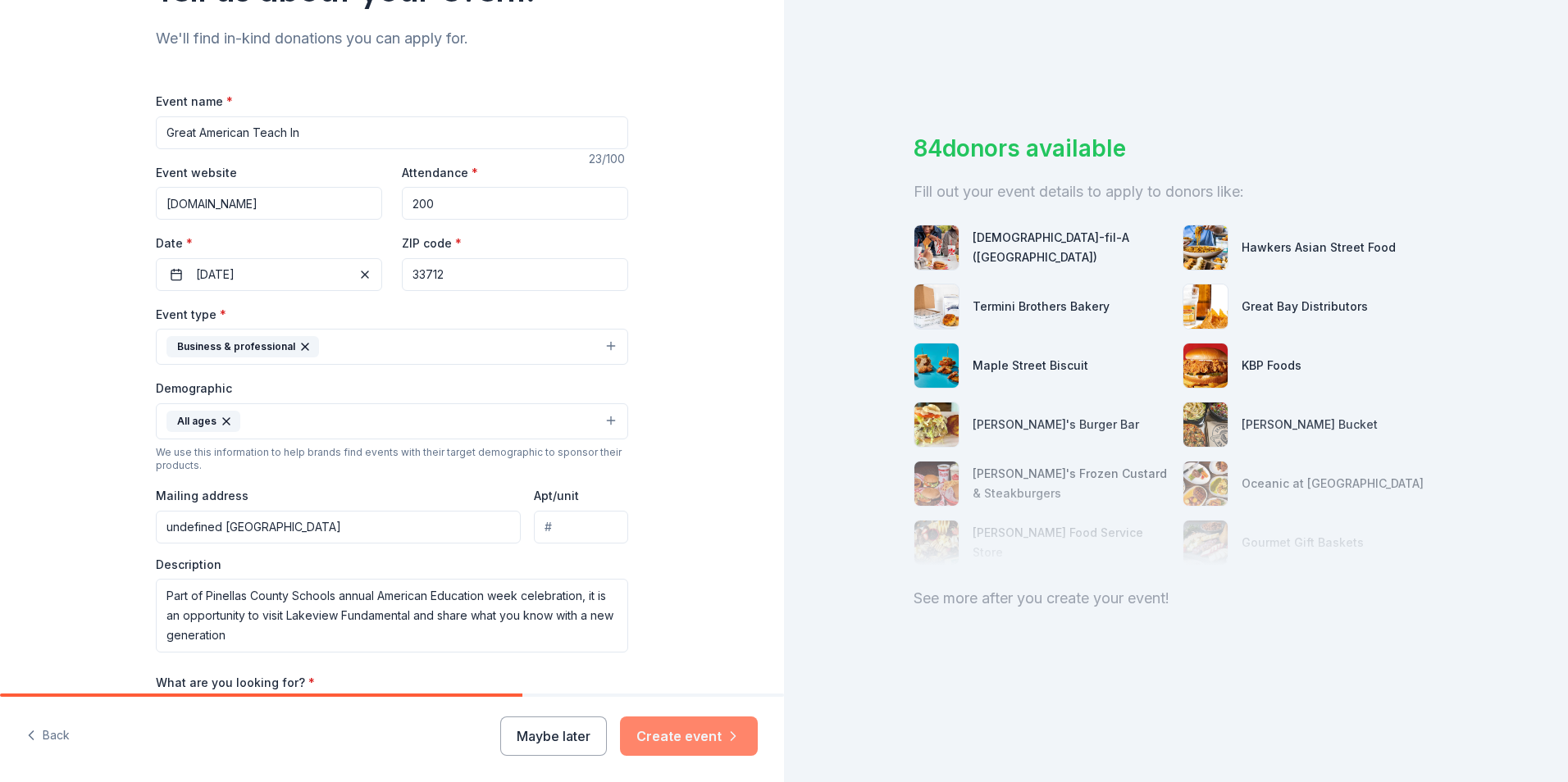
click at [711, 742] on button "Create event" at bounding box center [689, 736] width 138 height 39
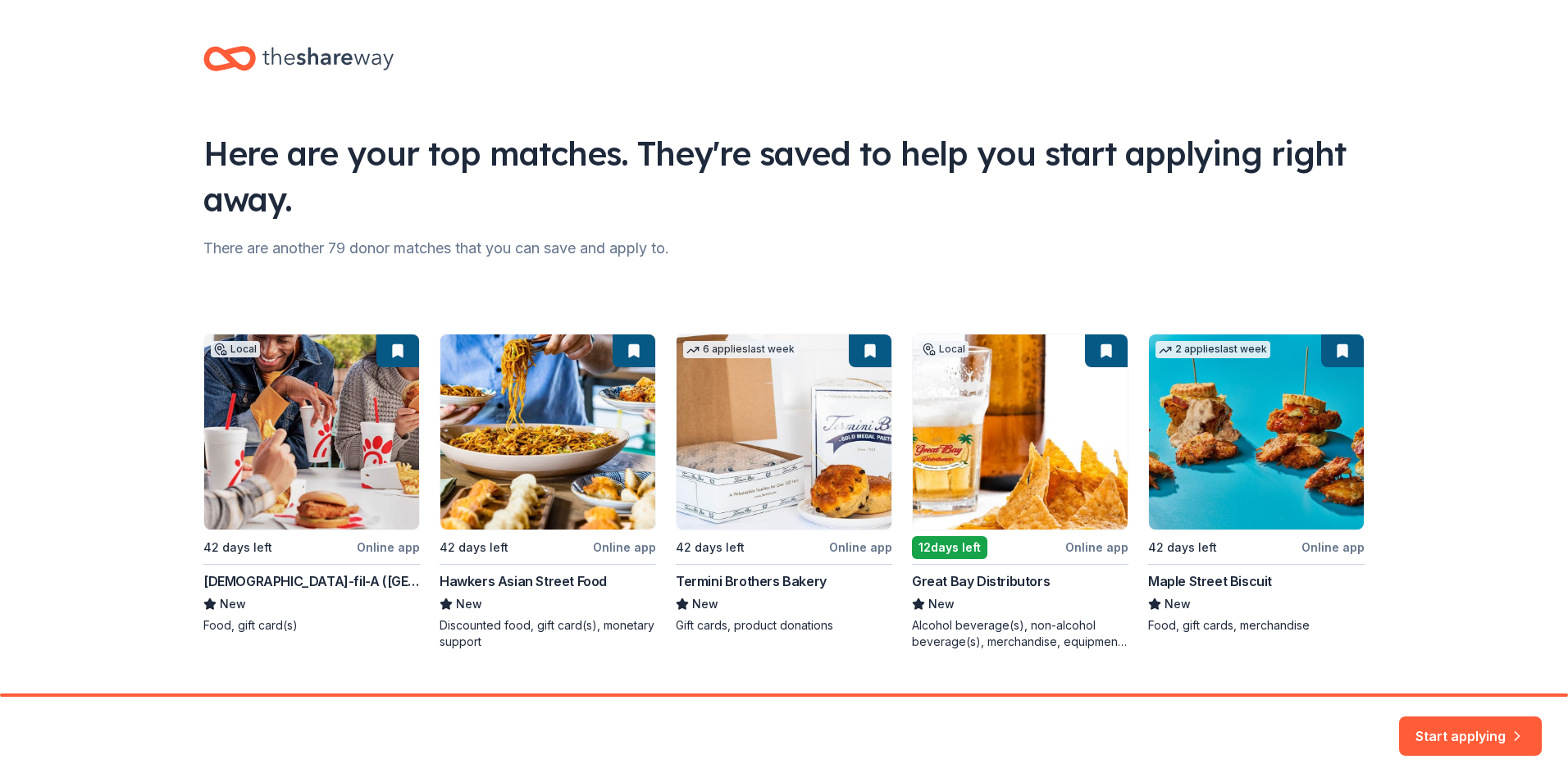
click at [307, 501] on div "Local 42 days left Online app Chick-fil-A (Saint Petersburg) New Food, gift car…" at bounding box center [784, 491] width 1162 height 316
click at [1497, 730] on button "Start applying" at bounding box center [1471, 726] width 143 height 39
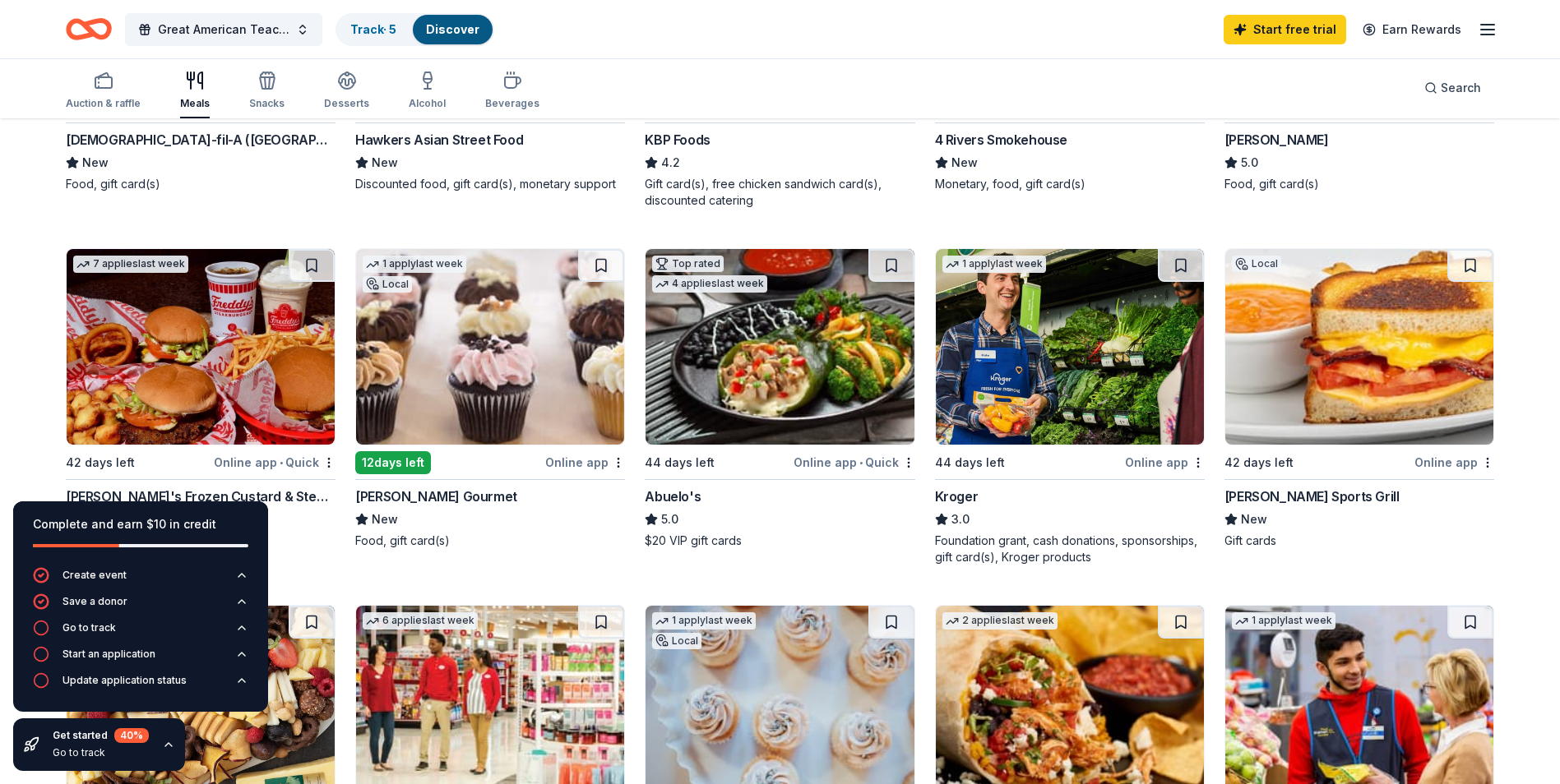
scroll to position [494, 0]
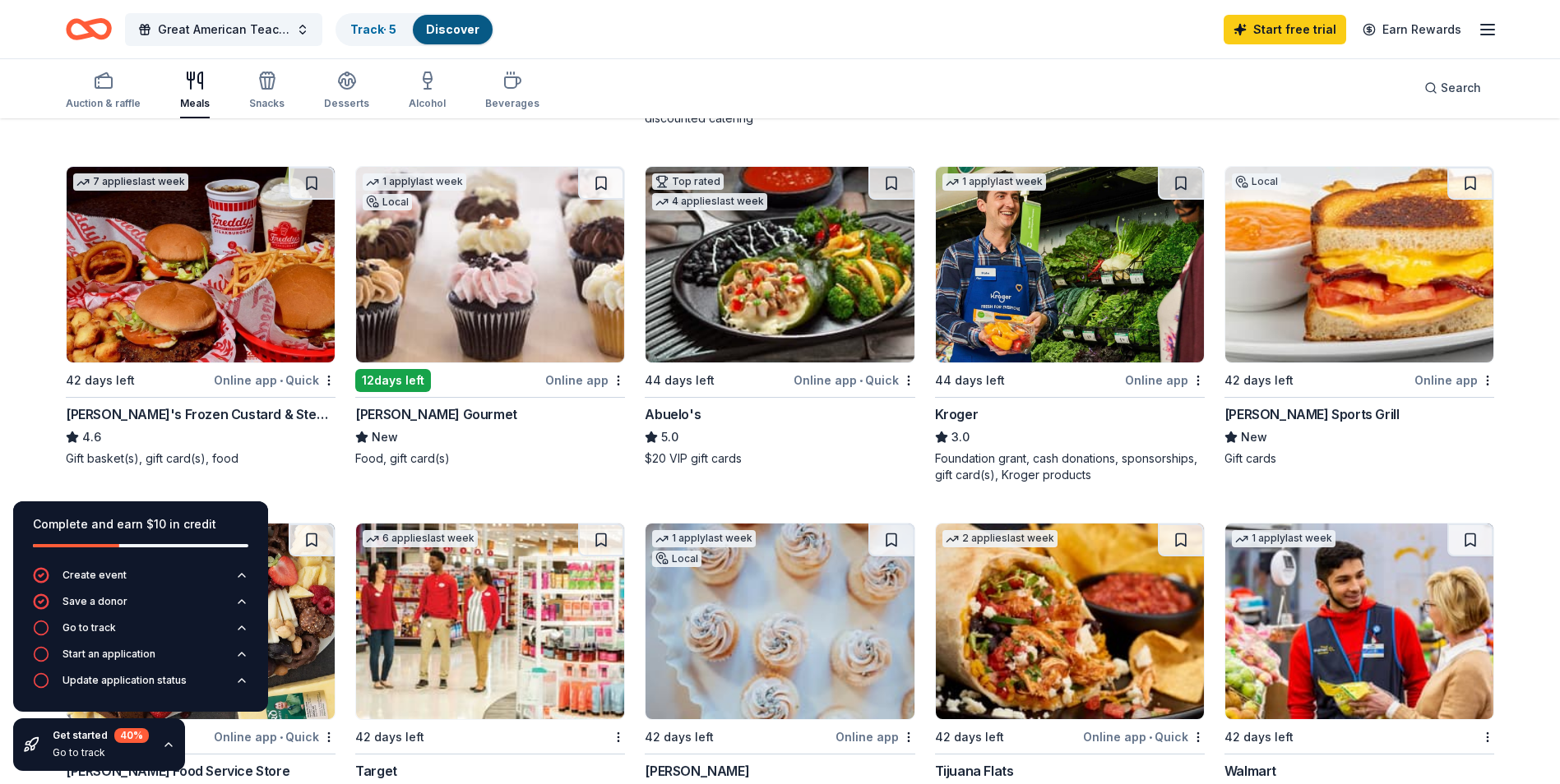
click at [231, 305] on img at bounding box center [200, 265] width 268 height 196
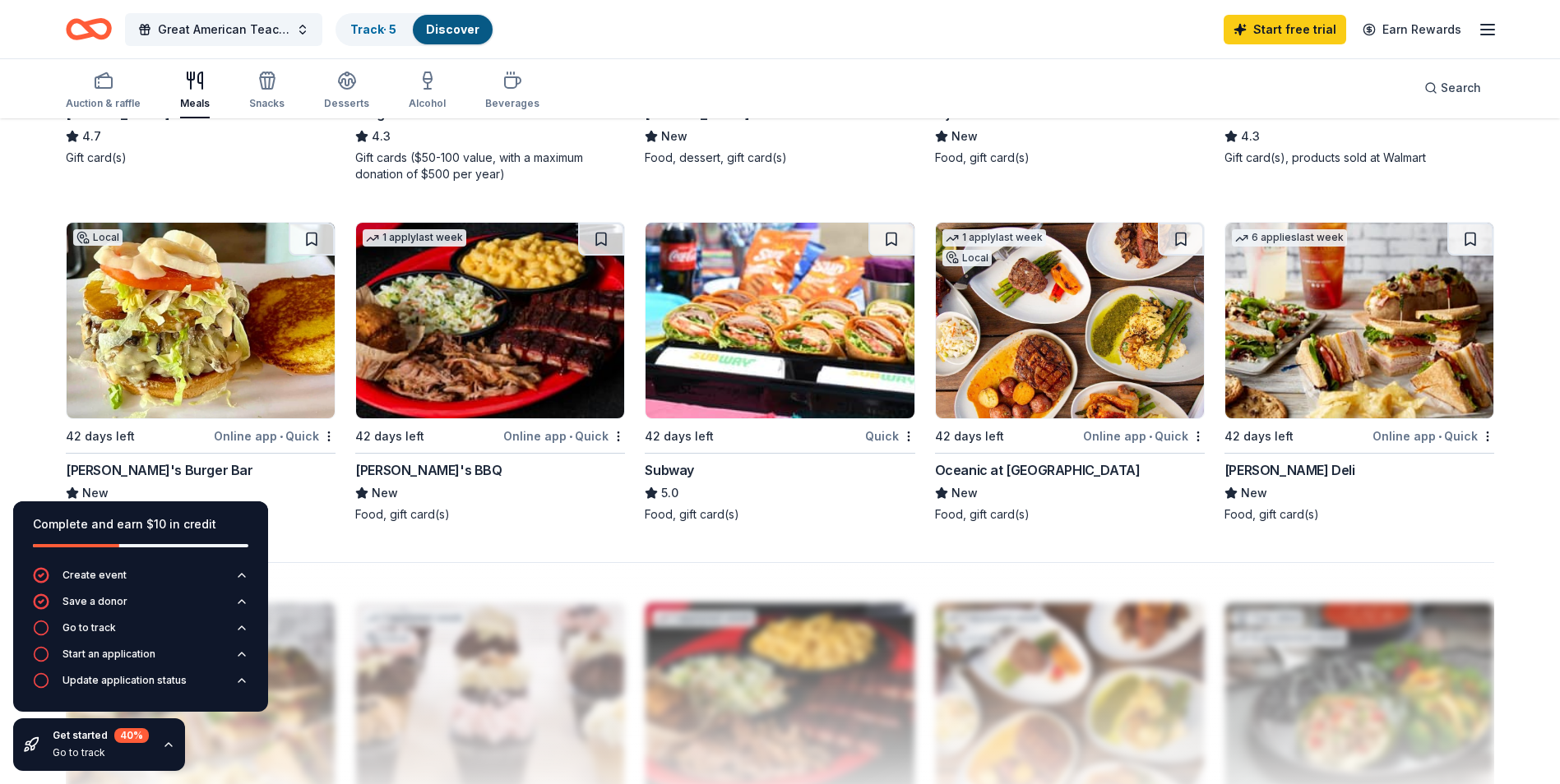
scroll to position [1233, 0]
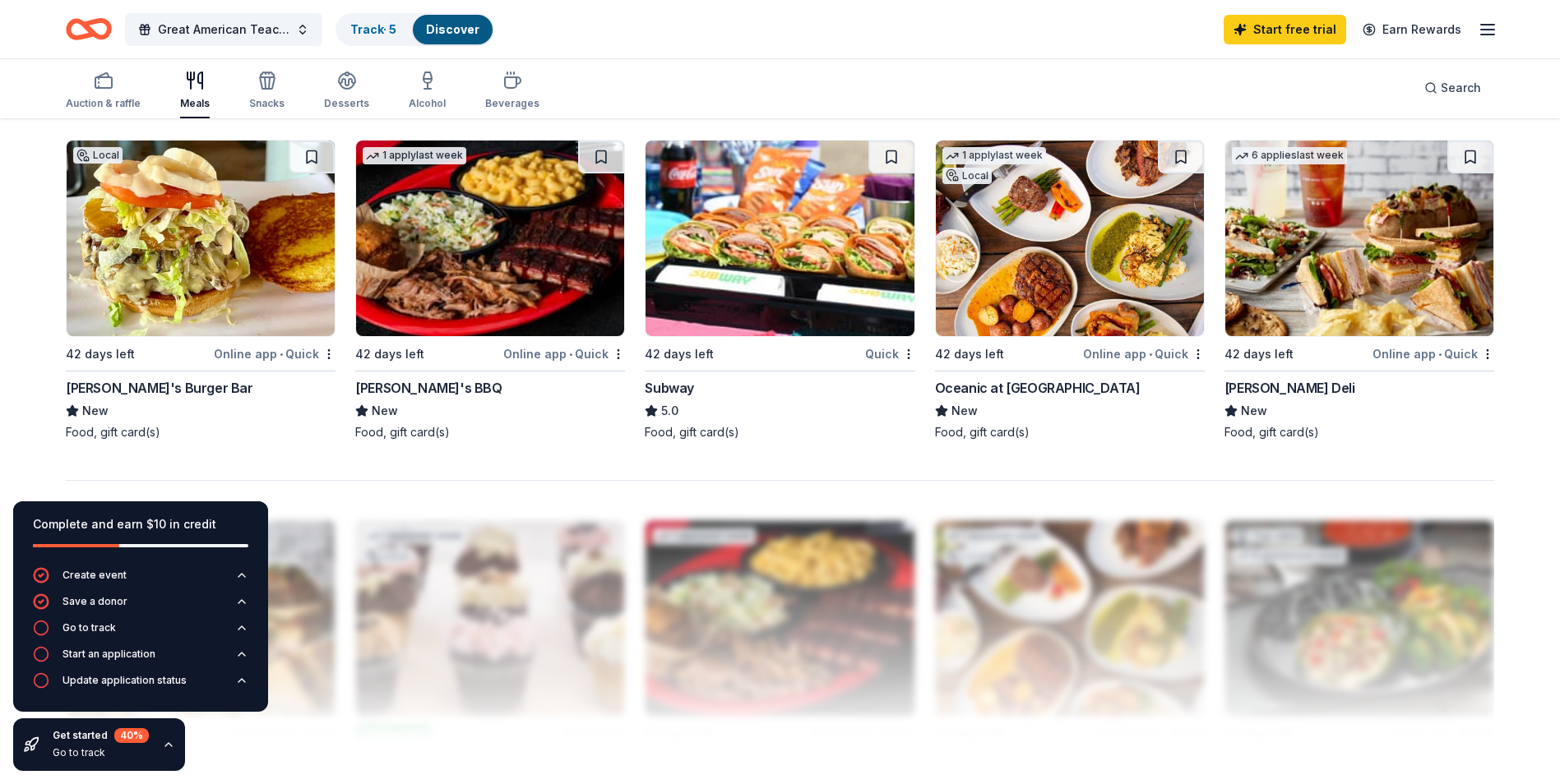
click at [499, 239] on img at bounding box center [490, 238] width 268 height 196
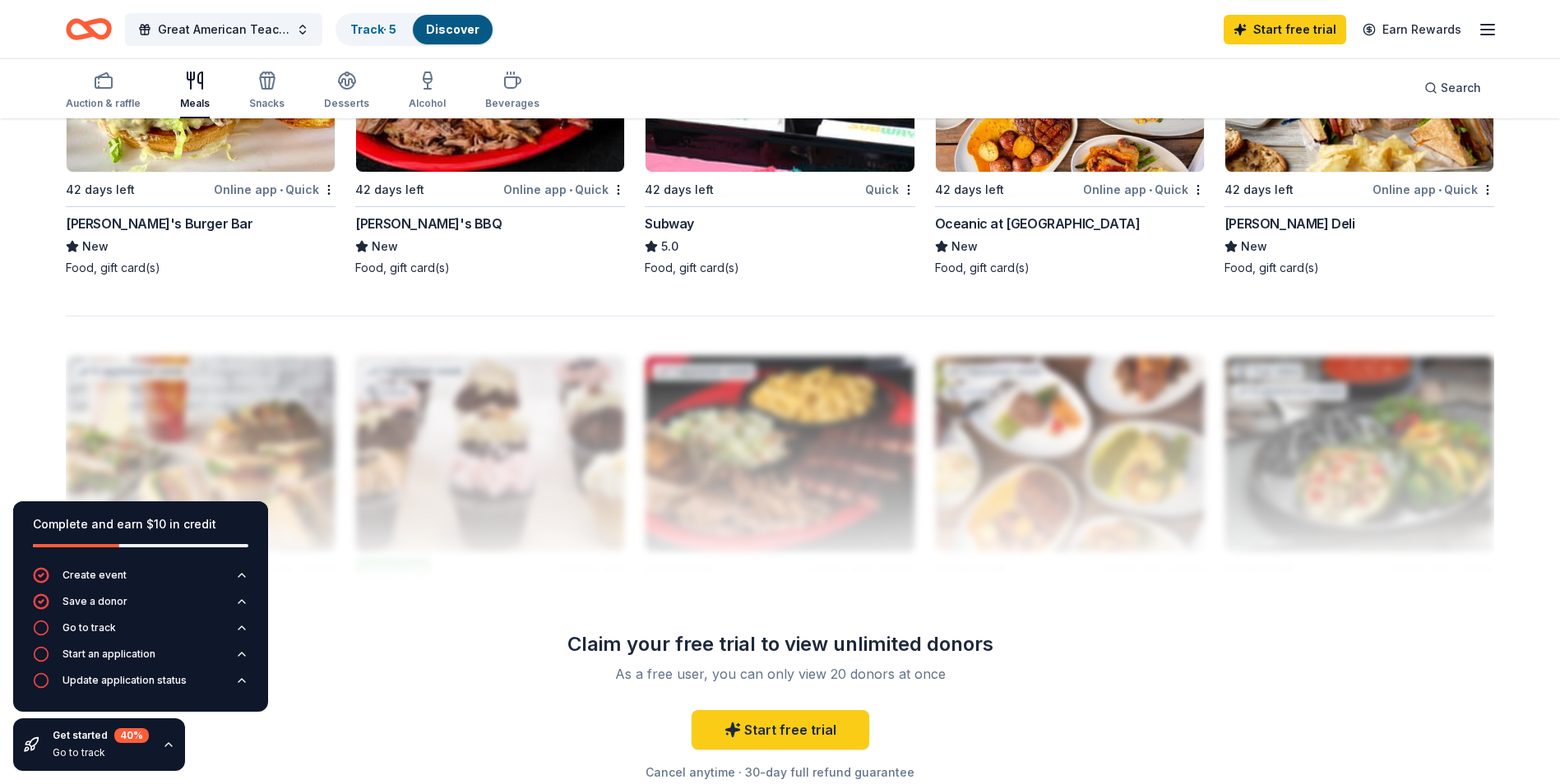
scroll to position [1315, 0]
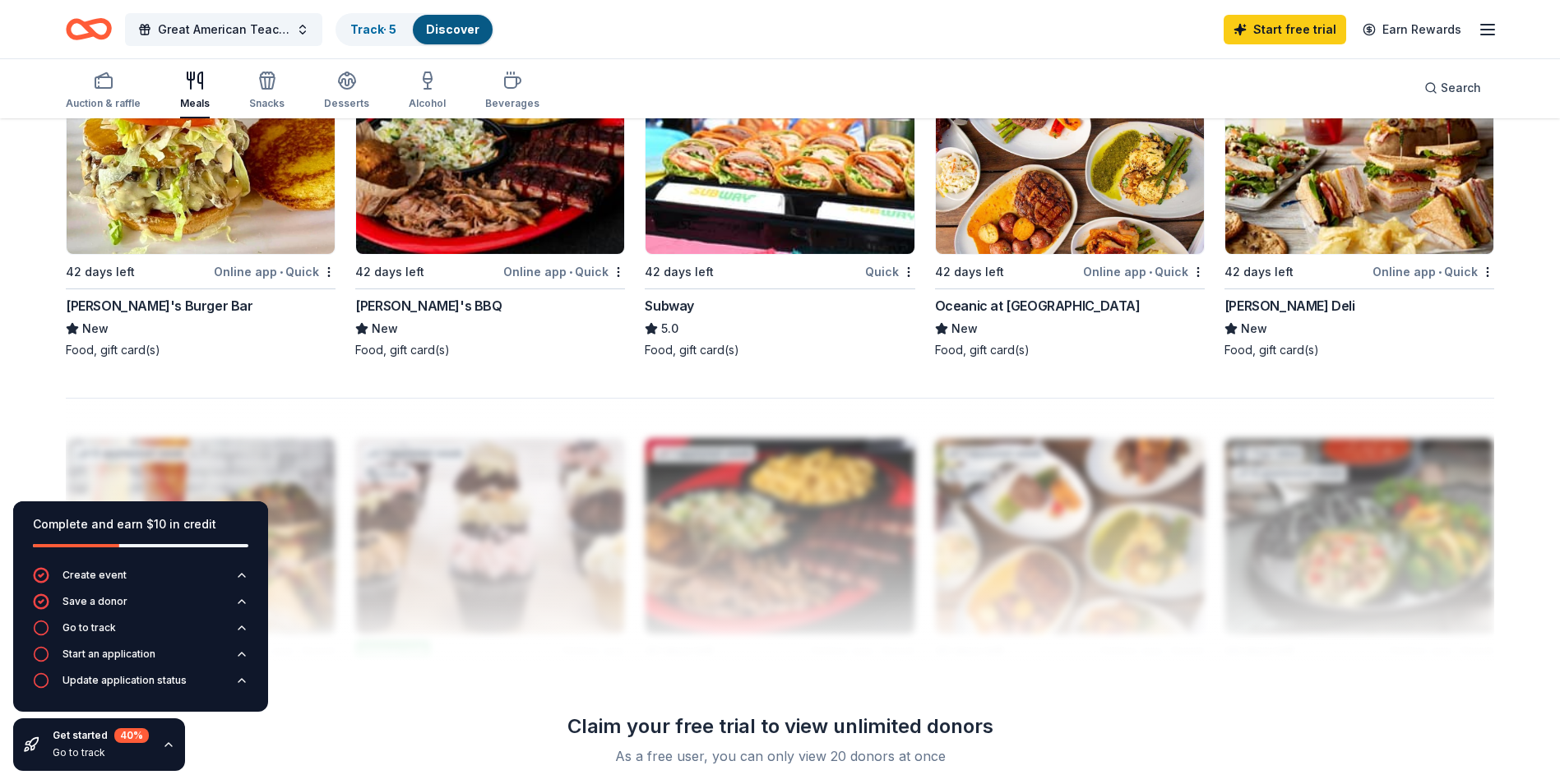
click at [1322, 196] on img at bounding box center [1360, 156] width 268 height 196
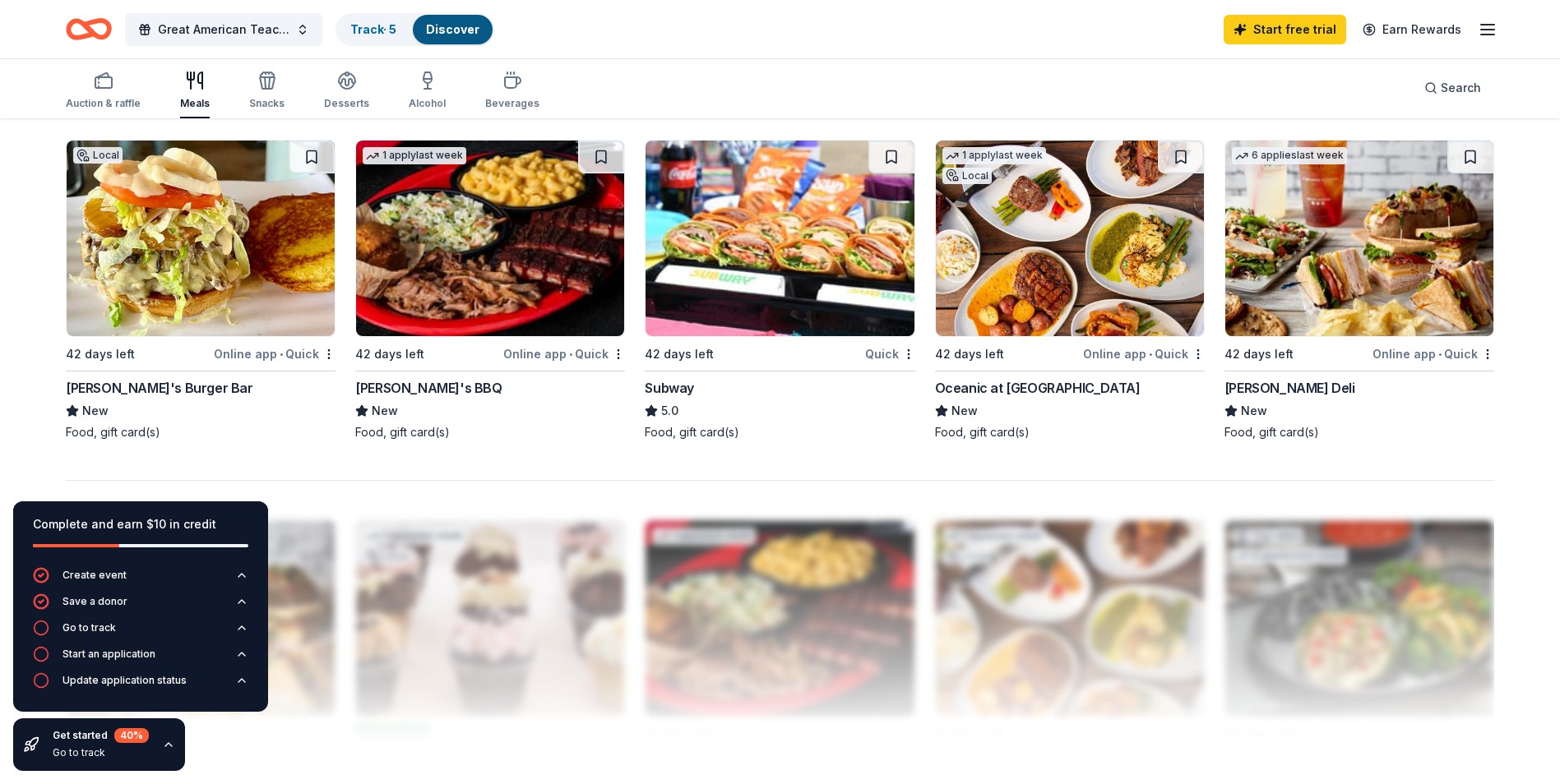
click at [790, 245] on img at bounding box center [780, 238] width 268 height 196
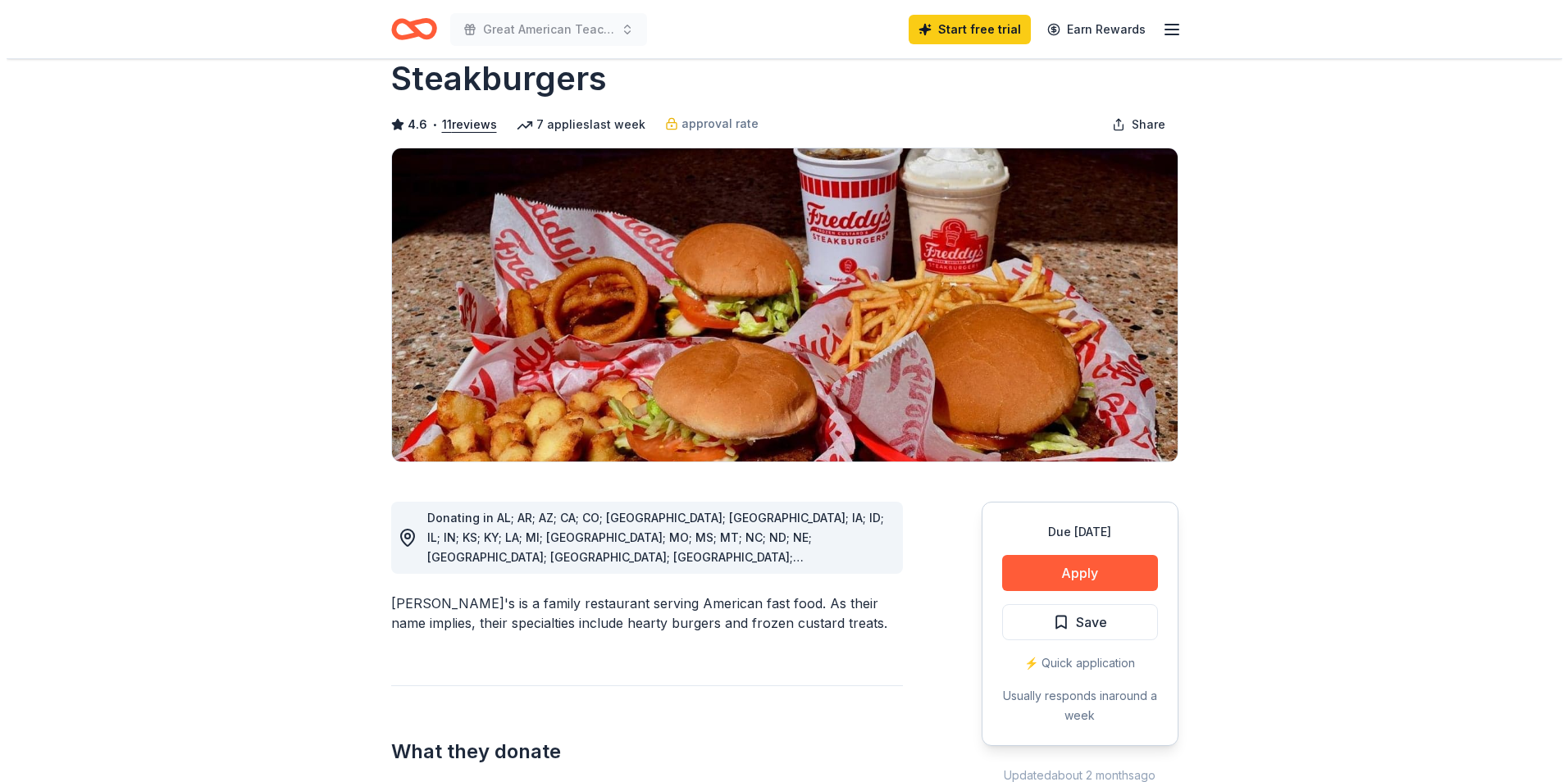
scroll to position [164, 0]
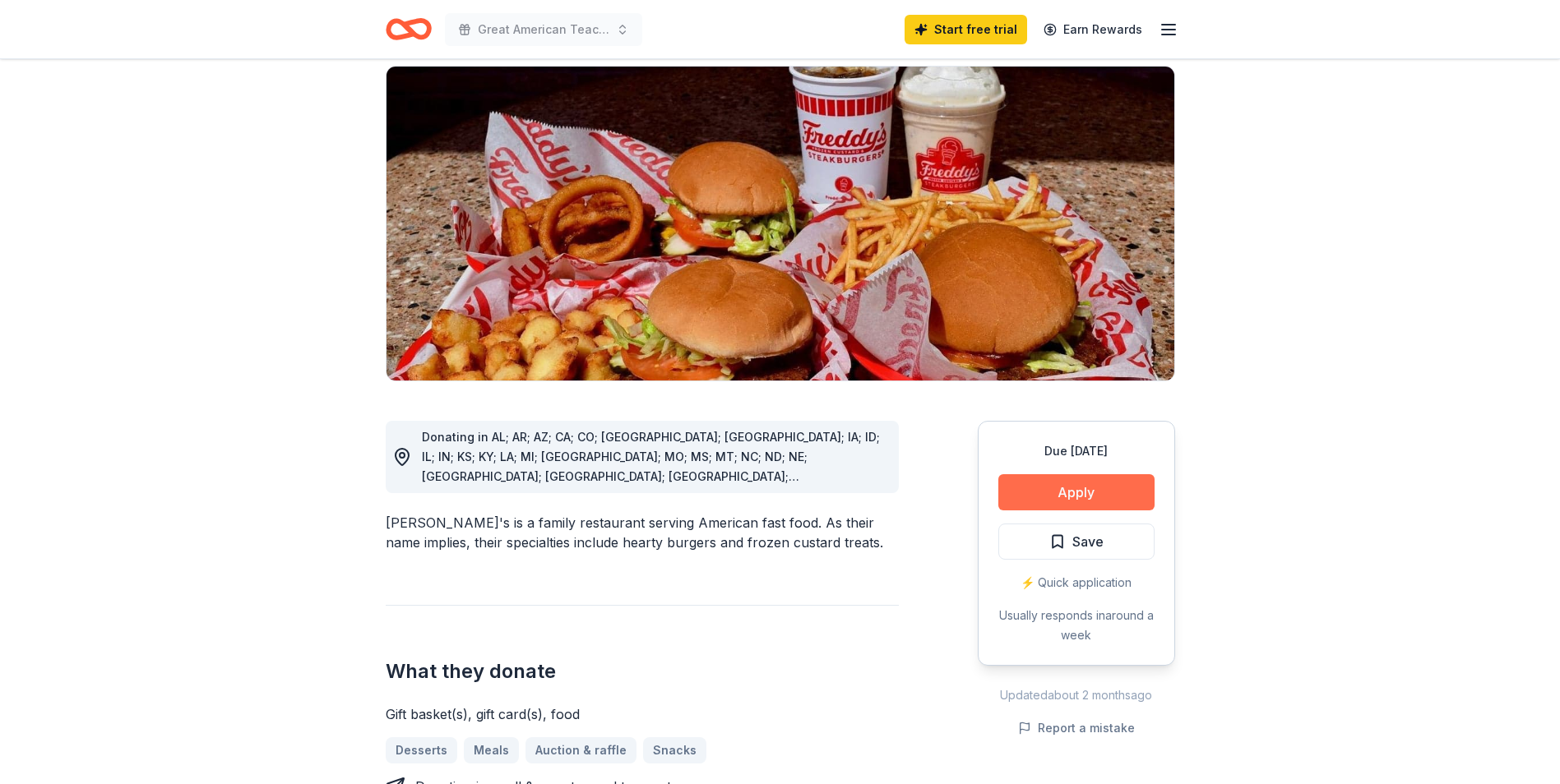
click at [1093, 474] on button "Apply" at bounding box center [1076, 492] width 156 height 36
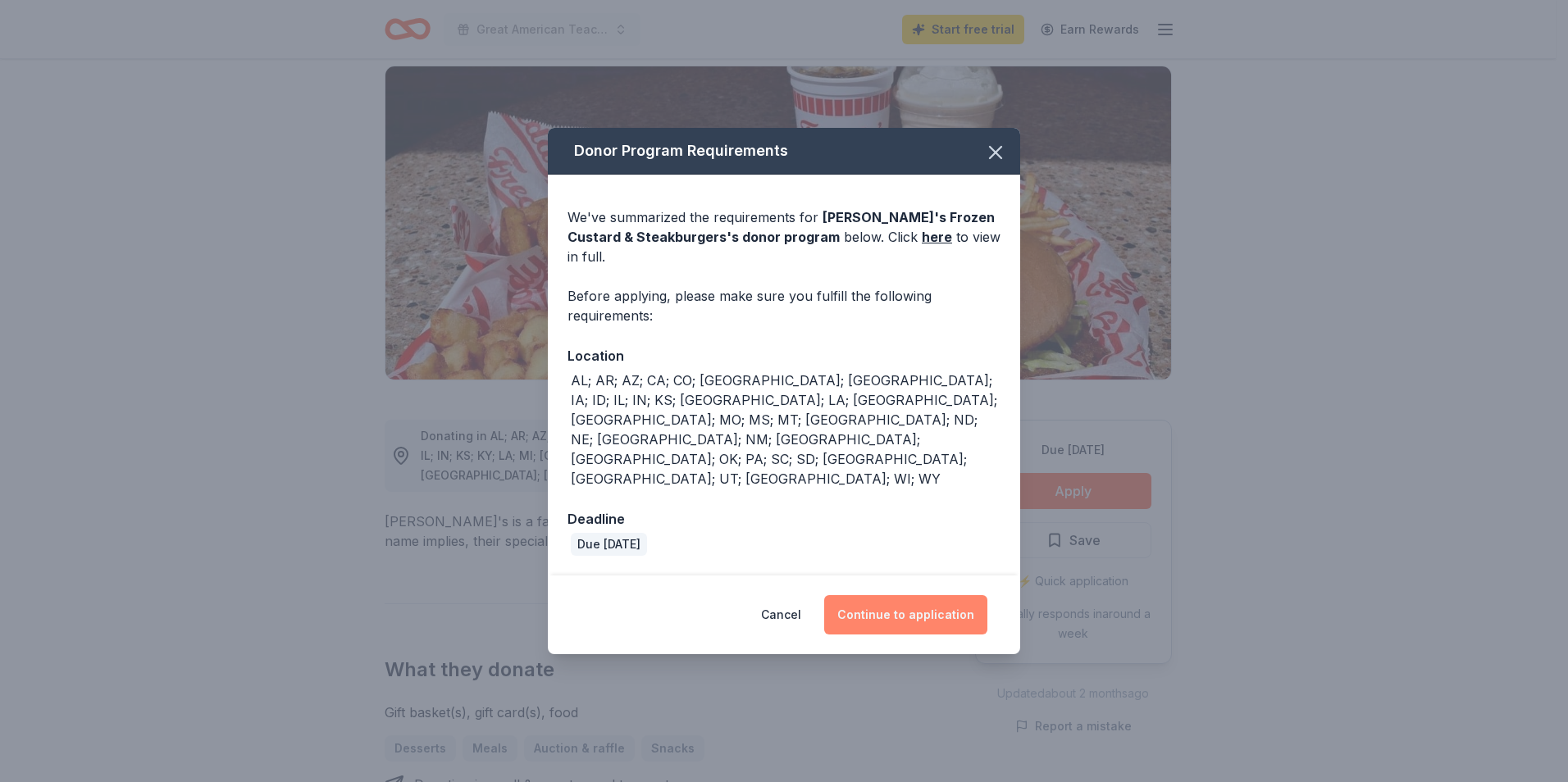
click at [922, 595] on button "Continue to application" at bounding box center [906, 614] width 163 height 39
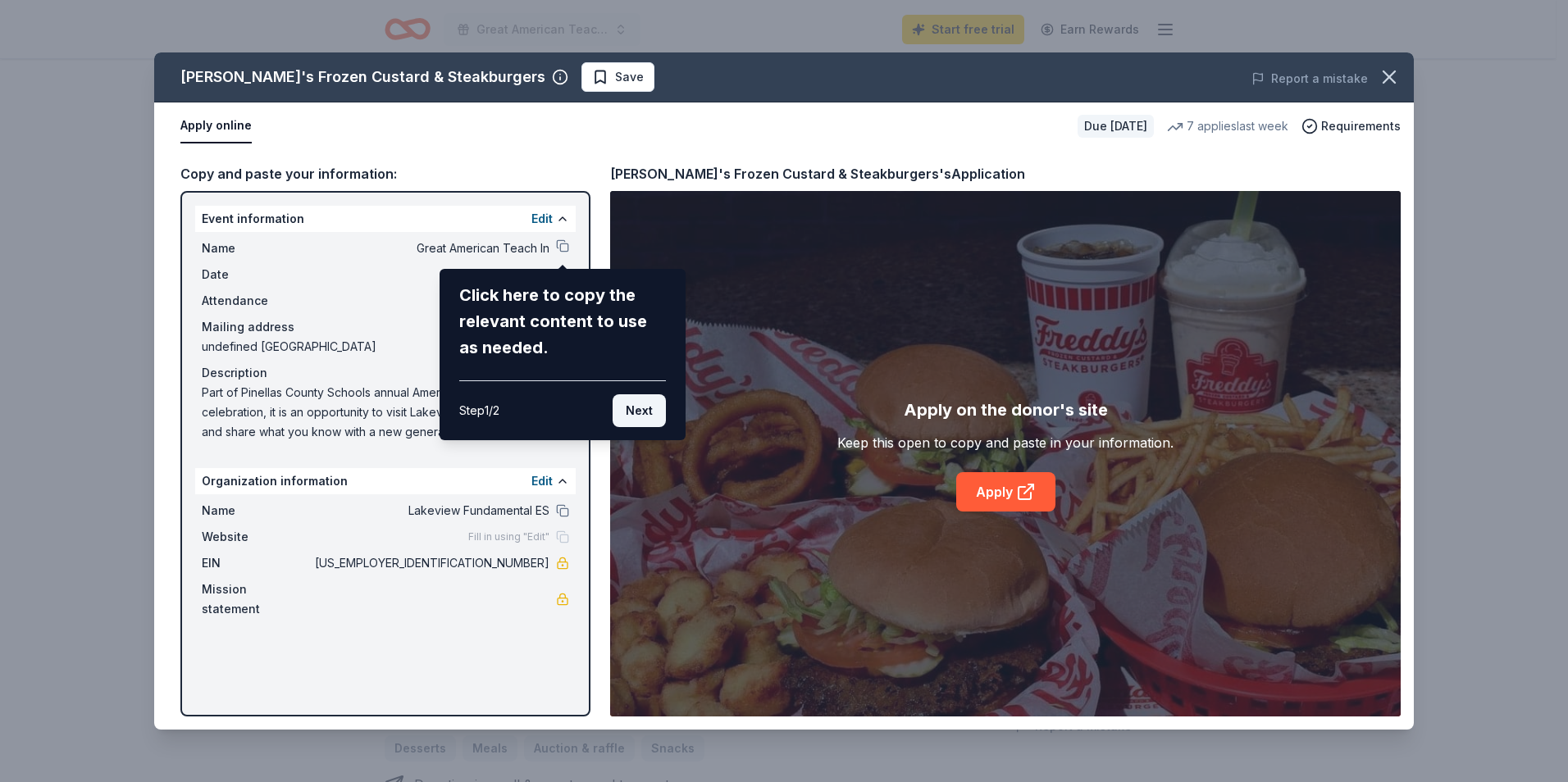
click at [647, 414] on button "Next" at bounding box center [639, 411] width 53 height 33
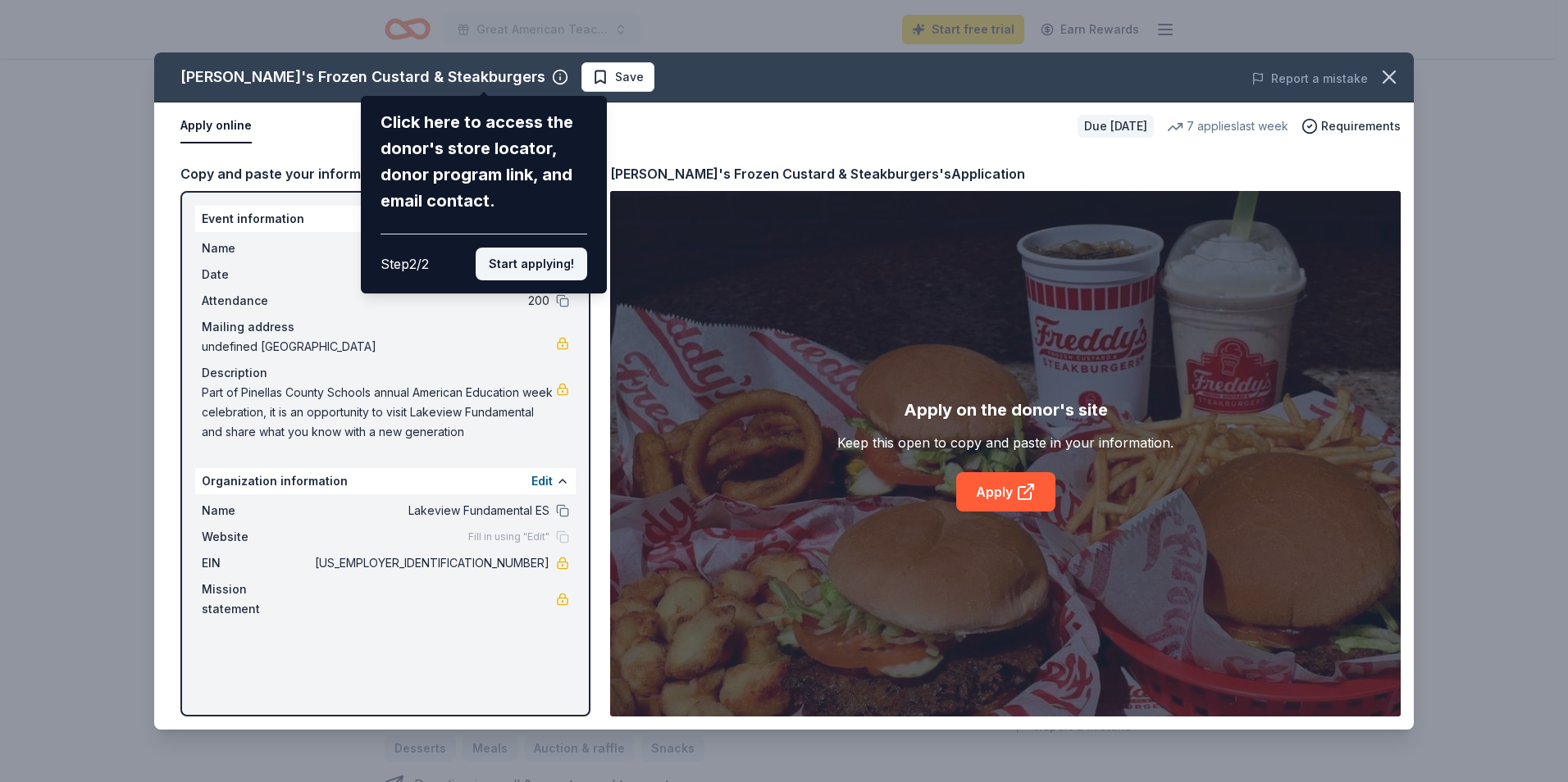
click at [543, 257] on button "Start applying!" at bounding box center [532, 264] width 112 height 33
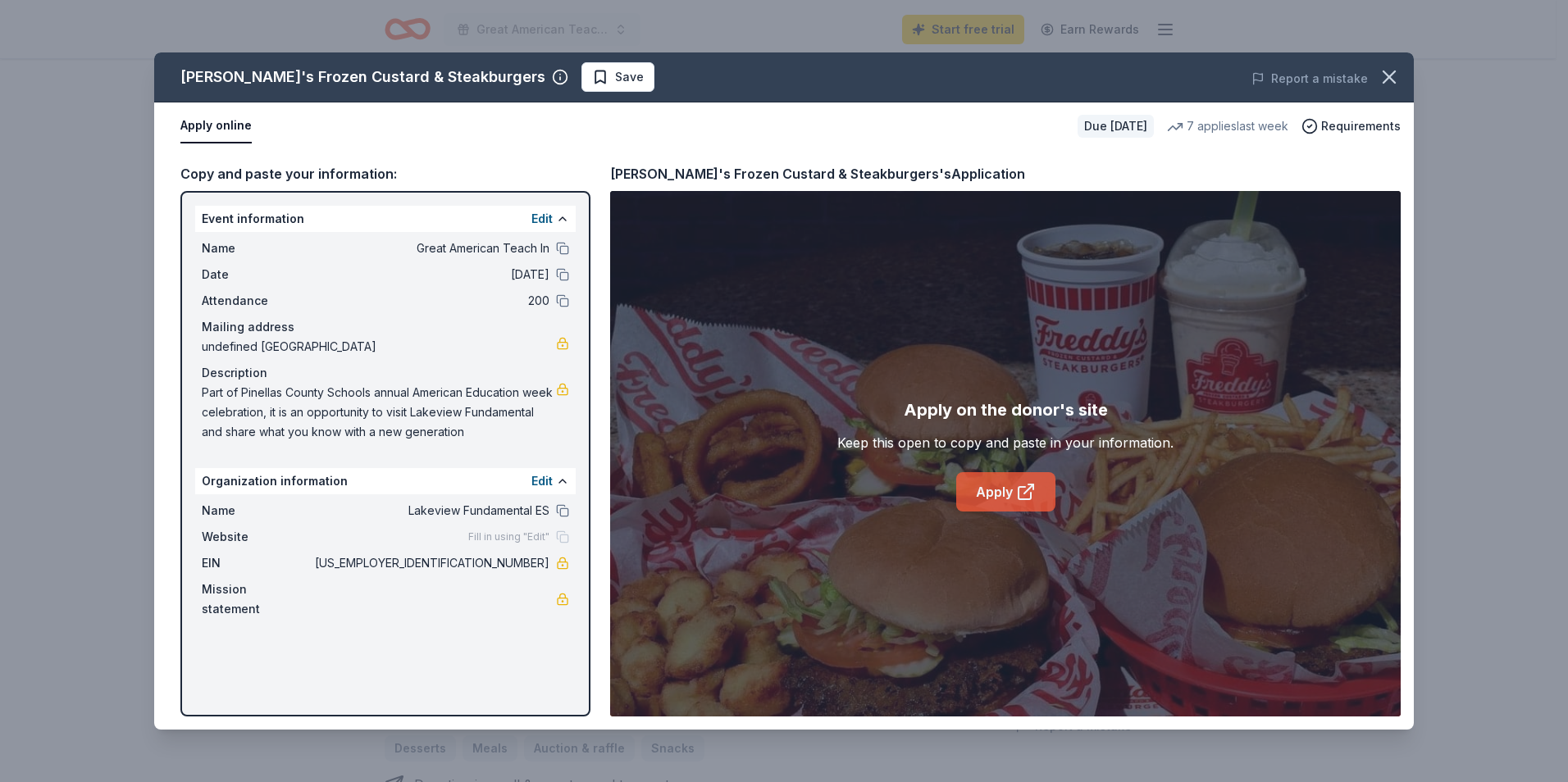
click at [1012, 485] on link "Apply" at bounding box center [1006, 491] width 99 height 39
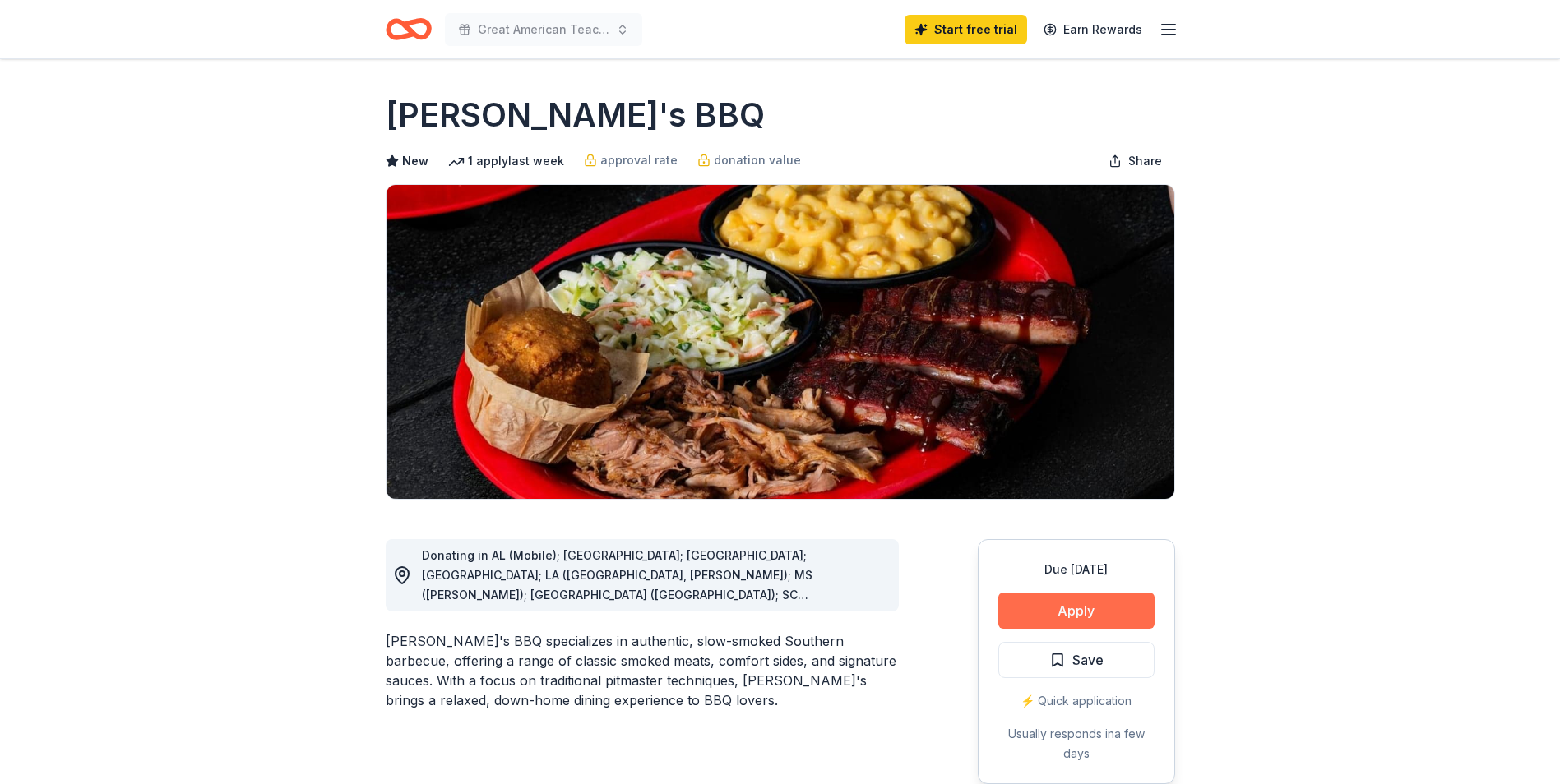
click at [1075, 608] on button "Apply" at bounding box center [1076, 610] width 156 height 36
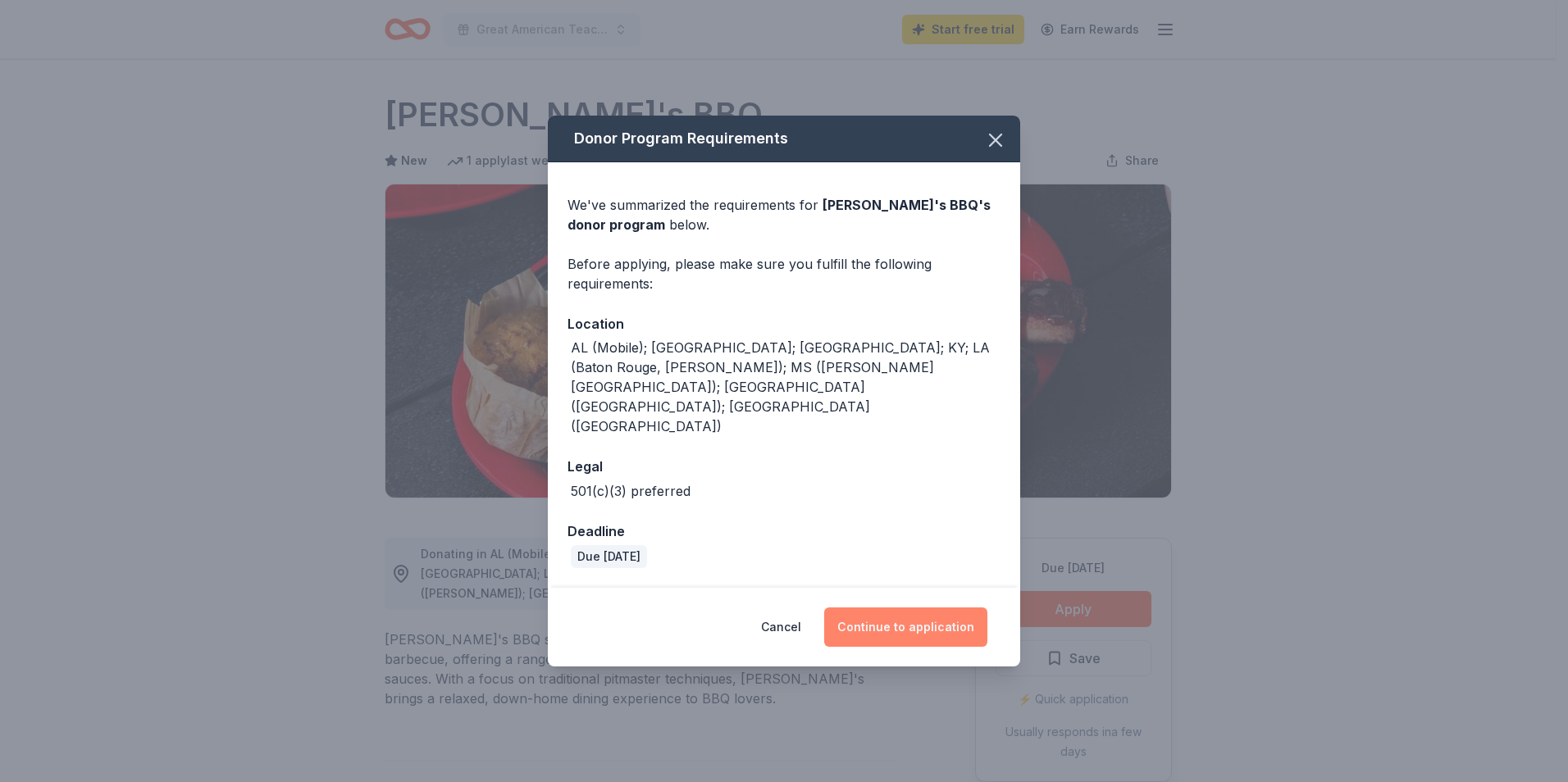
click at [925, 608] on button "Continue to application" at bounding box center [906, 627] width 163 height 39
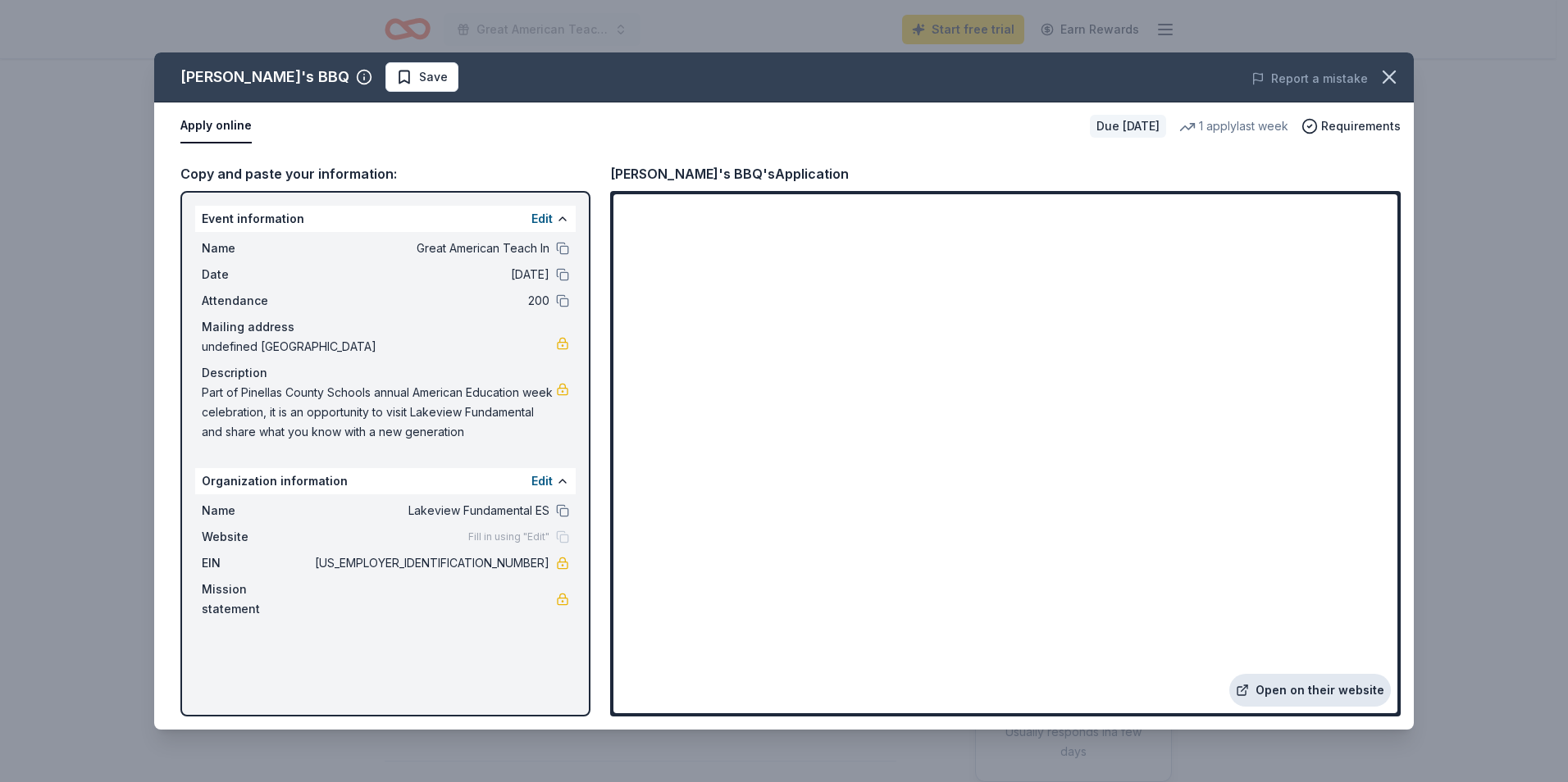
click at [1309, 686] on link "Open on their website" at bounding box center [1310, 690] width 161 height 33
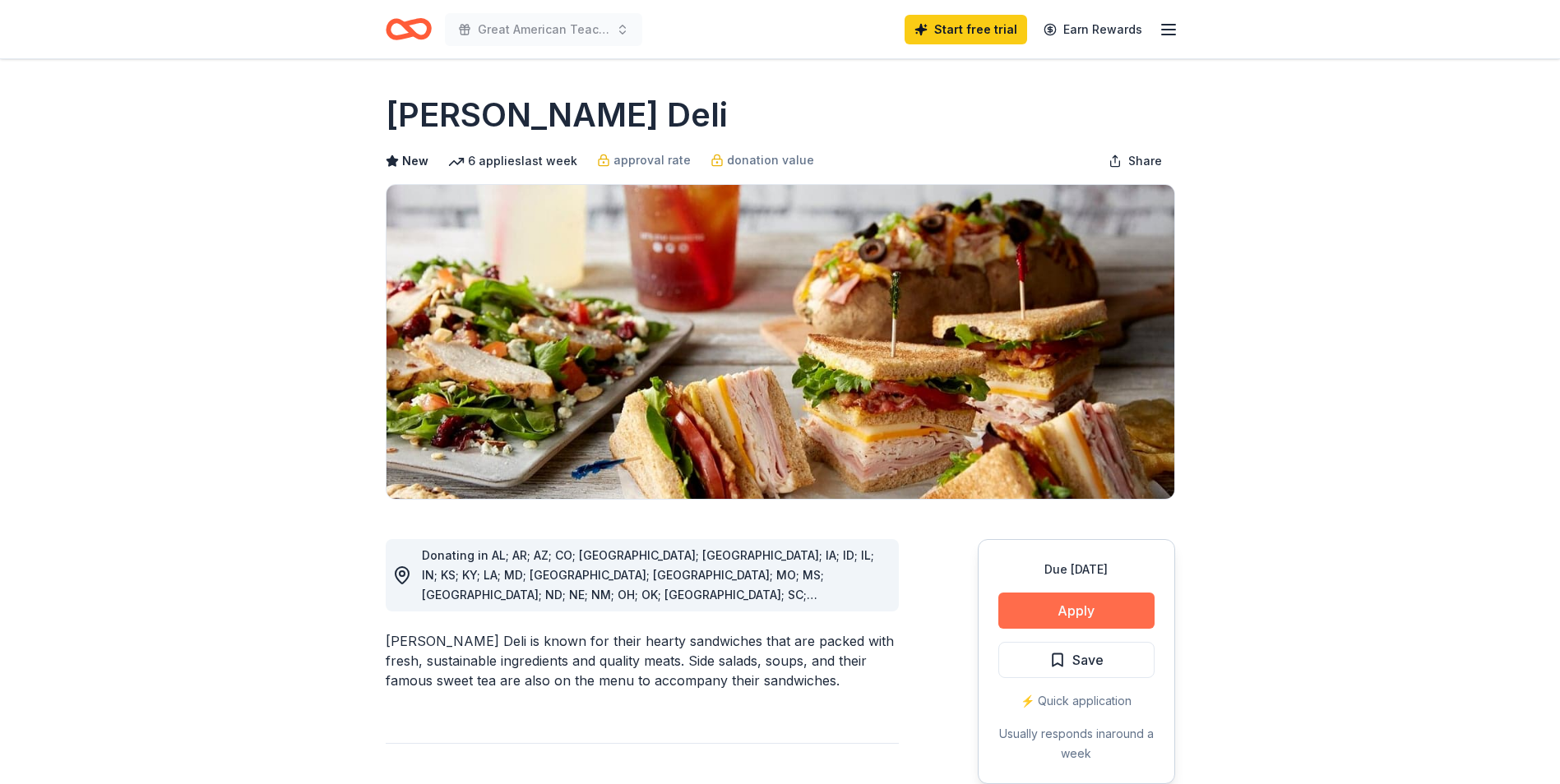
click at [1122, 610] on button "Apply" at bounding box center [1076, 610] width 156 height 36
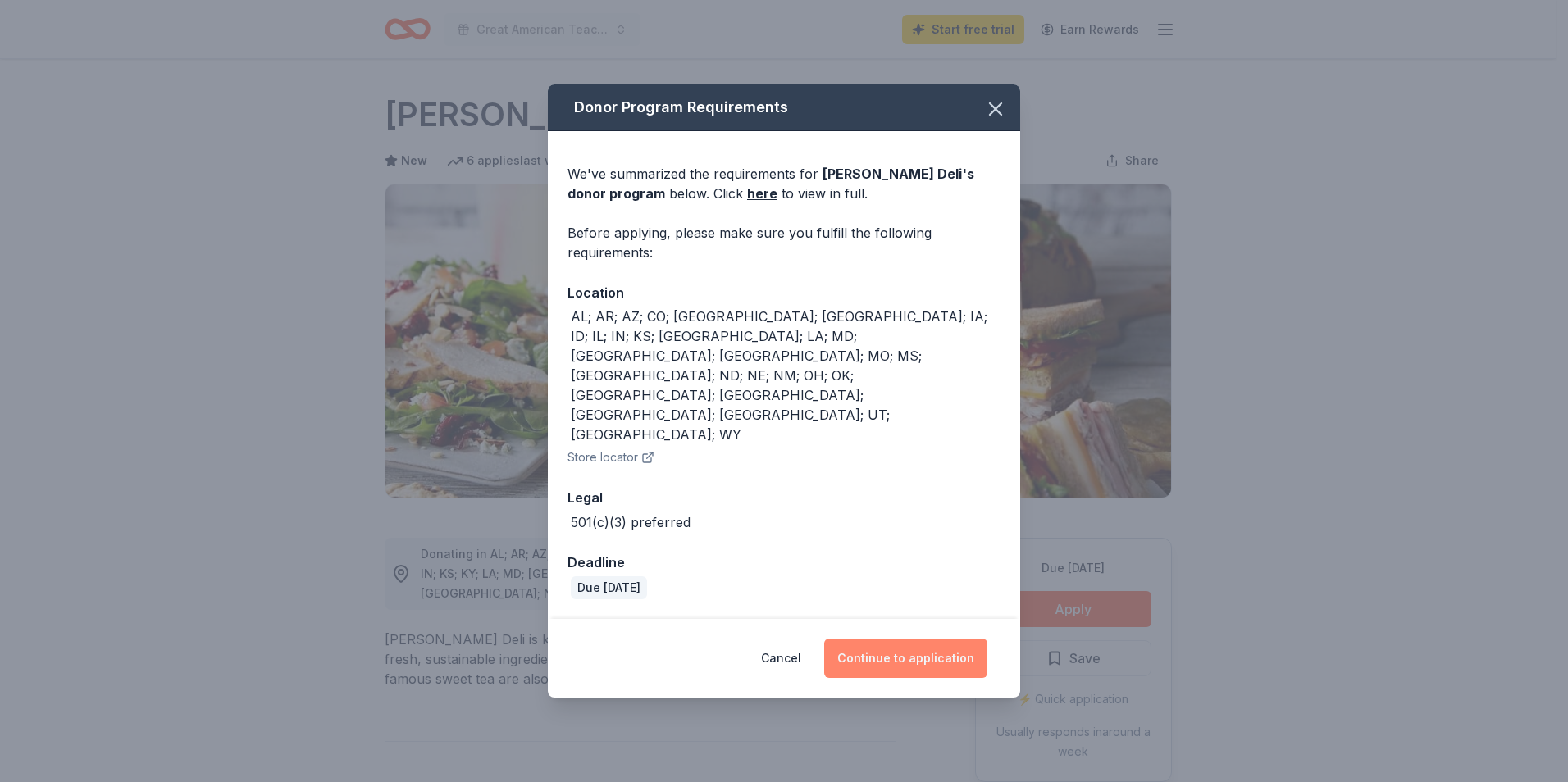
click at [918, 639] on button "Continue to application" at bounding box center [906, 658] width 163 height 39
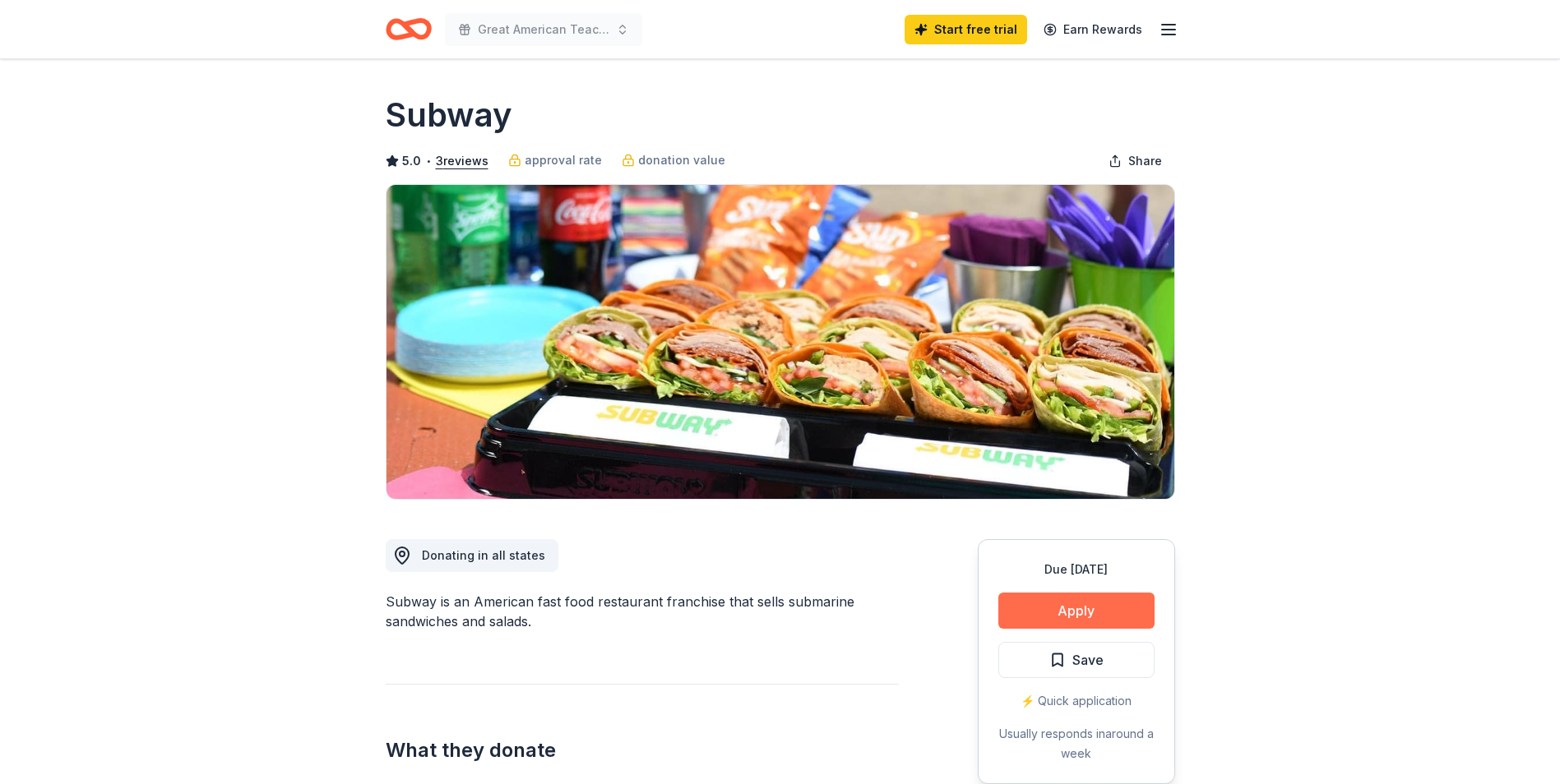
click at [1069, 612] on button "Apply" at bounding box center [1076, 610] width 156 height 36
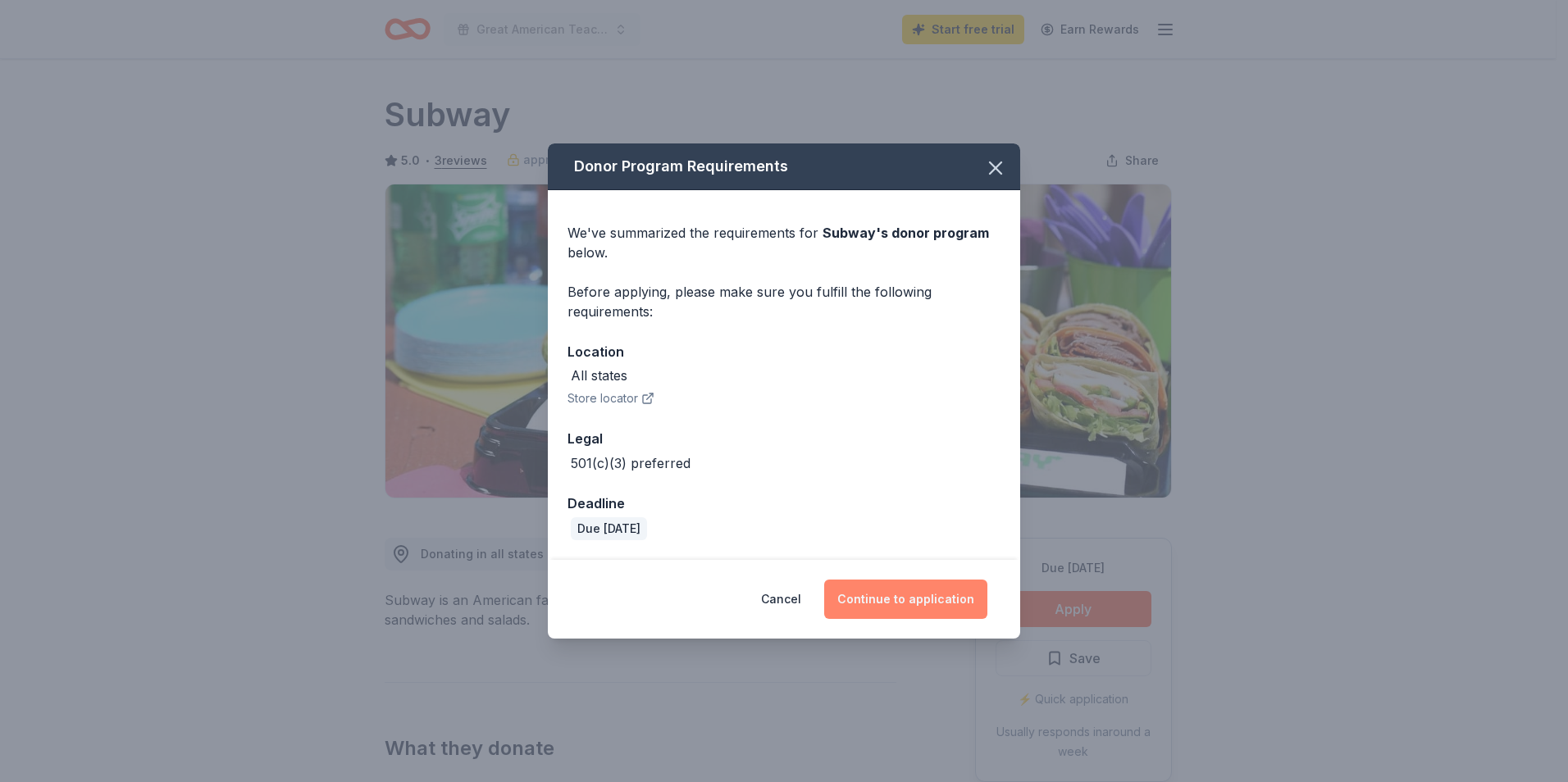
click at [922, 594] on button "Continue to application" at bounding box center [906, 599] width 163 height 39
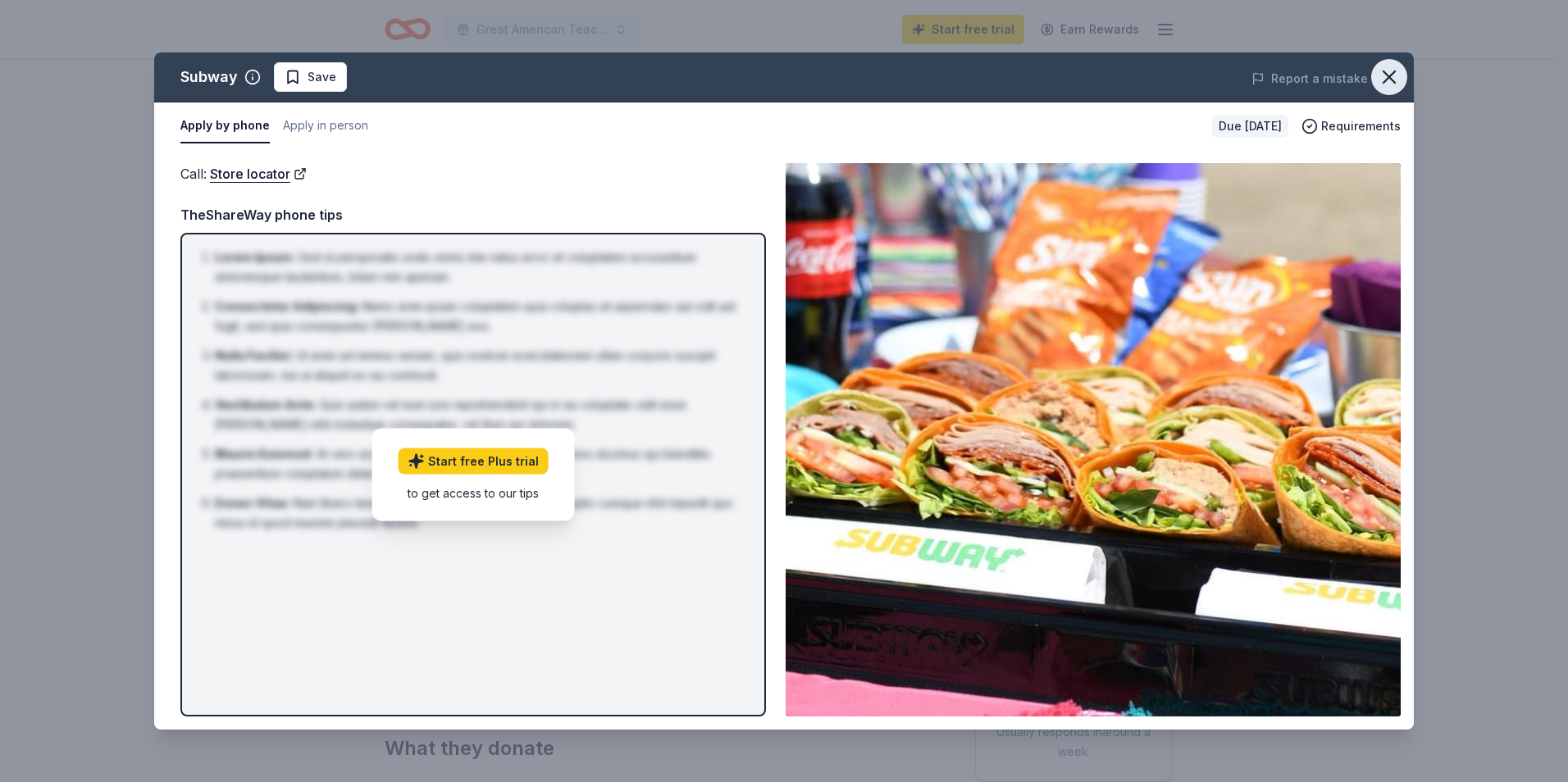
click at [1381, 86] on icon "button" at bounding box center [1389, 77] width 23 height 23
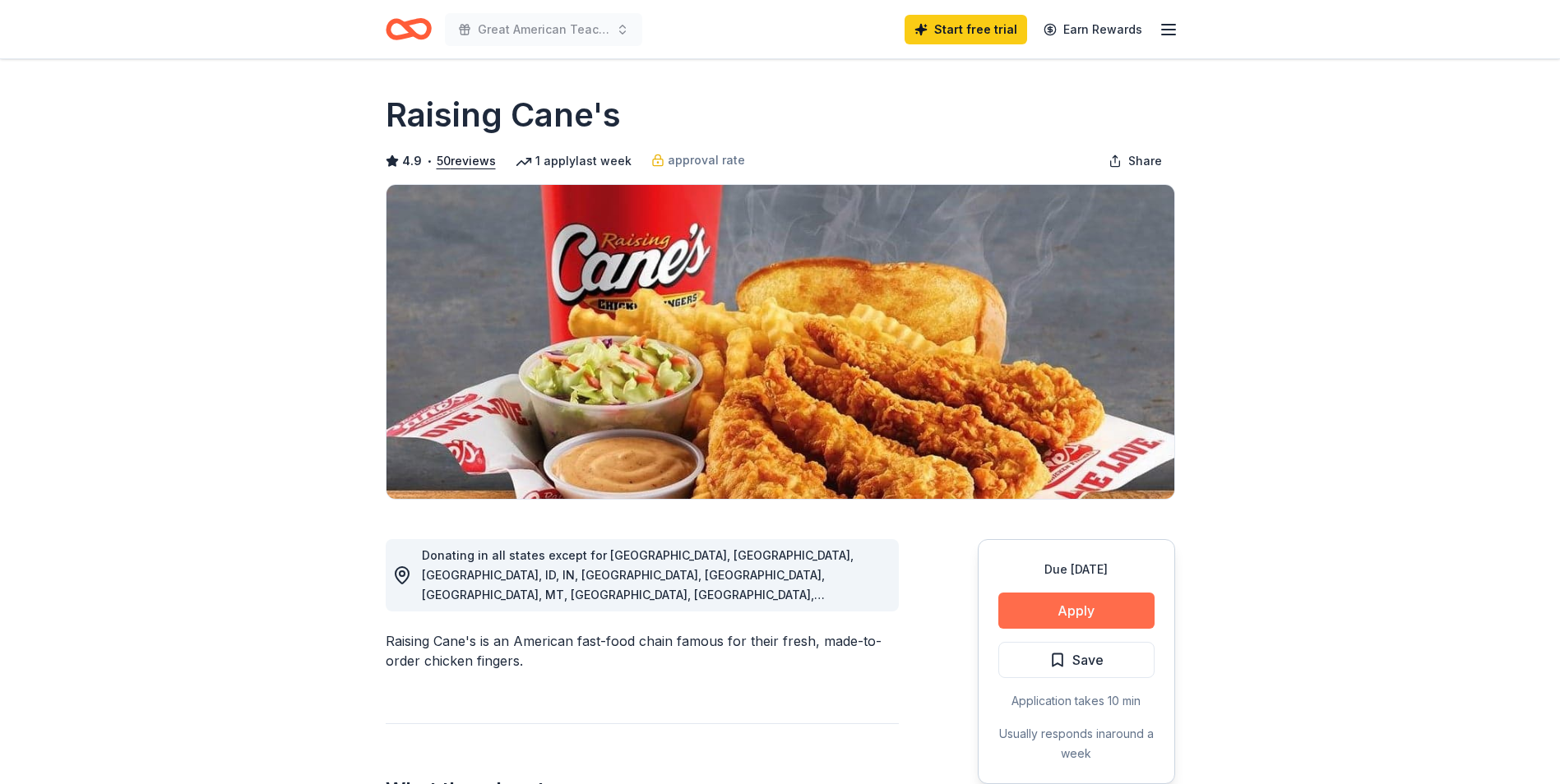
click at [1145, 608] on button "Apply" at bounding box center [1076, 610] width 156 height 36
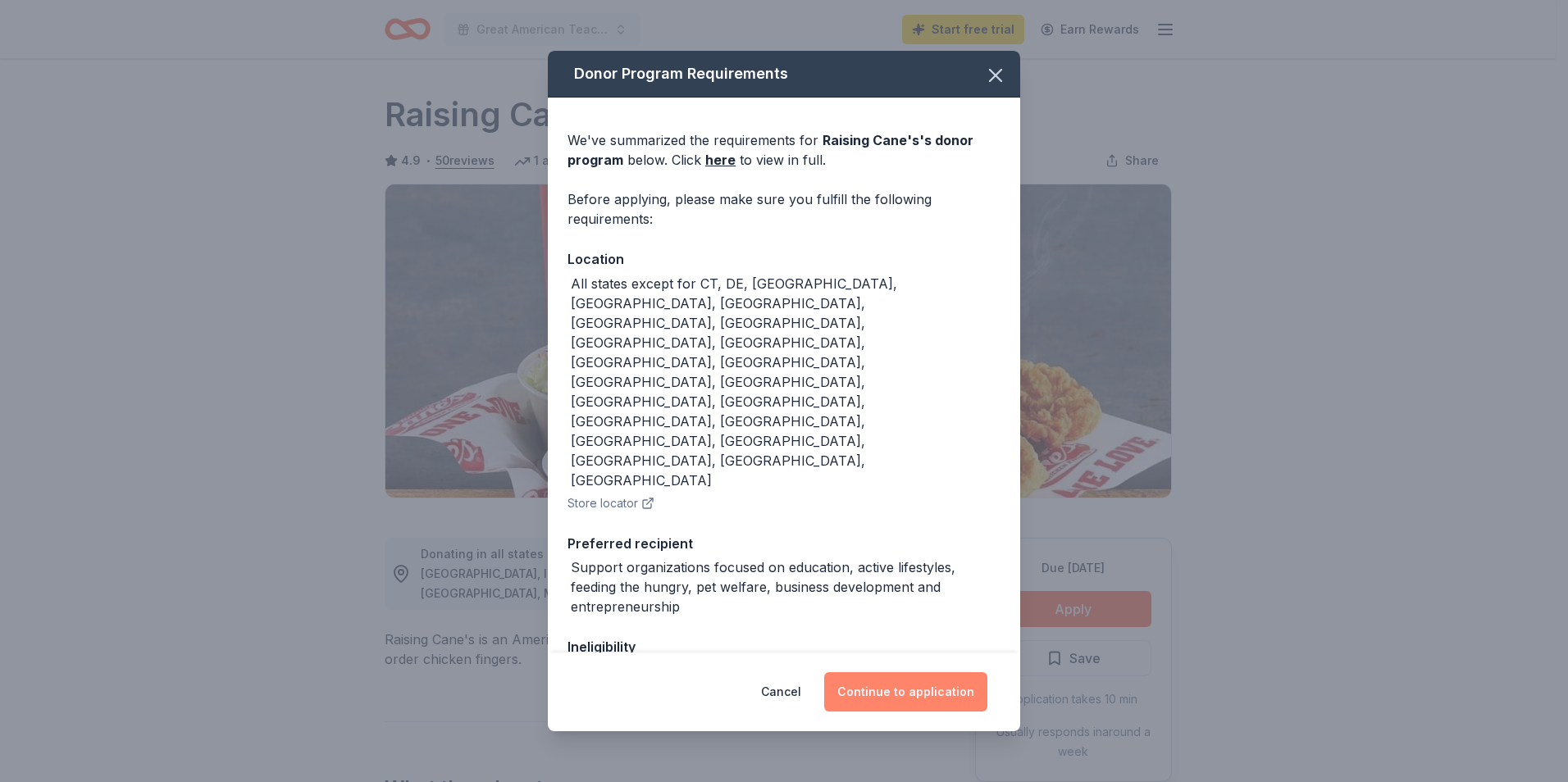
click at [937, 694] on button "Continue to application" at bounding box center [906, 691] width 163 height 39
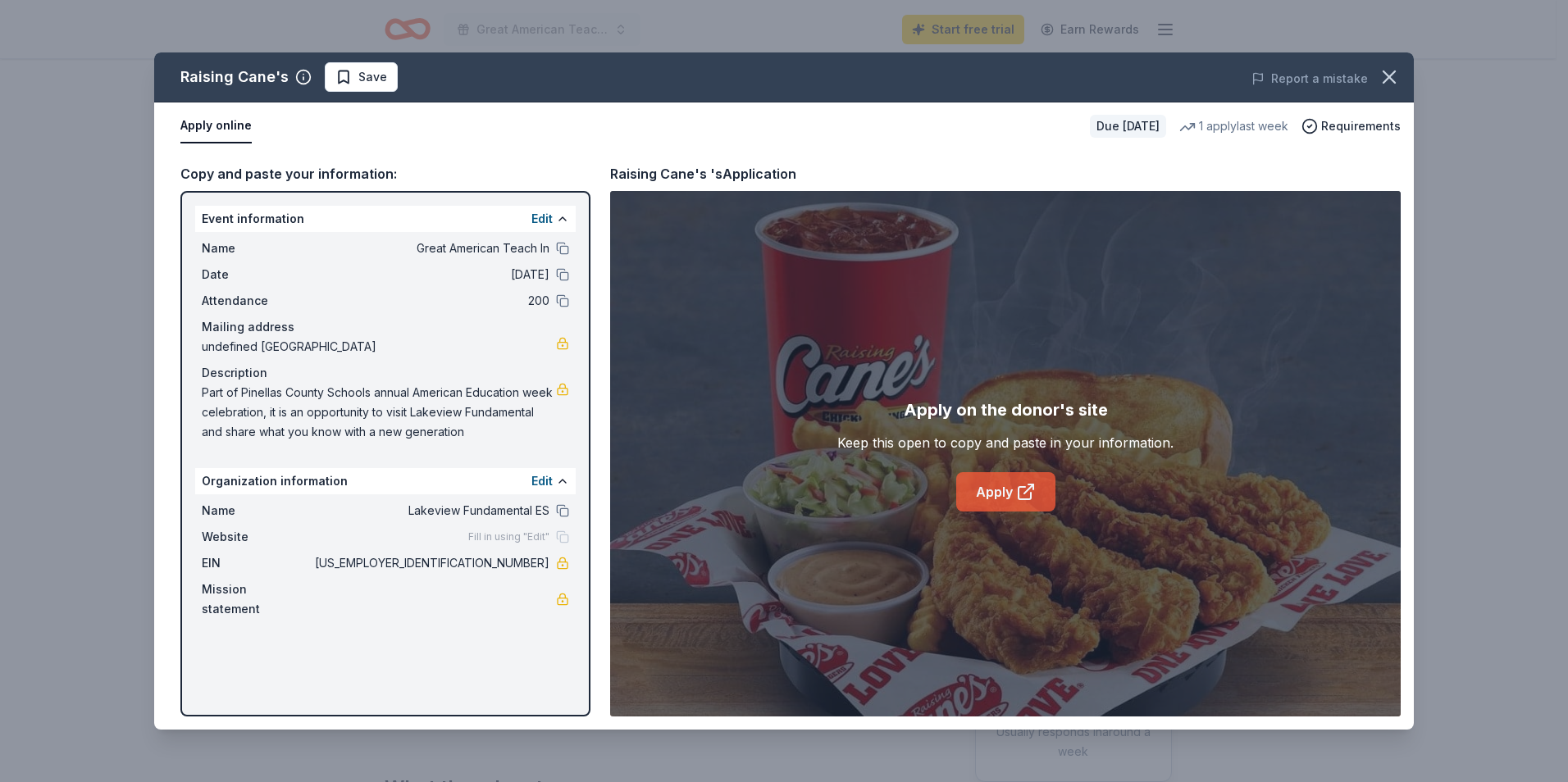
click at [991, 504] on link "Apply" at bounding box center [1006, 491] width 99 height 39
click at [988, 485] on link "Apply" at bounding box center [1006, 491] width 99 height 39
click at [1013, 503] on link "Apply" at bounding box center [1006, 491] width 99 height 39
